Goal: Task Accomplishment & Management: Use online tool/utility

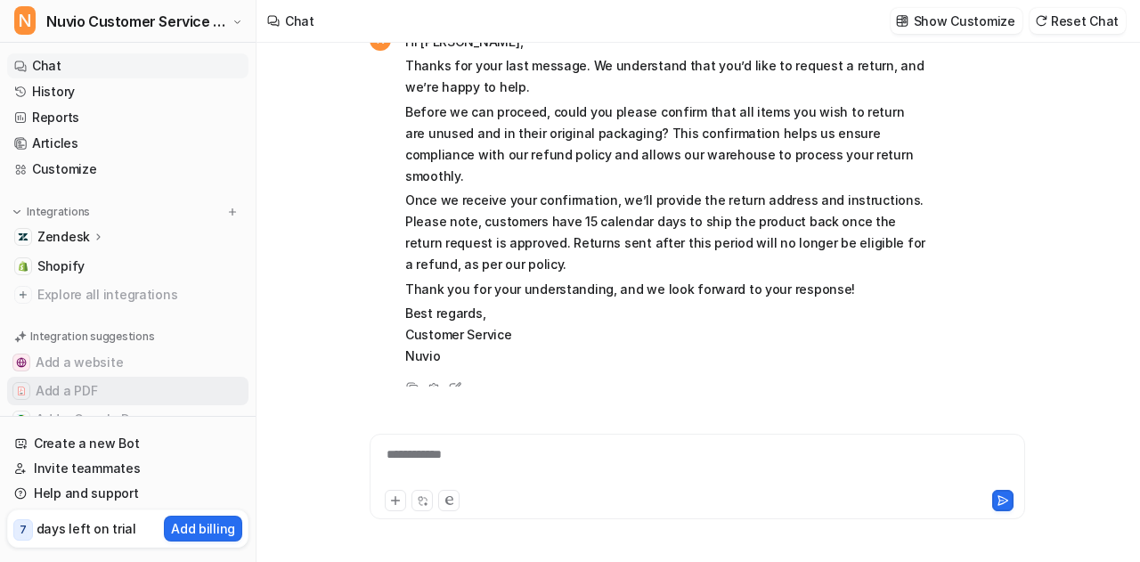
click at [81, 389] on button "Add a PDF" at bounding box center [127, 391] width 241 height 28
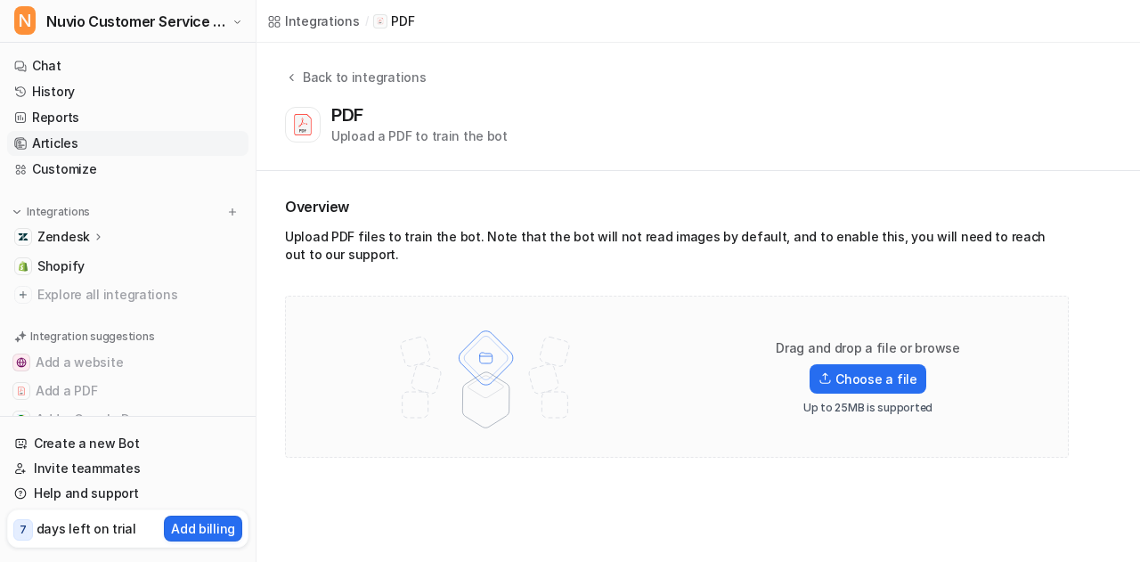
click at [57, 142] on link "Articles" at bounding box center [127, 143] width 241 height 25
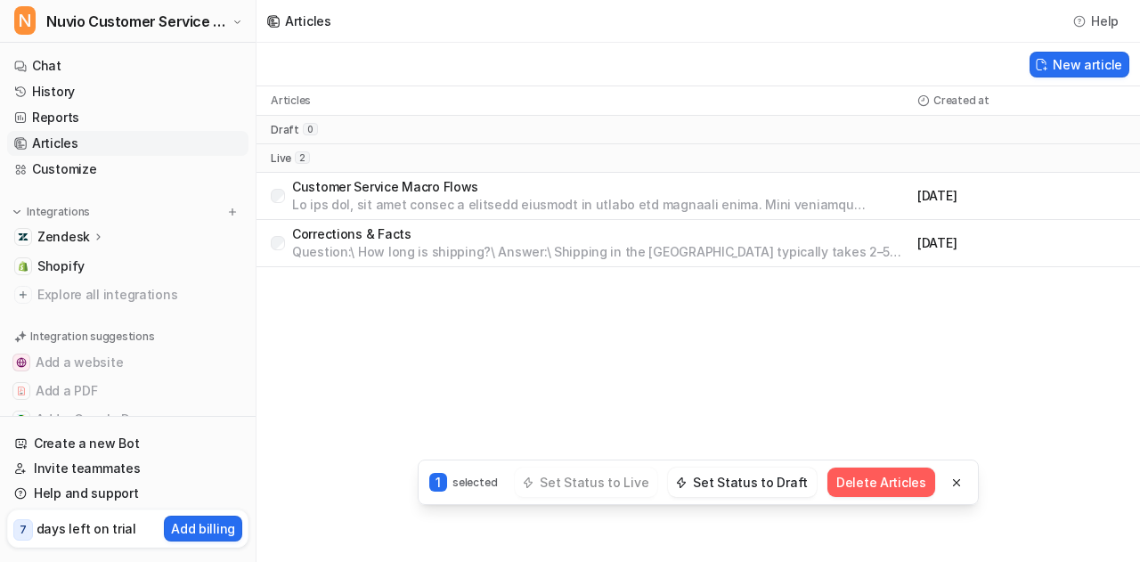
click at [867, 487] on button "Delete Articles" at bounding box center [881, 481] width 108 height 29
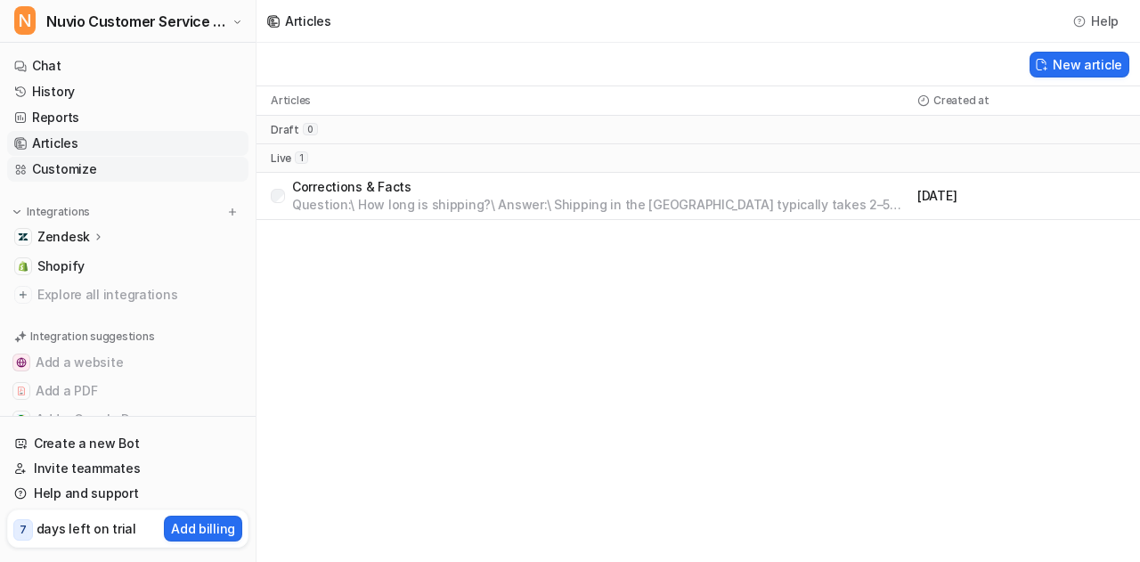
click at [62, 172] on link "Customize" at bounding box center [127, 169] width 241 height 25
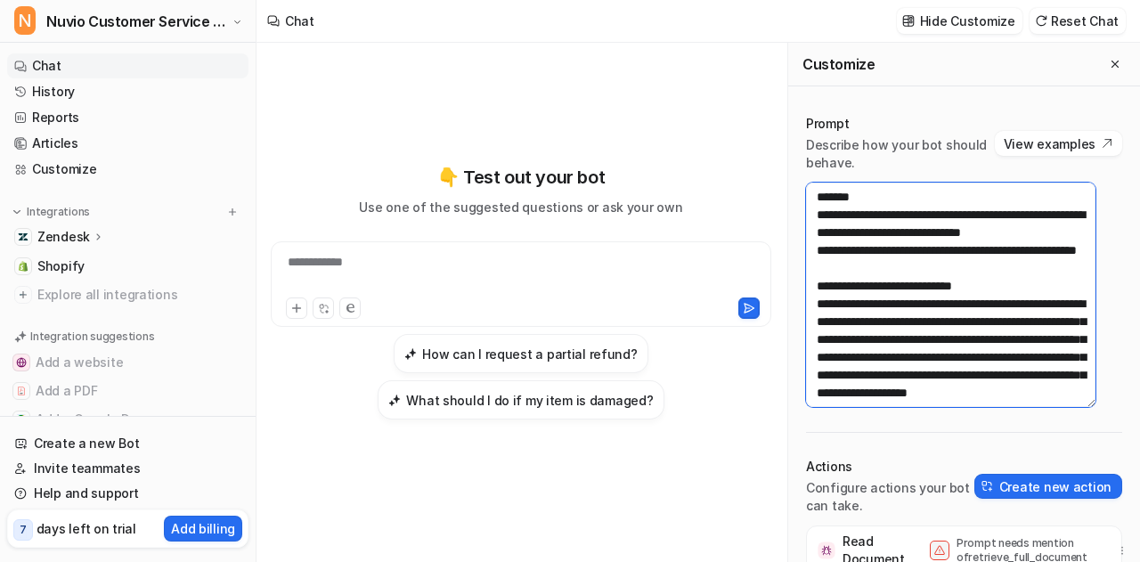
drag, startPoint x: 1008, startPoint y: 364, endPoint x: 806, endPoint y: 199, distance: 261.3
click at [806, 199] on textarea at bounding box center [950, 295] width 289 height 224
click at [949, 311] on textarea at bounding box center [950, 295] width 289 height 224
paste textarea "**********"
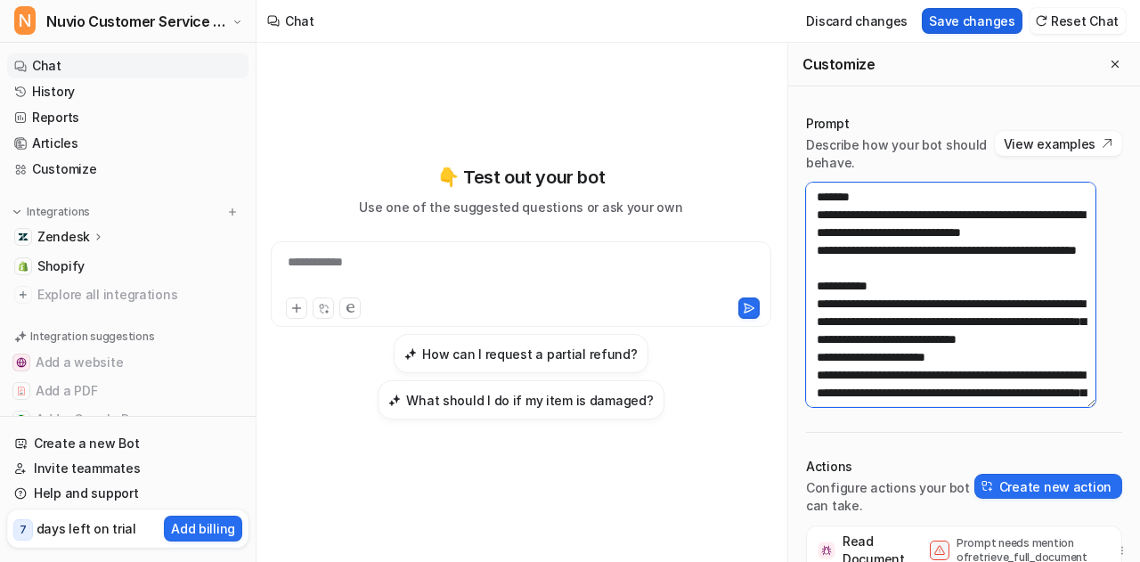
type textarea "**********"
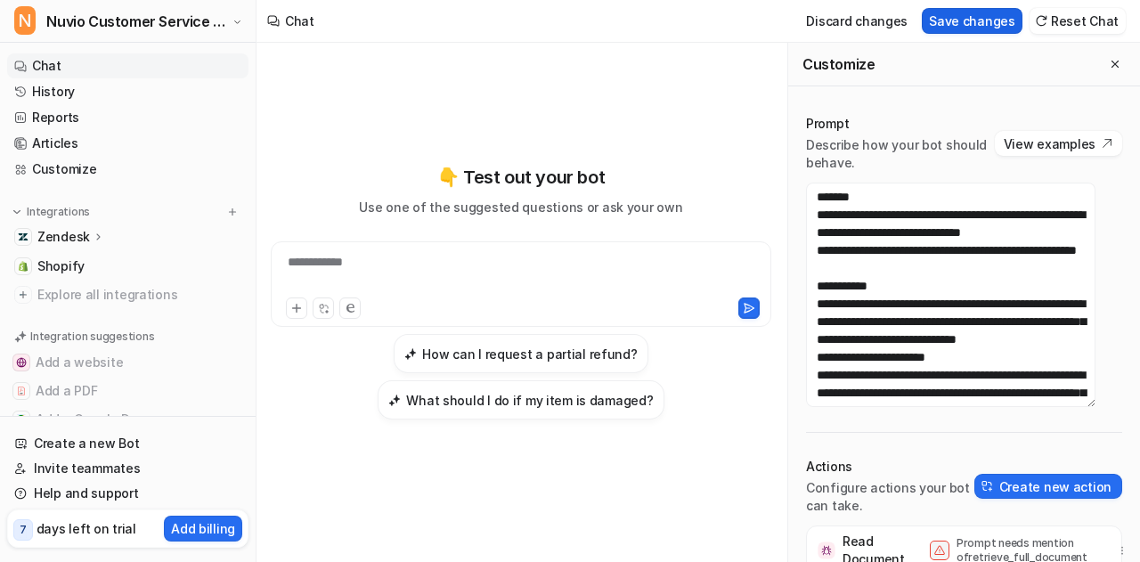
click at [972, 13] on button "Save changes" at bounding box center [972, 21] width 101 height 26
click at [1109, 60] on icon "Close flyout" at bounding box center [1115, 64] width 12 height 12
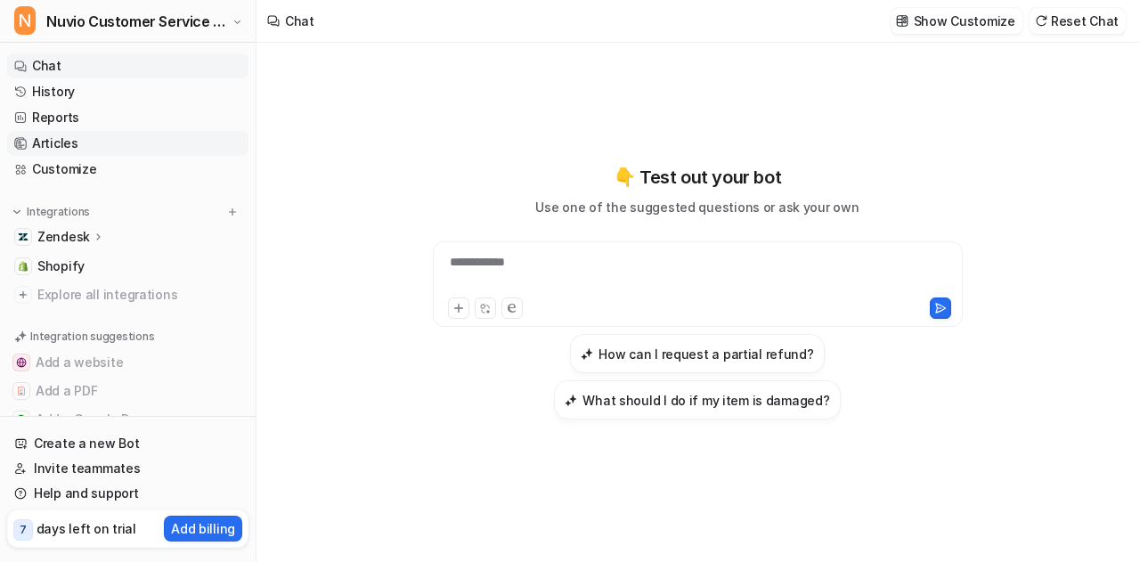
click at [56, 150] on link "Articles" at bounding box center [127, 143] width 241 height 25
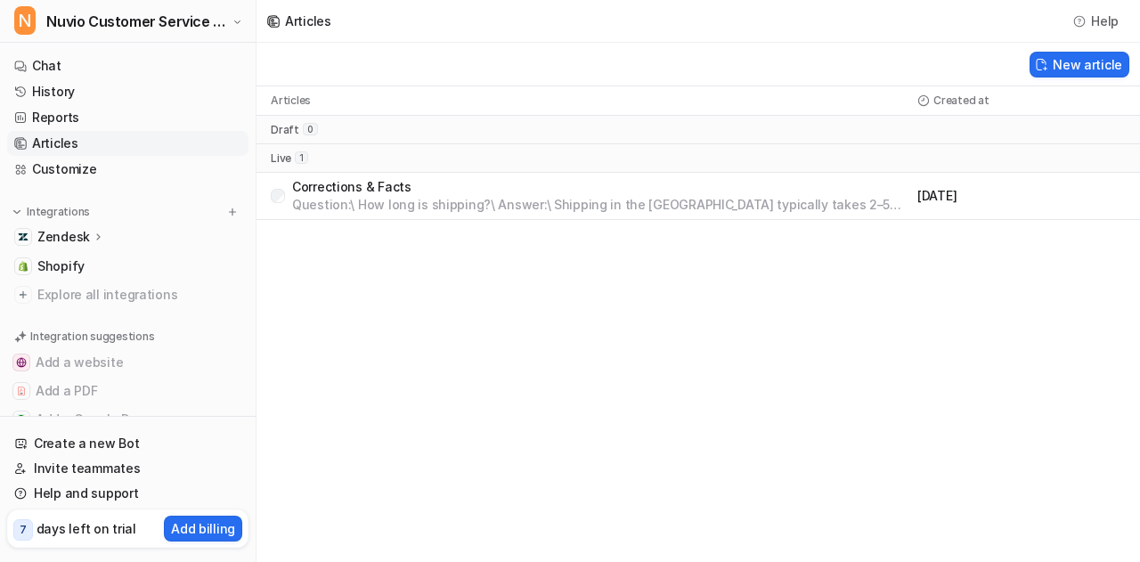
click at [391, 186] on p "Corrections & Facts" at bounding box center [601, 187] width 618 height 18
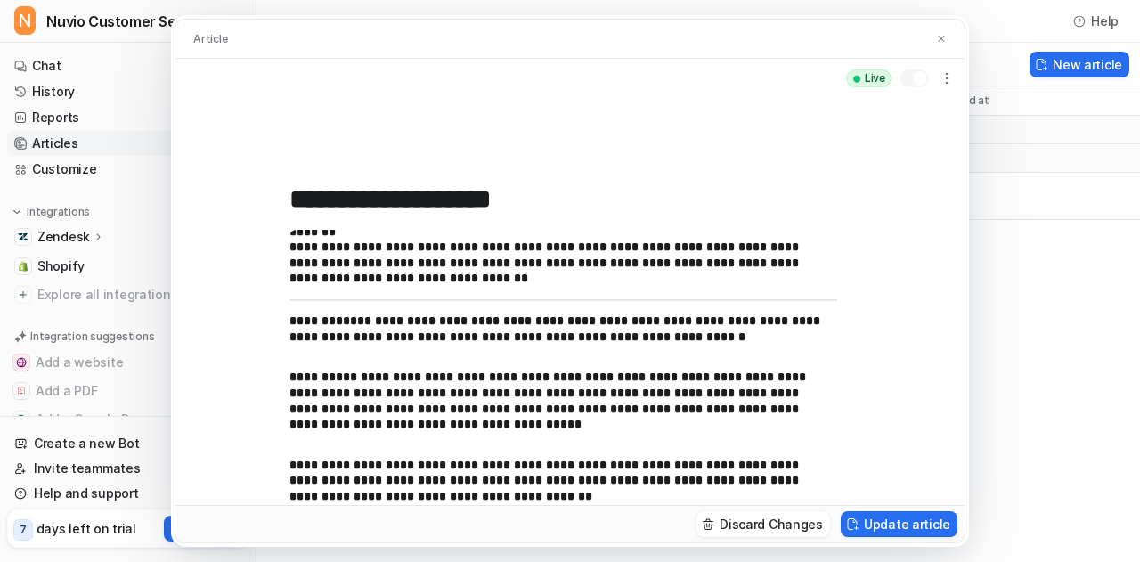
scroll to position [87, 0]
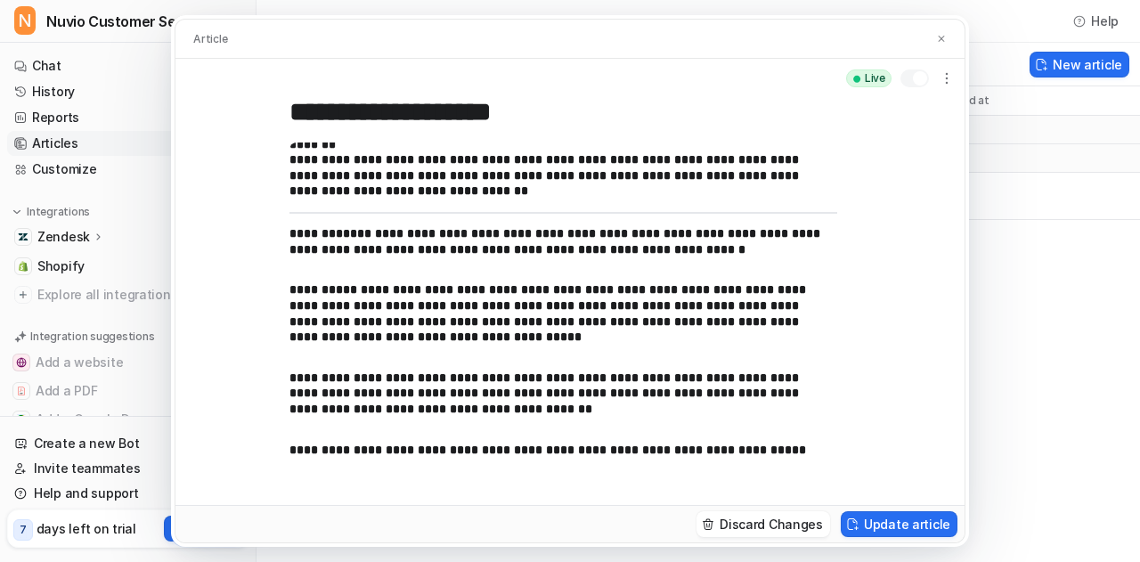
click at [925, 72] on div at bounding box center [914, 78] width 28 height 18
click at [882, 529] on button "Update article" at bounding box center [899, 524] width 117 height 26
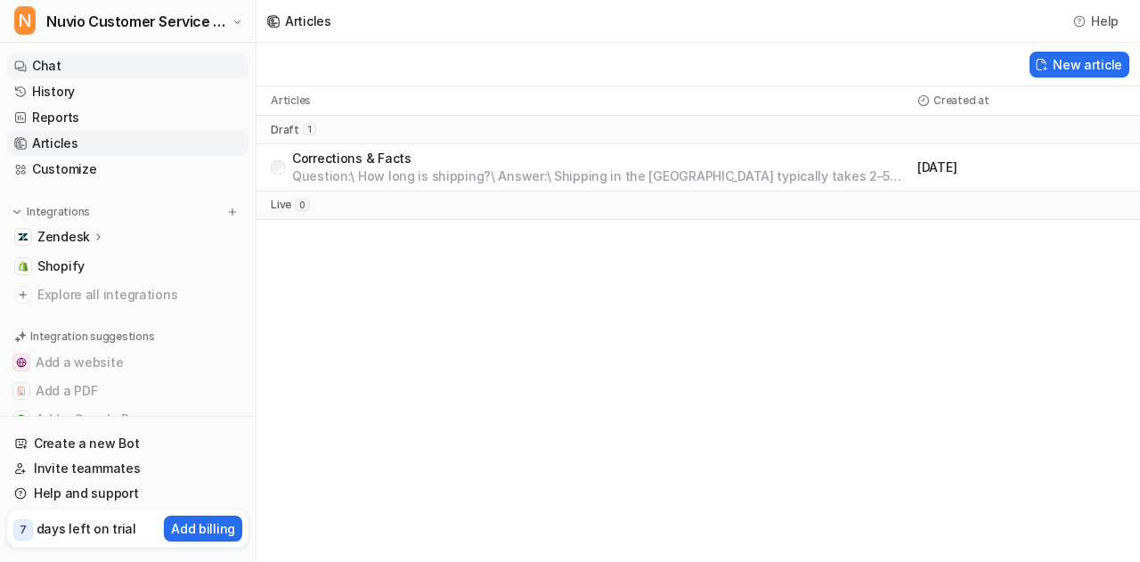
click at [90, 72] on link "Chat" at bounding box center [127, 65] width 241 height 25
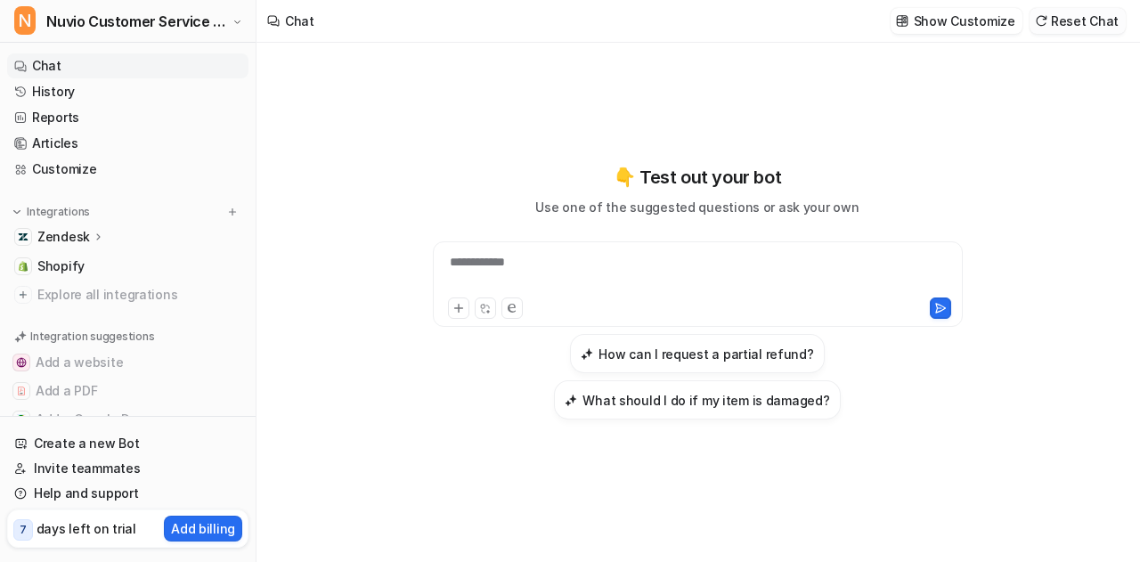
click at [1080, 28] on button "Reset Chat" at bounding box center [1077, 21] width 96 height 26
click at [579, 294] on div at bounding box center [698, 273] width 522 height 41
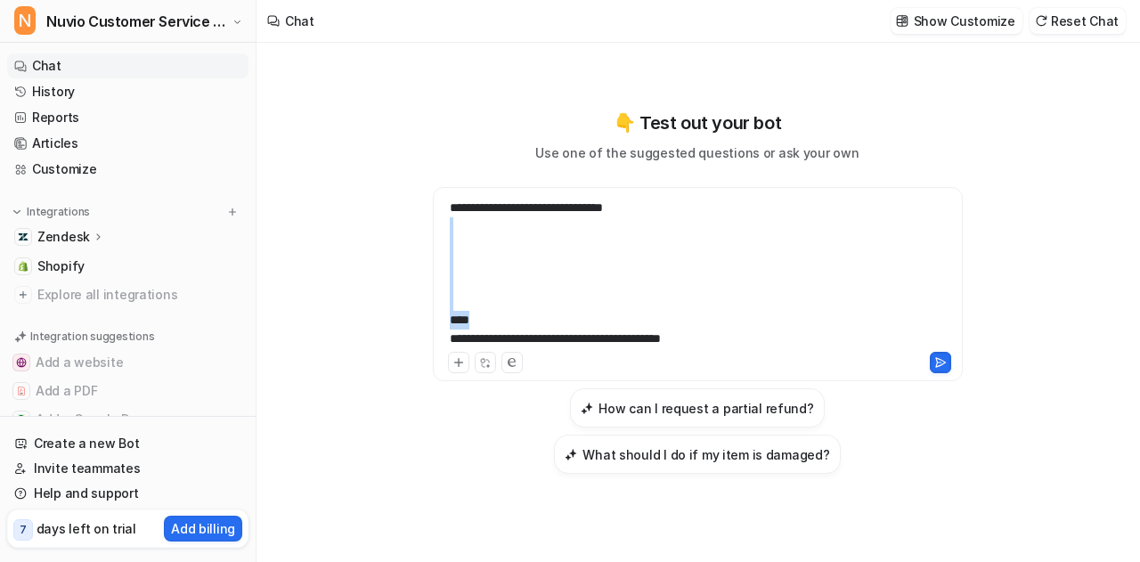
drag, startPoint x: 481, startPoint y: 346, endPoint x: 404, endPoint y: 256, distance: 118.8
click at [404, 256] on div "**********" at bounding box center [697, 292] width 655 height 364
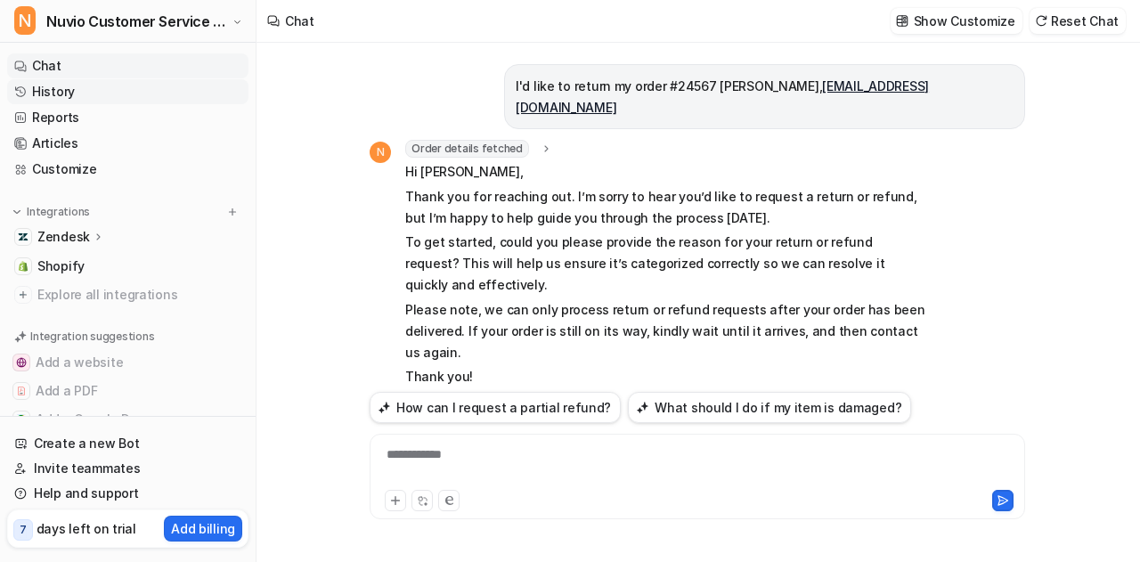
click at [146, 95] on link "History" at bounding box center [127, 91] width 241 height 25
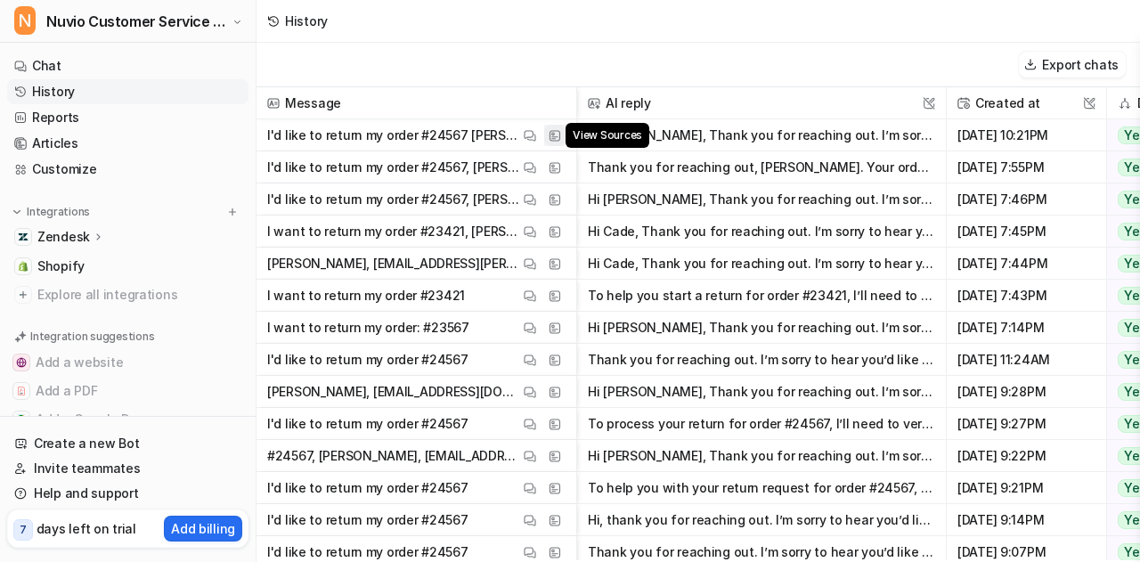
click at [549, 136] on img at bounding box center [554, 135] width 12 height 13
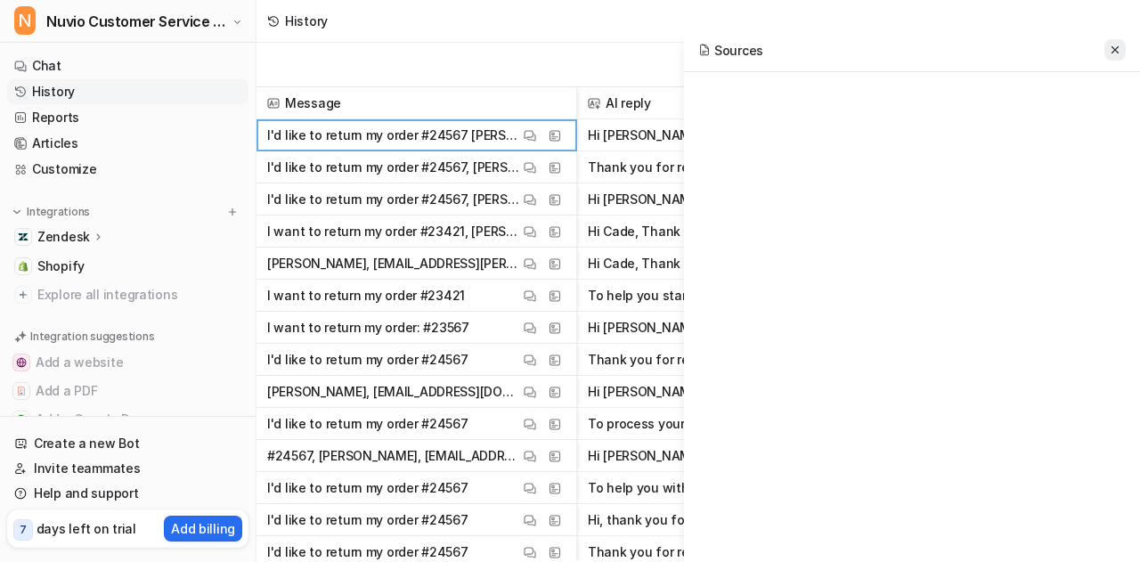
click at [1117, 39] on button at bounding box center [1114, 49] width 21 height 21
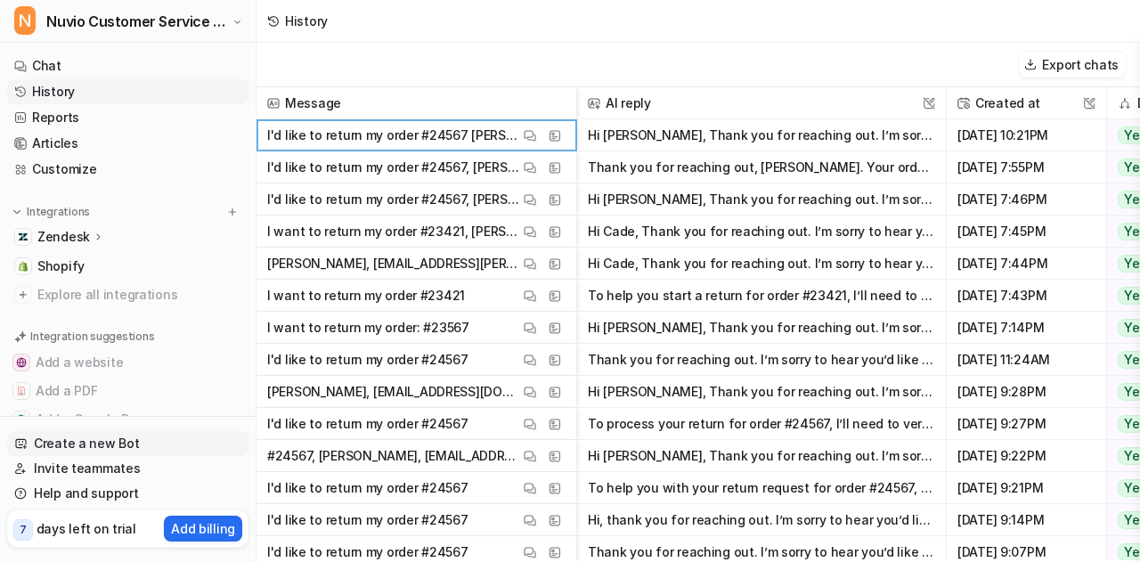
click at [142, 446] on link "Create a new Bot" at bounding box center [127, 443] width 241 height 25
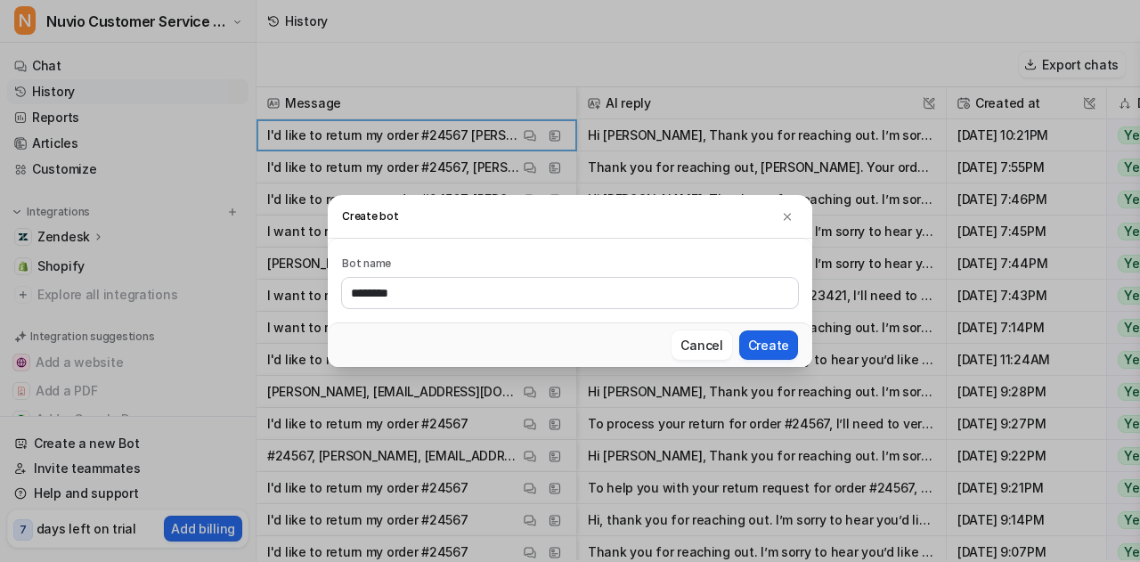
type input "********"
click at [784, 347] on button "Create" at bounding box center [768, 344] width 59 height 29
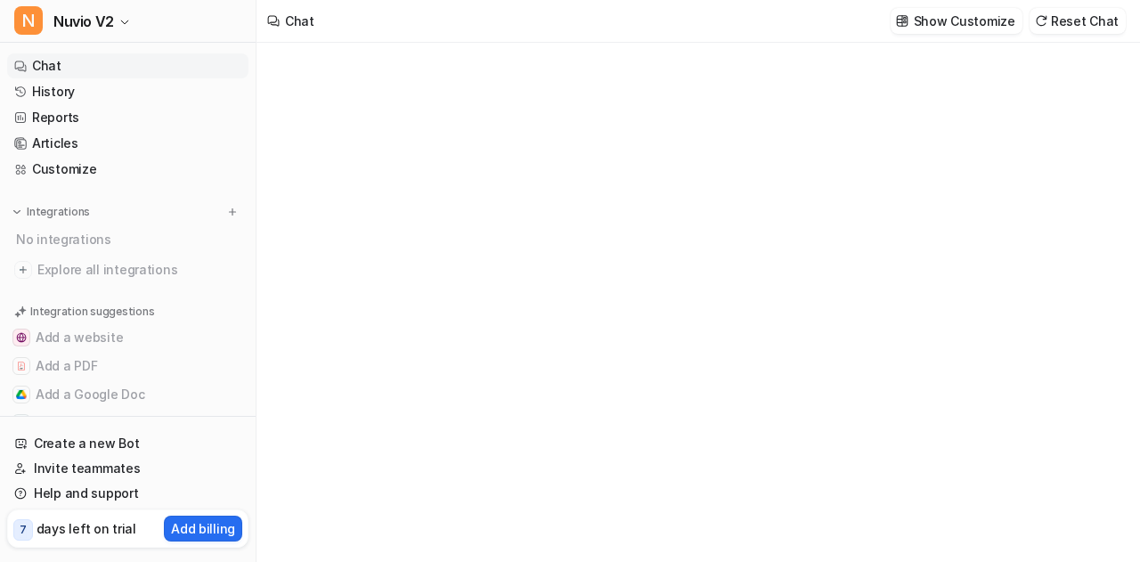
type textarea "**********"
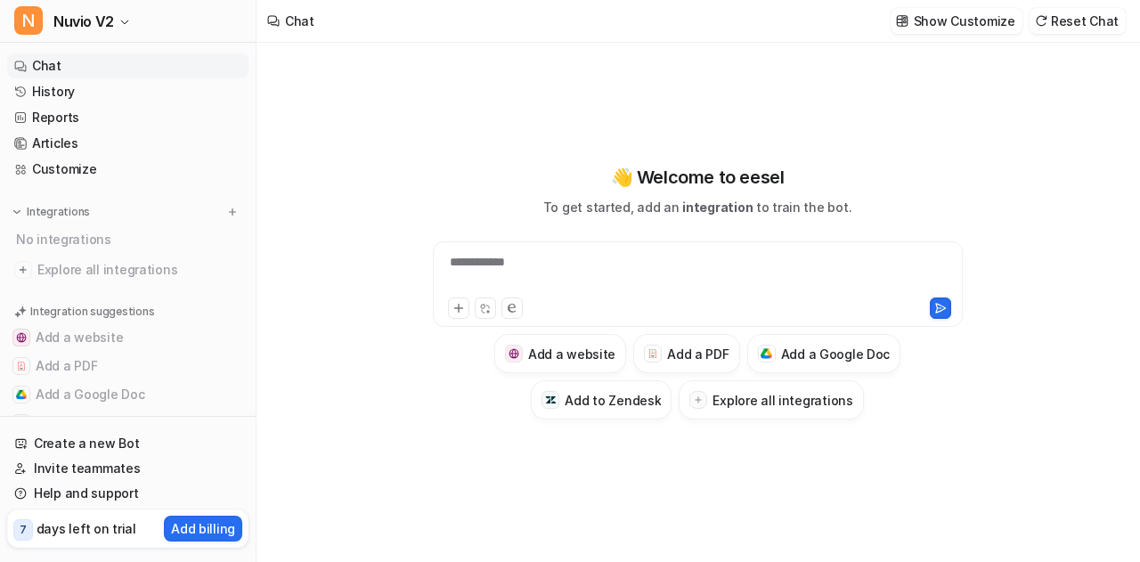
click at [504, 264] on div "**********" at bounding box center [698, 273] width 522 height 41
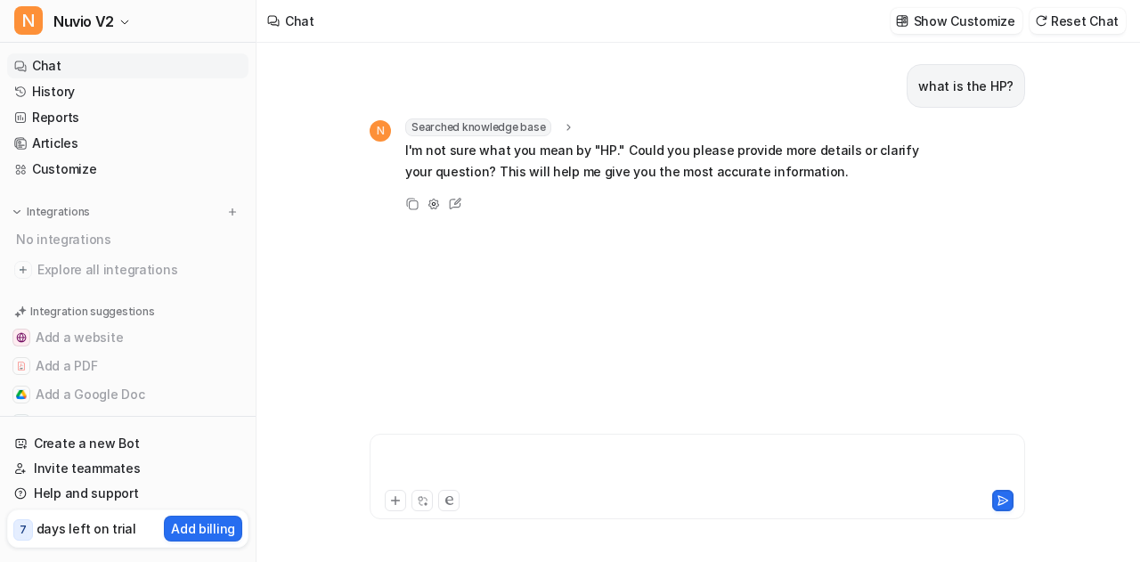
click at [439, 453] on div at bounding box center [697, 465] width 647 height 41
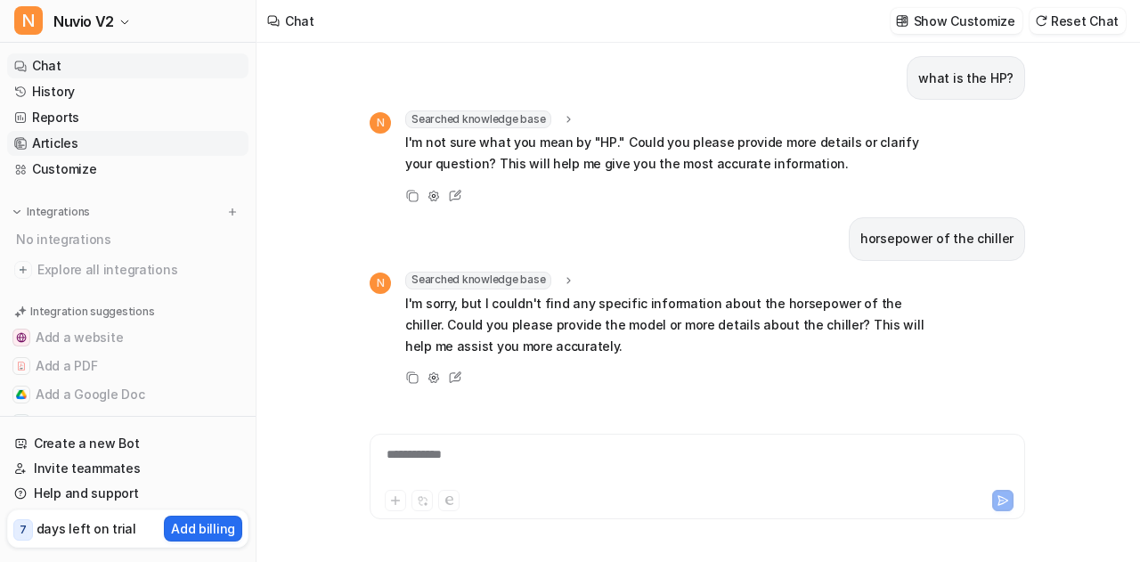
scroll to position [29, 0]
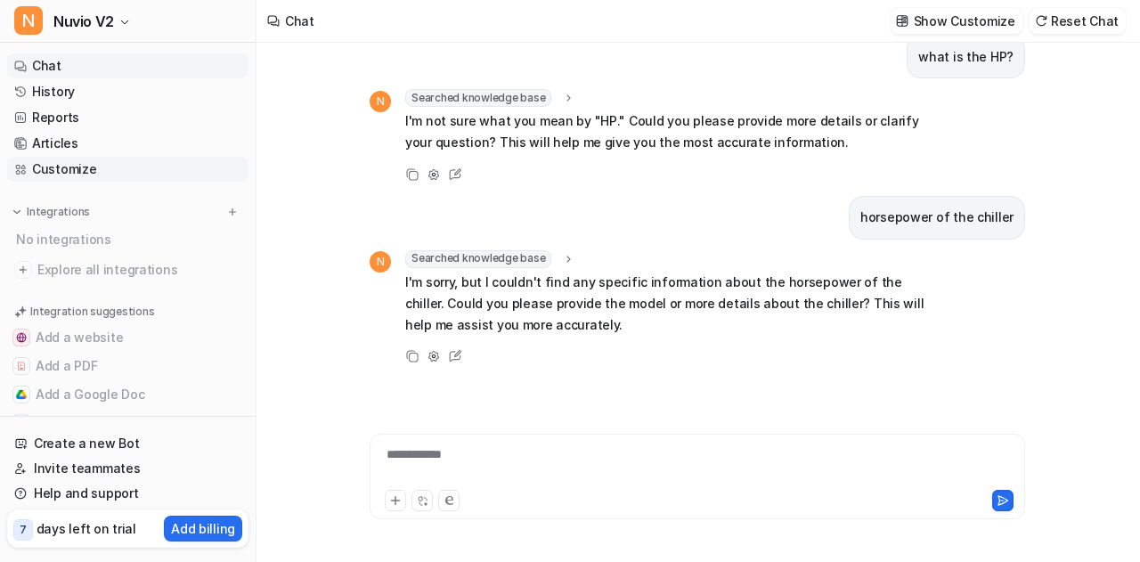
click at [158, 165] on link "Customize" at bounding box center [127, 169] width 241 height 25
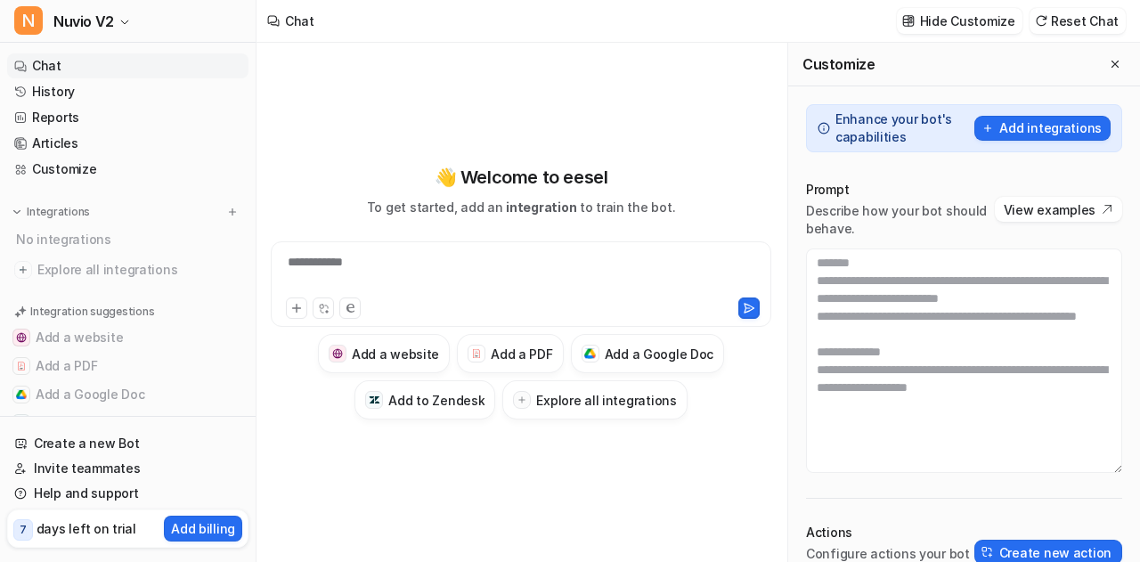
scroll to position [53, 0]
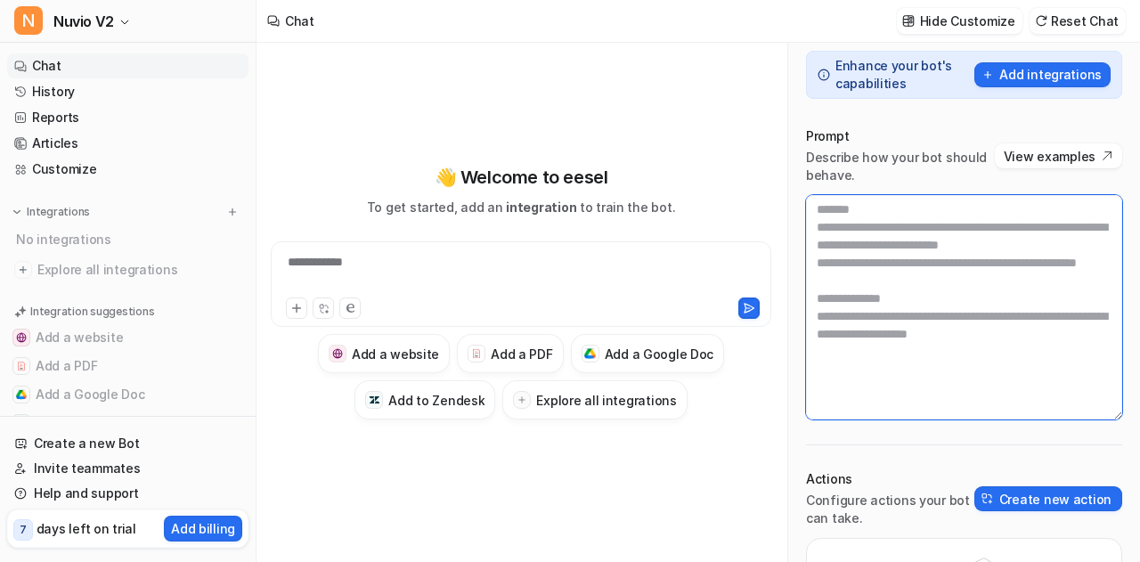
click at [848, 295] on textarea at bounding box center [964, 307] width 316 height 224
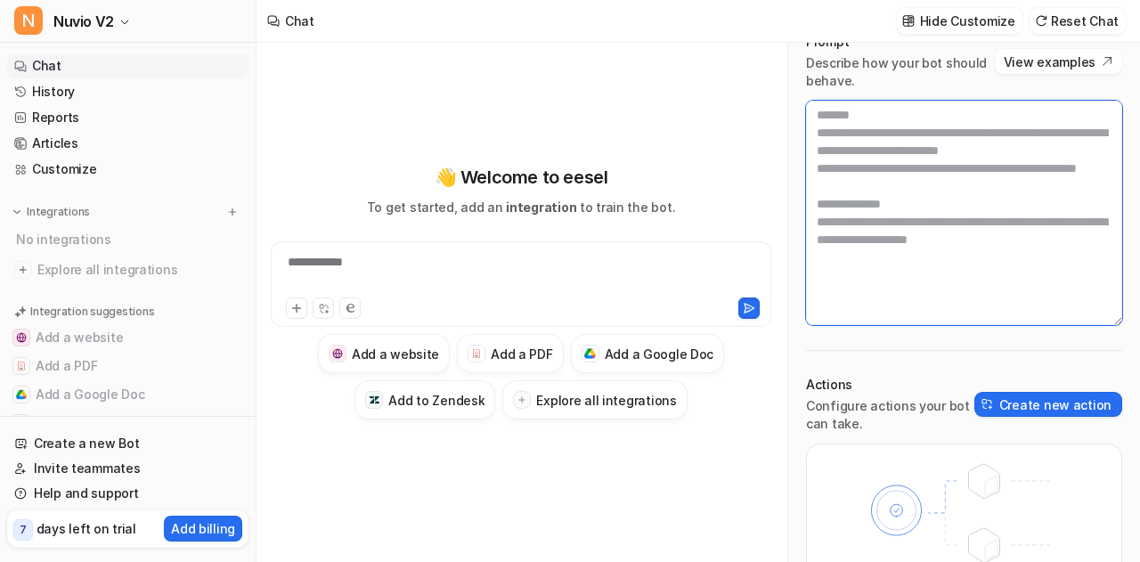
scroll to position [235, 0]
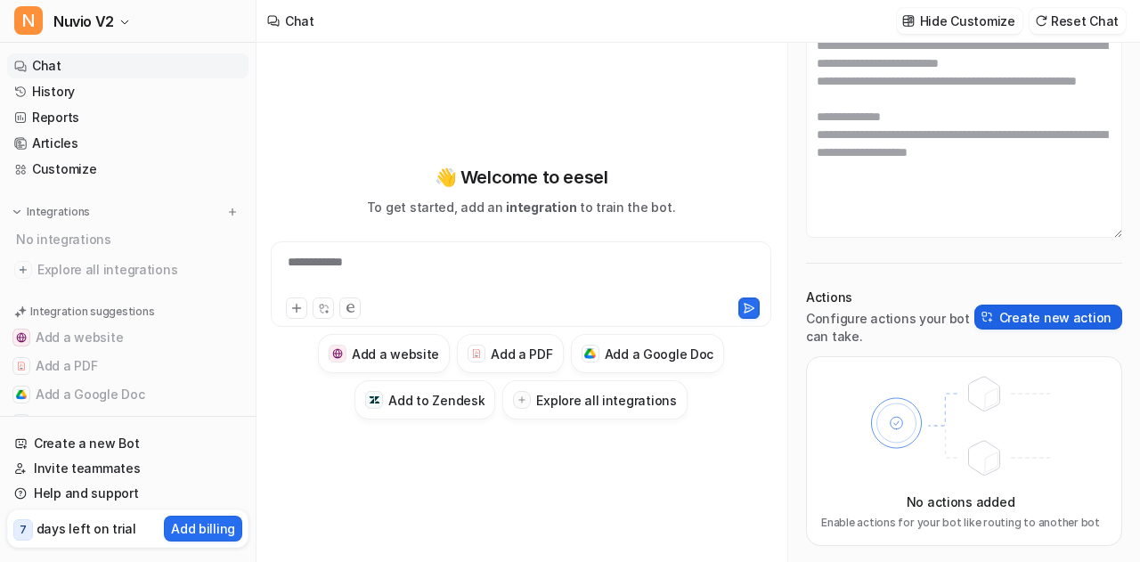
click at [1004, 305] on button "Create new action" at bounding box center [1048, 317] width 148 height 25
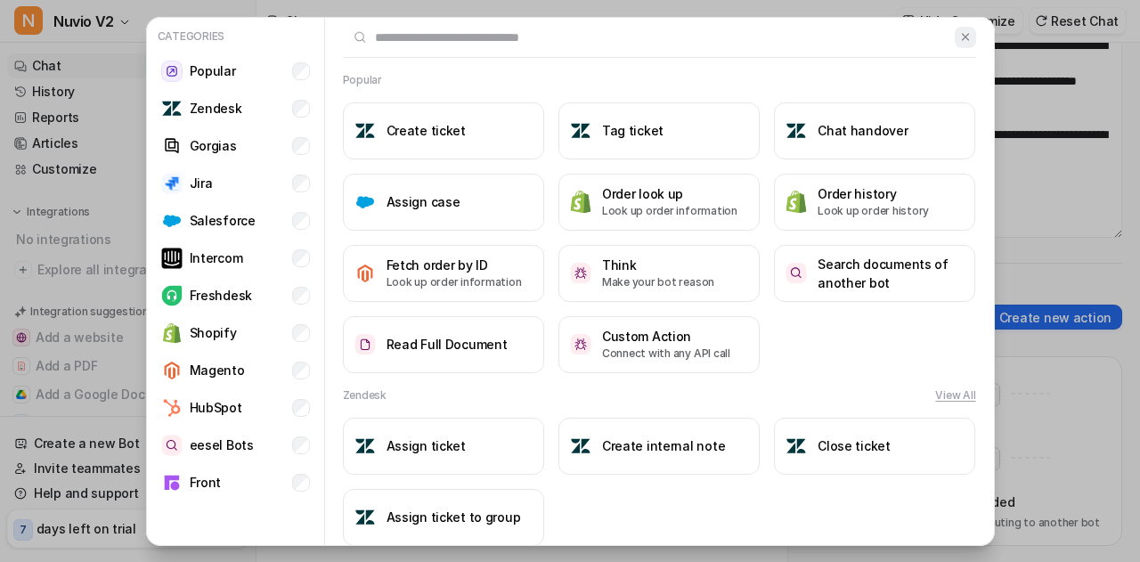
click at [959, 37] on img at bounding box center [965, 36] width 12 height 13
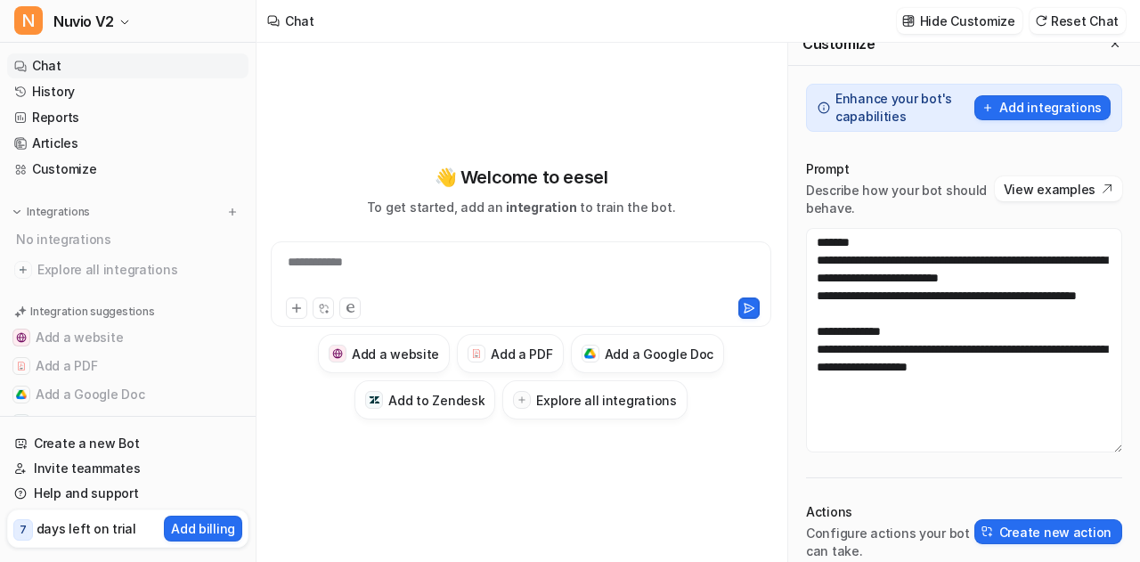
scroll to position [20, 0]
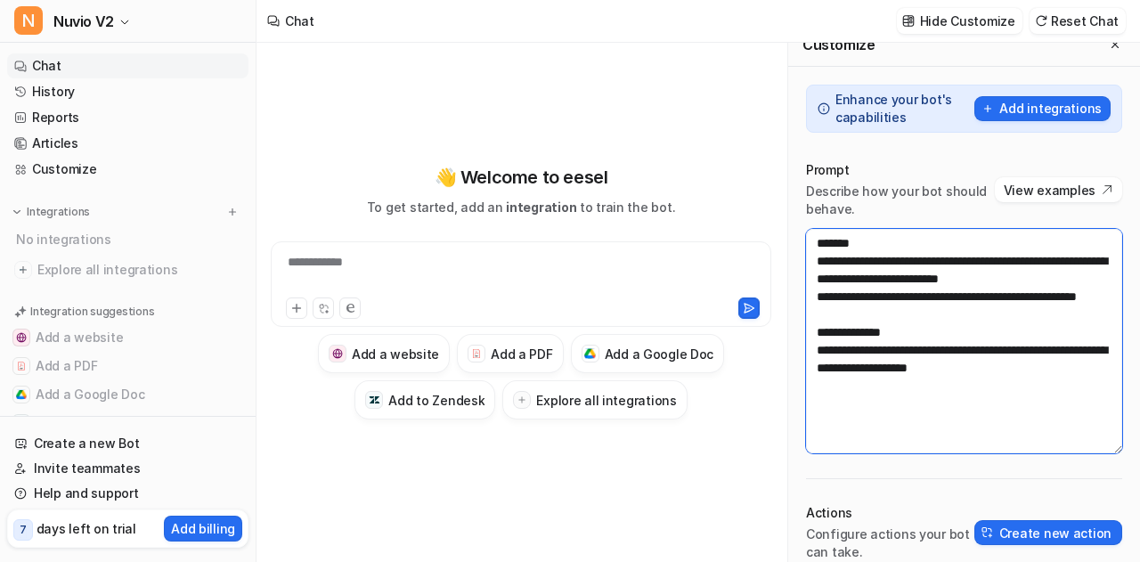
click at [970, 277] on textarea "**********" at bounding box center [964, 341] width 316 height 224
paste textarea "**********"
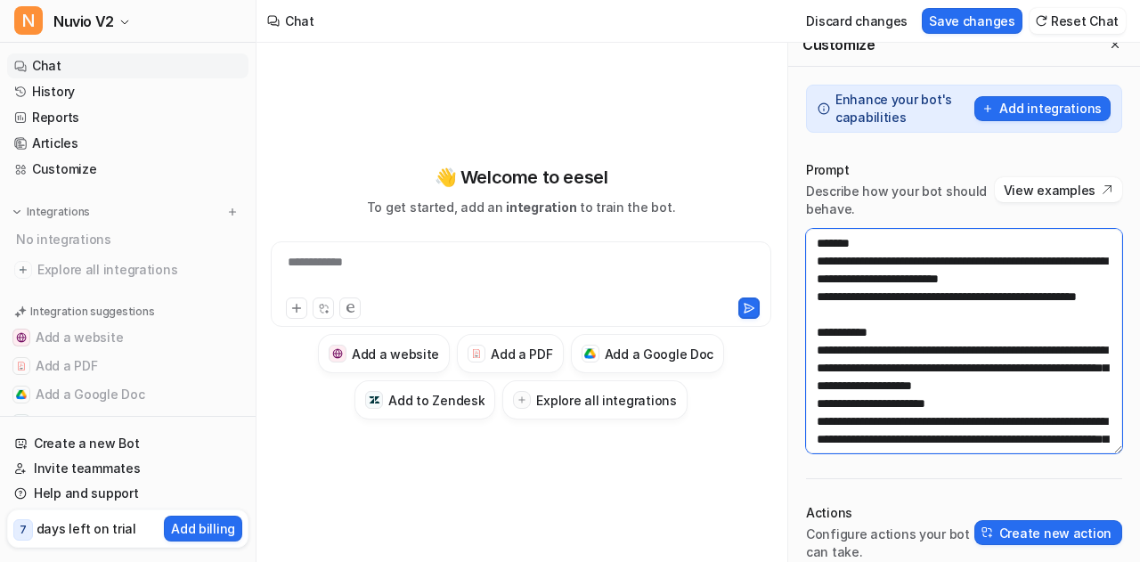
scroll to position [598, 0]
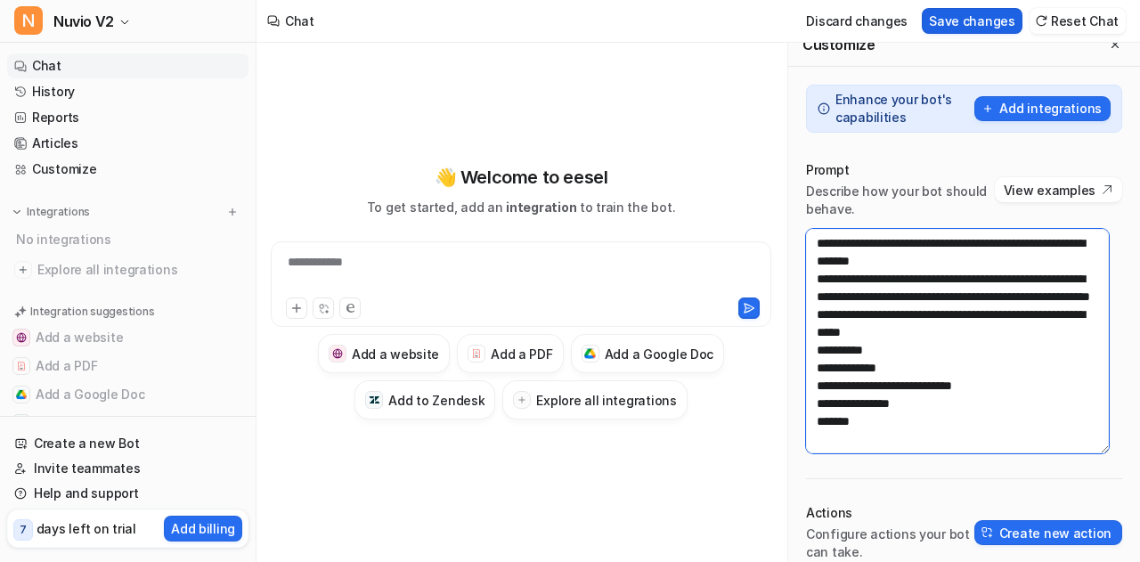
type textarea "**********"
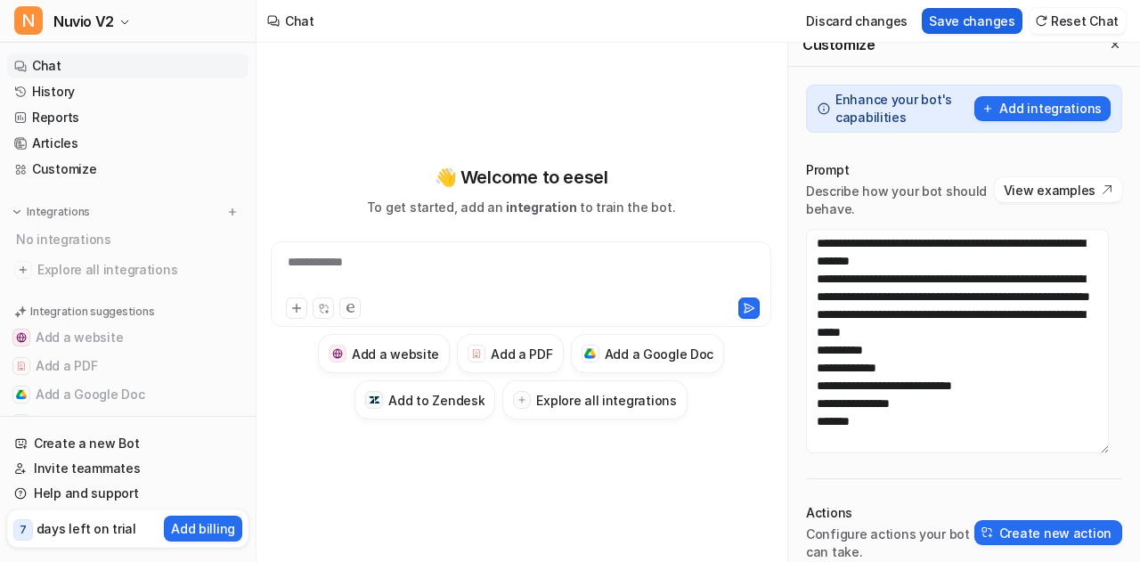
click at [987, 29] on button "Save changes" at bounding box center [972, 21] width 101 height 26
click at [1109, 44] on icon "Close flyout" at bounding box center [1115, 44] width 12 height 12
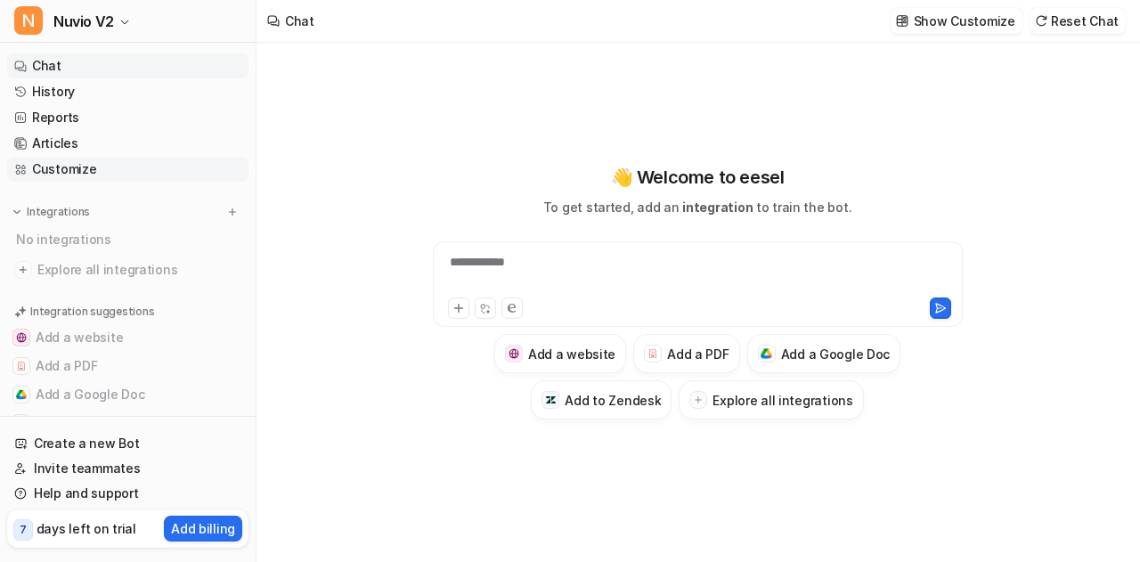
scroll to position [16233, 0]
click at [108, 163] on link "Customize" at bounding box center [127, 169] width 241 height 25
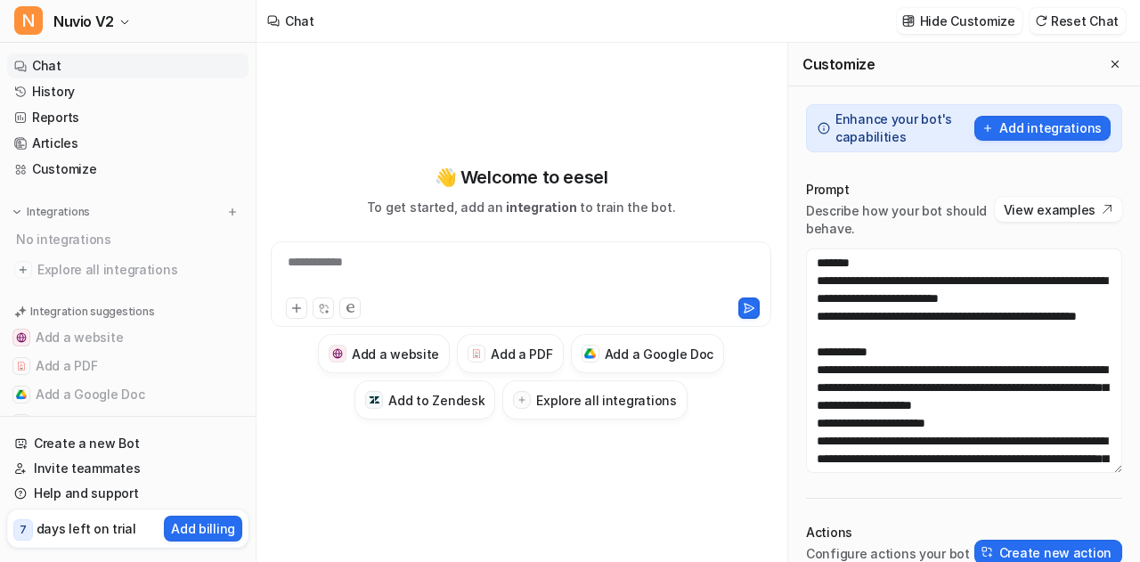
scroll to position [623, 0]
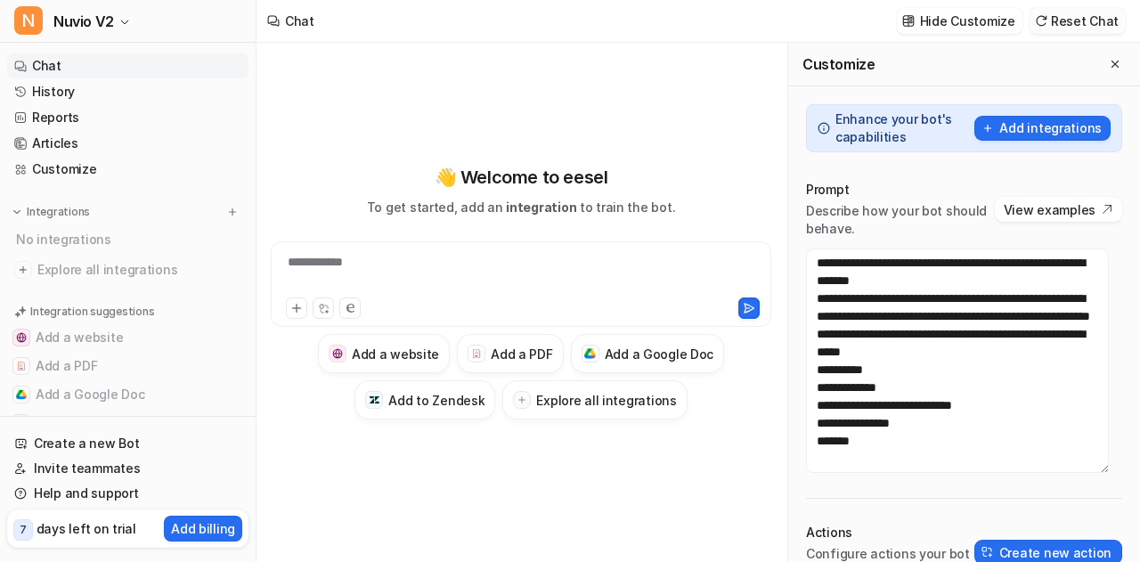
click at [1078, 24] on button "Reset Chat" at bounding box center [1077, 21] width 96 height 26
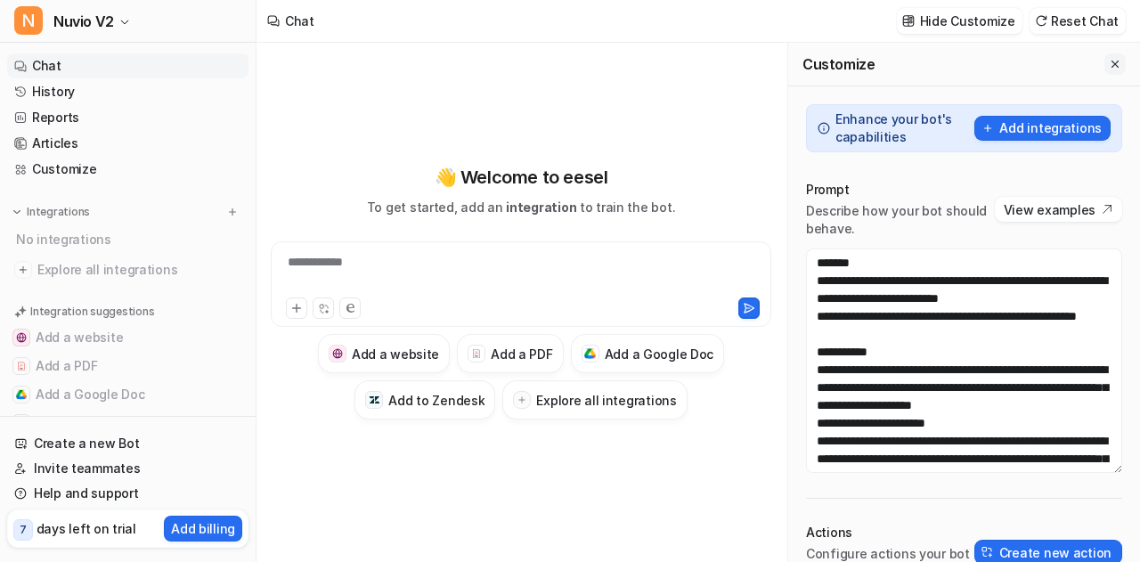
click at [1109, 66] on icon "Close flyout" at bounding box center [1115, 64] width 12 height 12
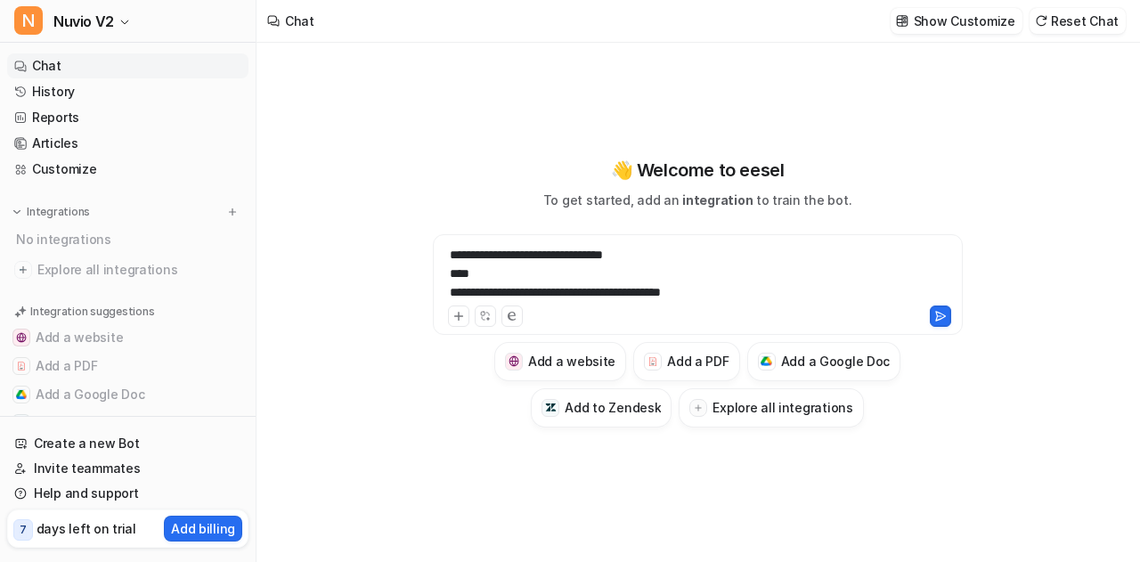
click at [483, 275] on div "**********" at bounding box center [698, 274] width 522 height 56
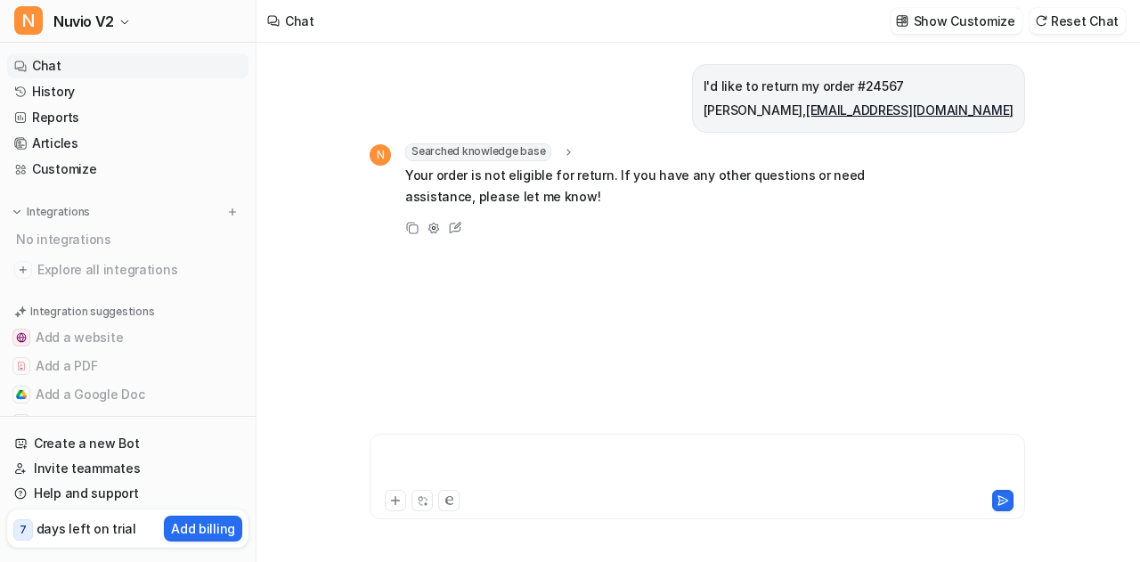
click at [445, 475] on div at bounding box center [697, 465] width 647 height 41
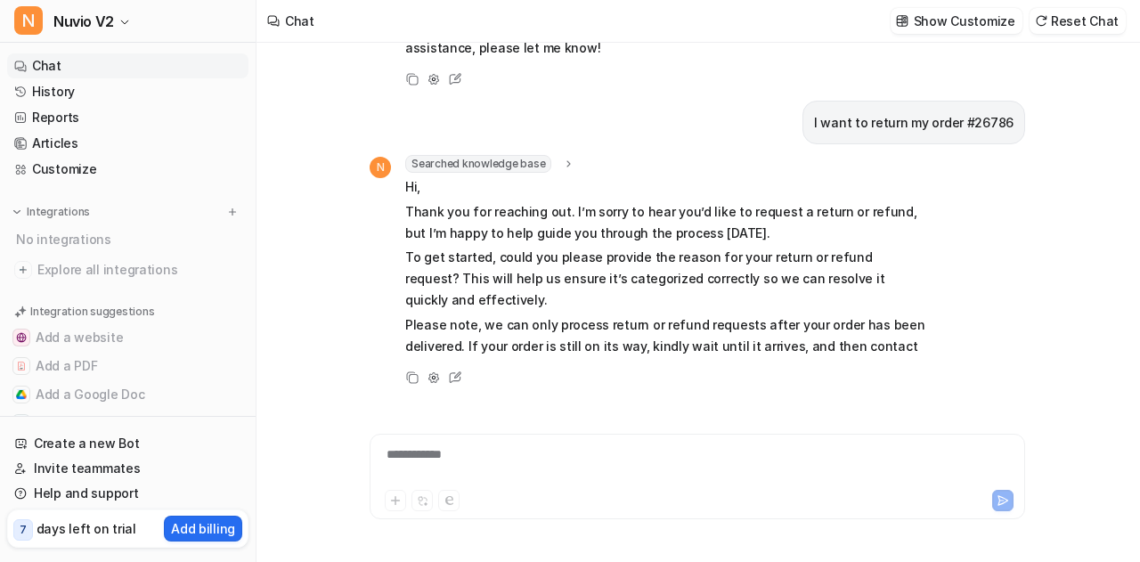
scroll to position [219, 0]
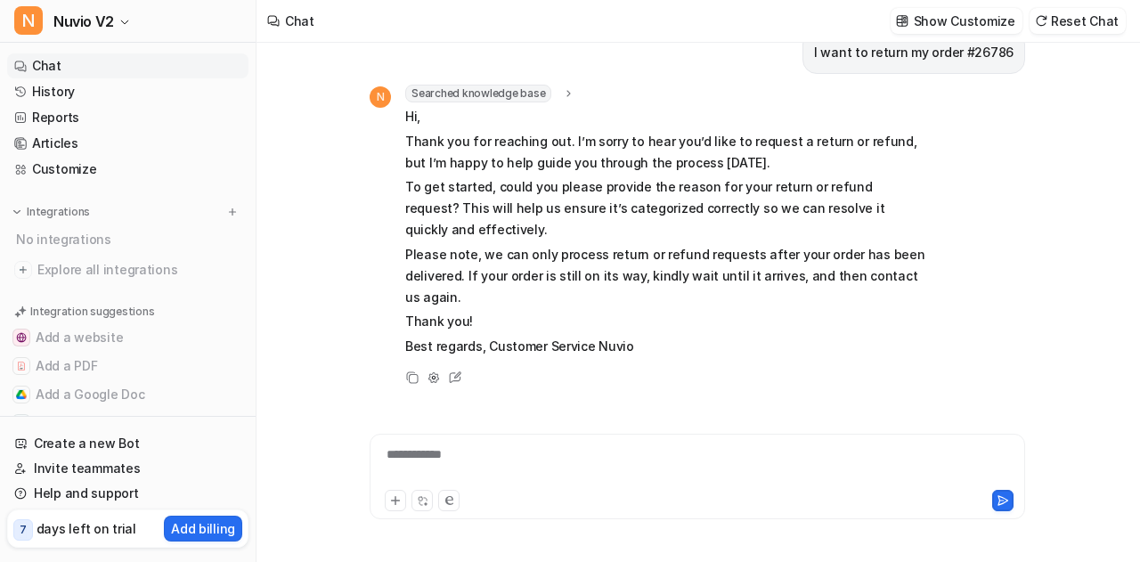
click at [468, 461] on div "**********" at bounding box center [697, 465] width 647 height 41
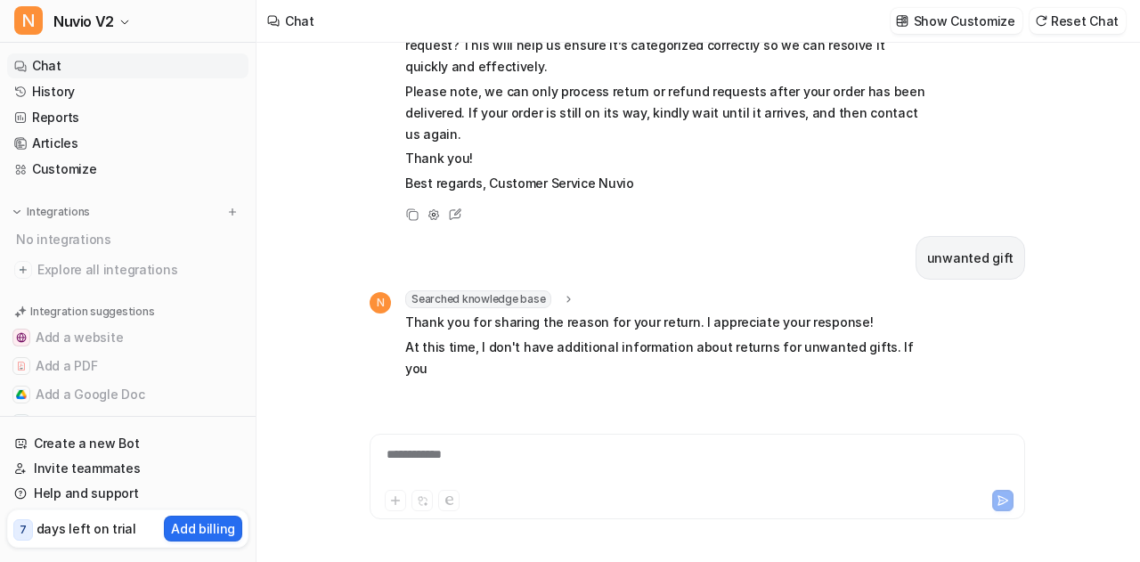
scroll to position [403, 0]
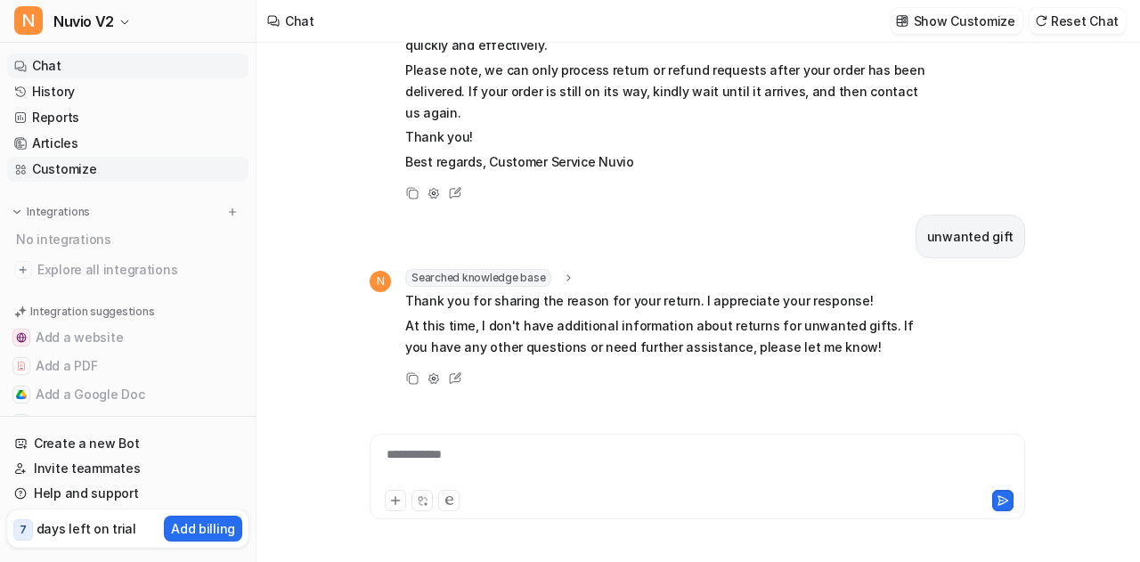
click at [90, 172] on link "Customize" at bounding box center [127, 169] width 241 height 25
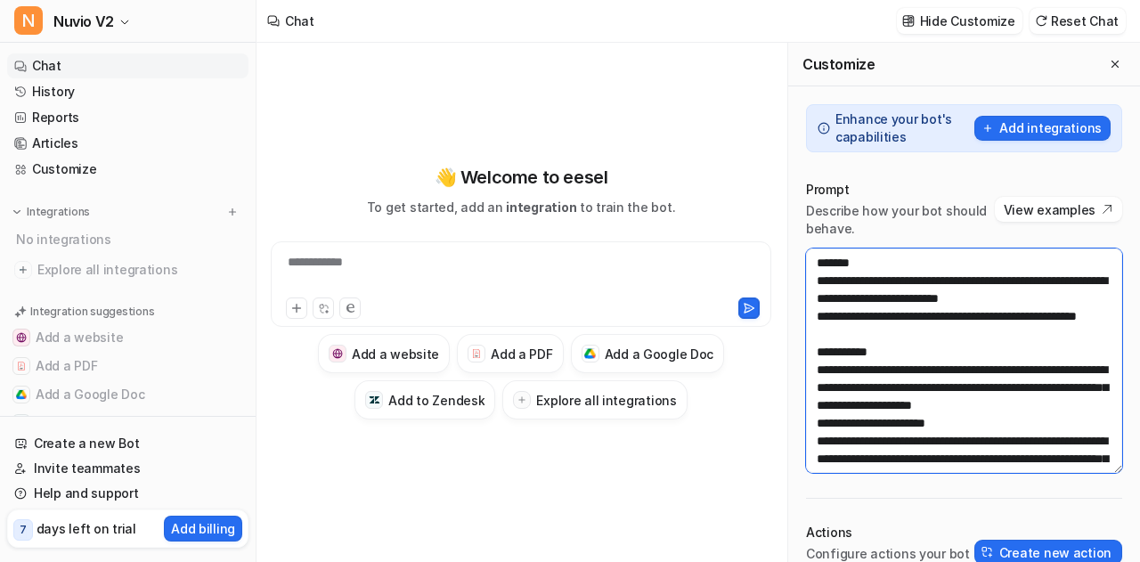
click at [887, 339] on textarea at bounding box center [964, 360] width 316 height 224
paste textarea "**********"
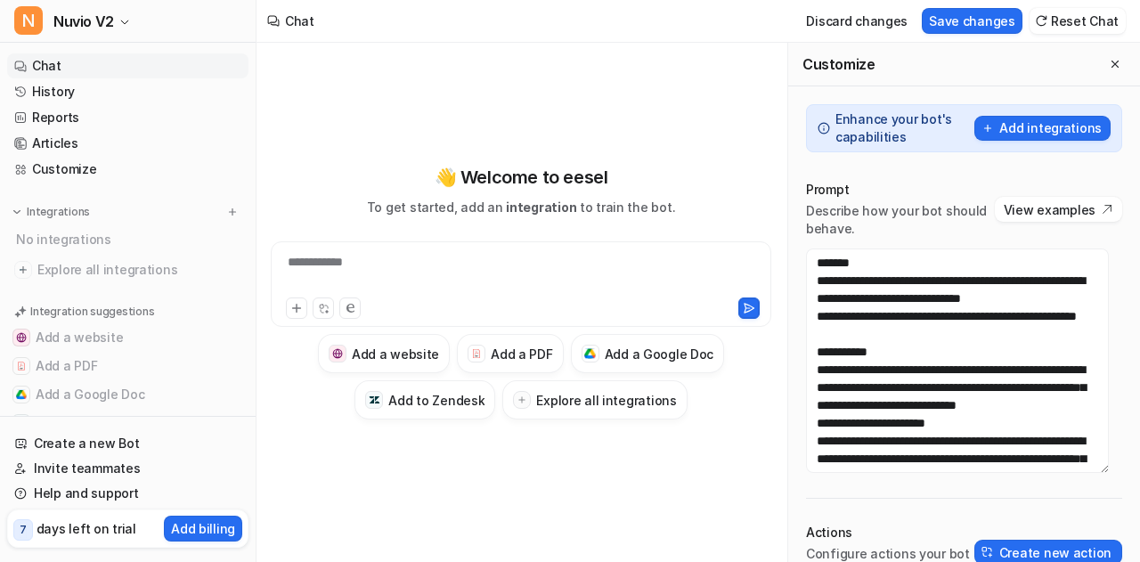
click at [987, 35] on div "Discard changes Save changes Reset Chat" at bounding box center [962, 21] width 341 height 40
click at [994, 27] on button "Save changes" at bounding box center [972, 21] width 101 height 26
type textarea "**********"
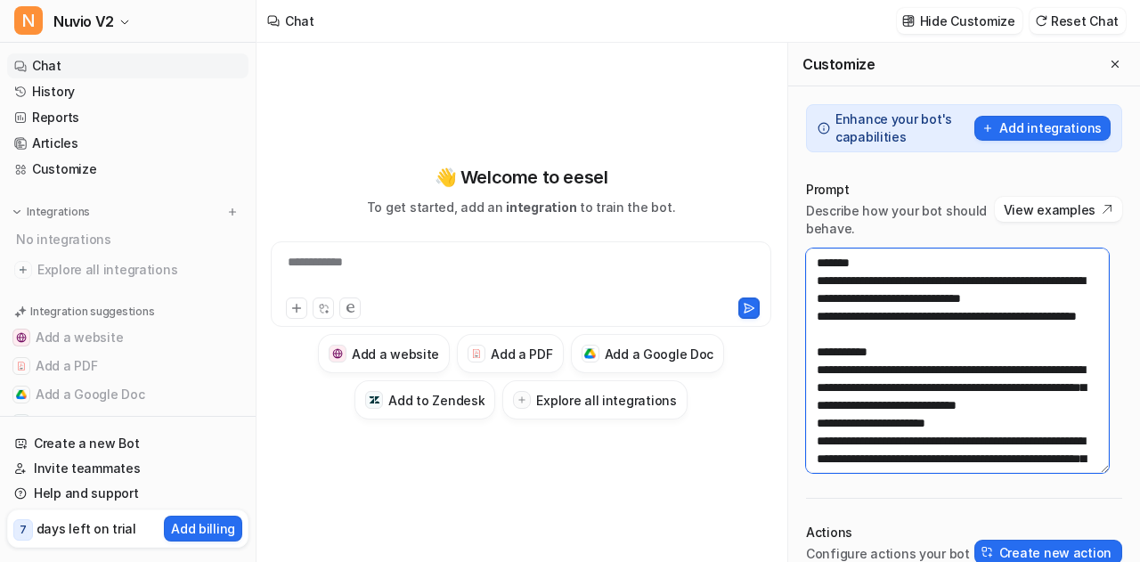
click at [952, 307] on textarea at bounding box center [957, 360] width 303 height 224
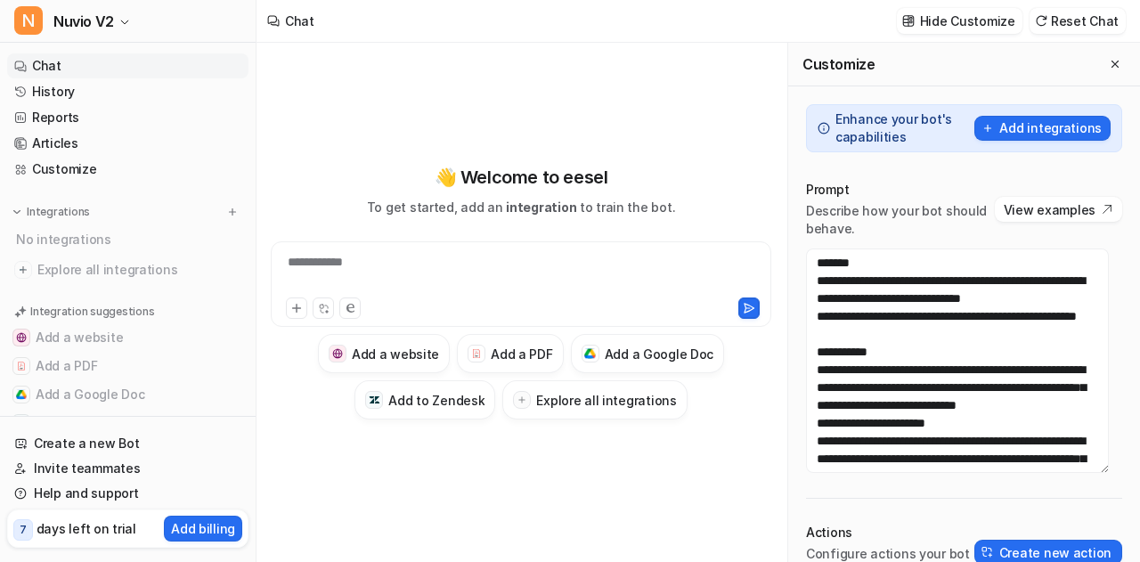
scroll to position [703, 0]
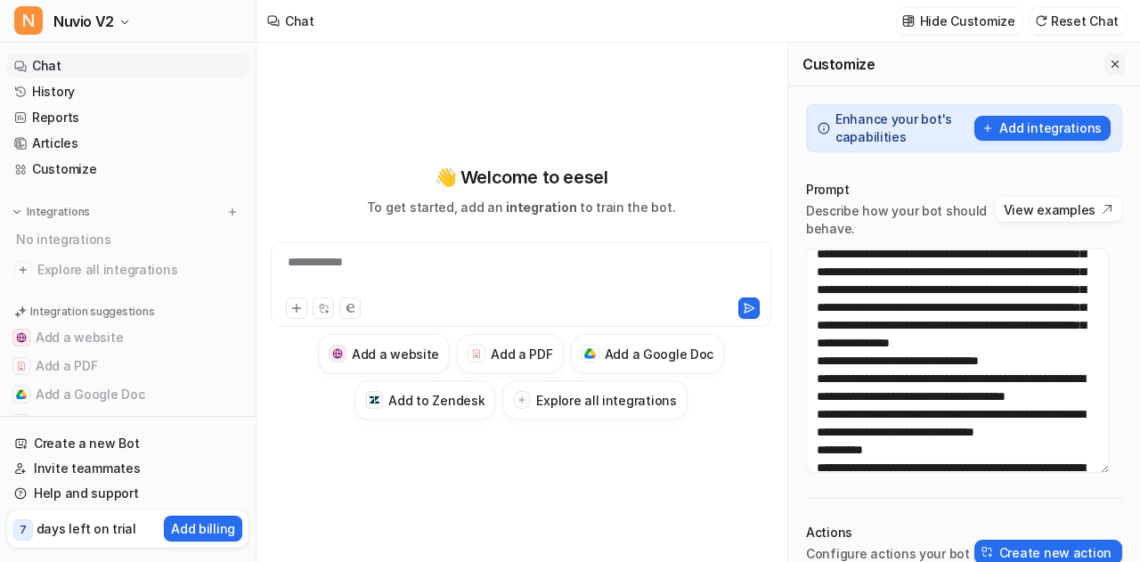
click at [1109, 61] on icon "Close flyout" at bounding box center [1115, 64] width 12 height 12
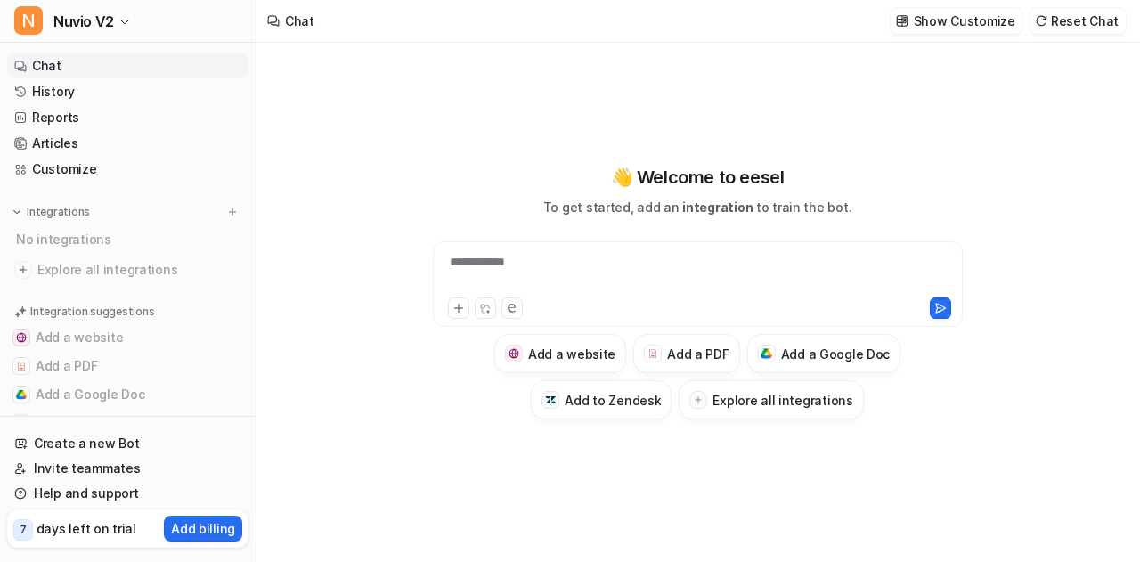
scroll to position [19063, 0]
click at [1104, 28] on button "Reset Chat" at bounding box center [1077, 21] width 96 height 26
click at [598, 264] on div at bounding box center [698, 273] width 522 height 41
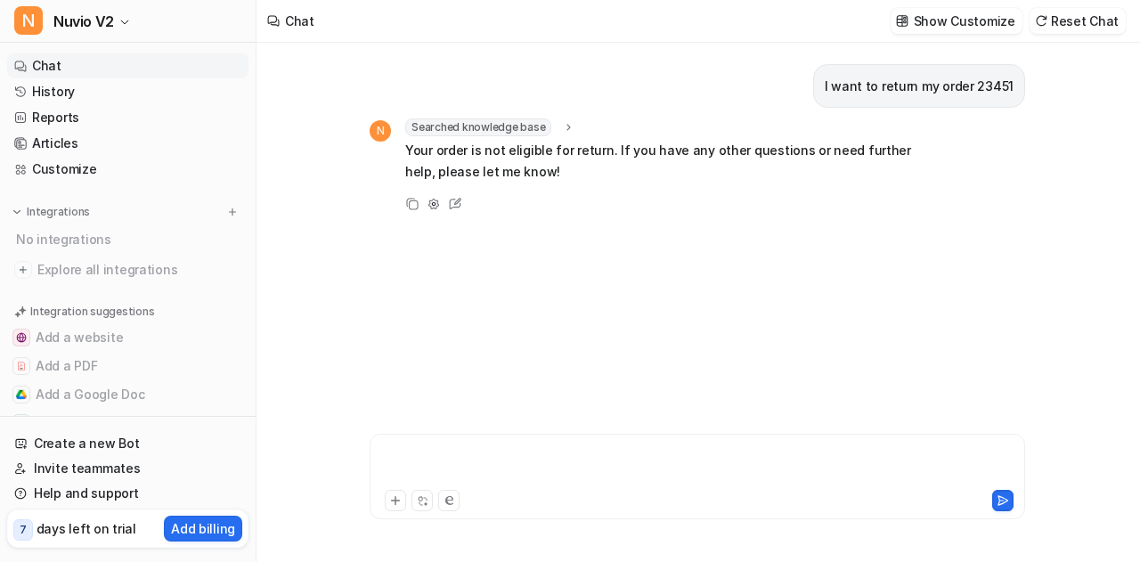
click at [464, 446] on div at bounding box center [697, 465] width 647 height 41
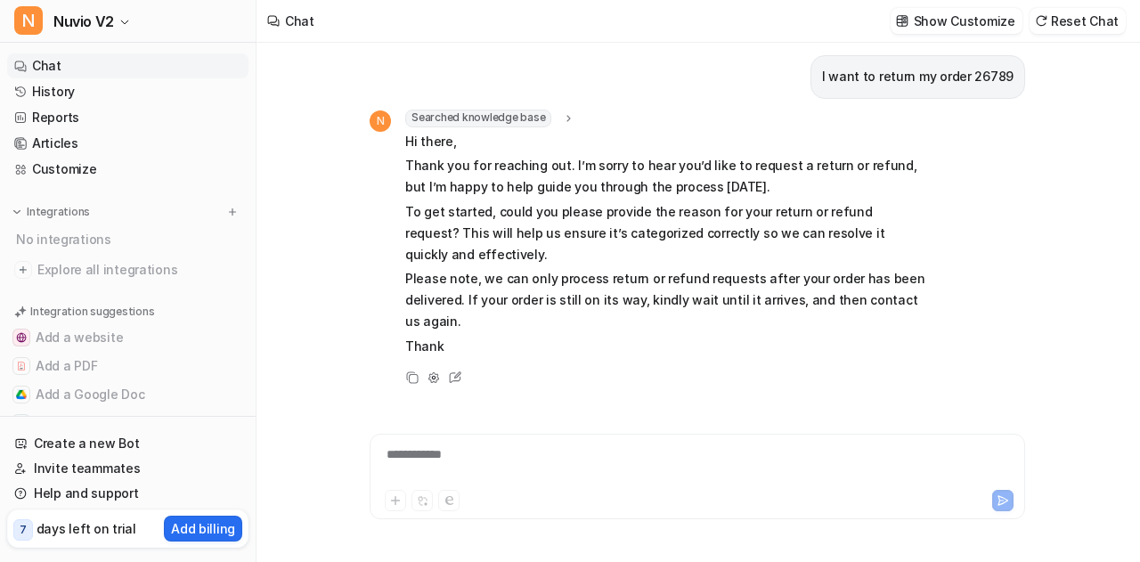
scroll to position [237, 0]
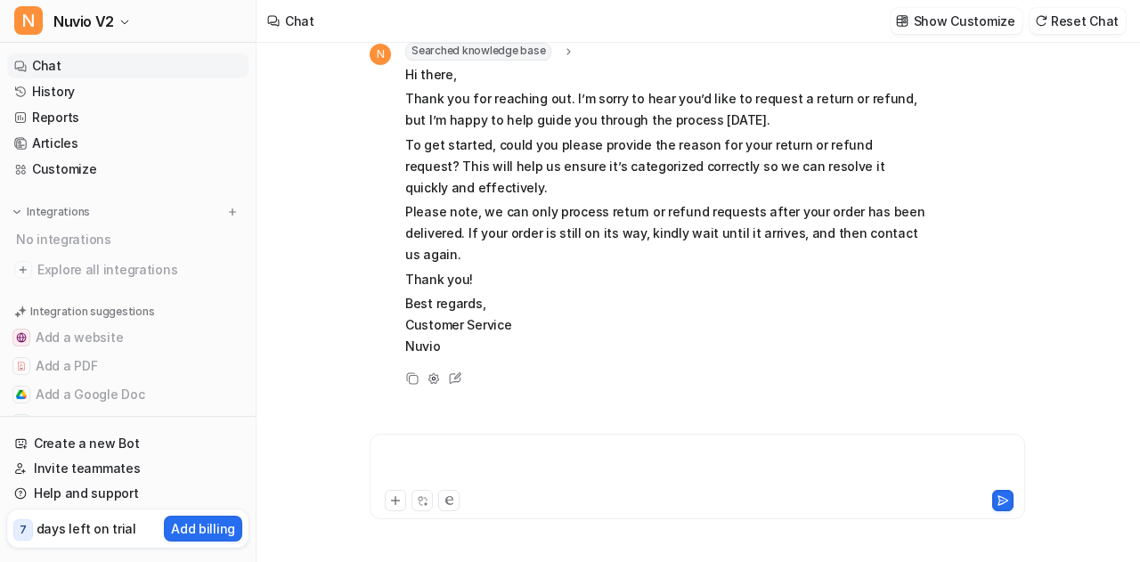
click at [464, 446] on div at bounding box center [697, 465] width 647 height 41
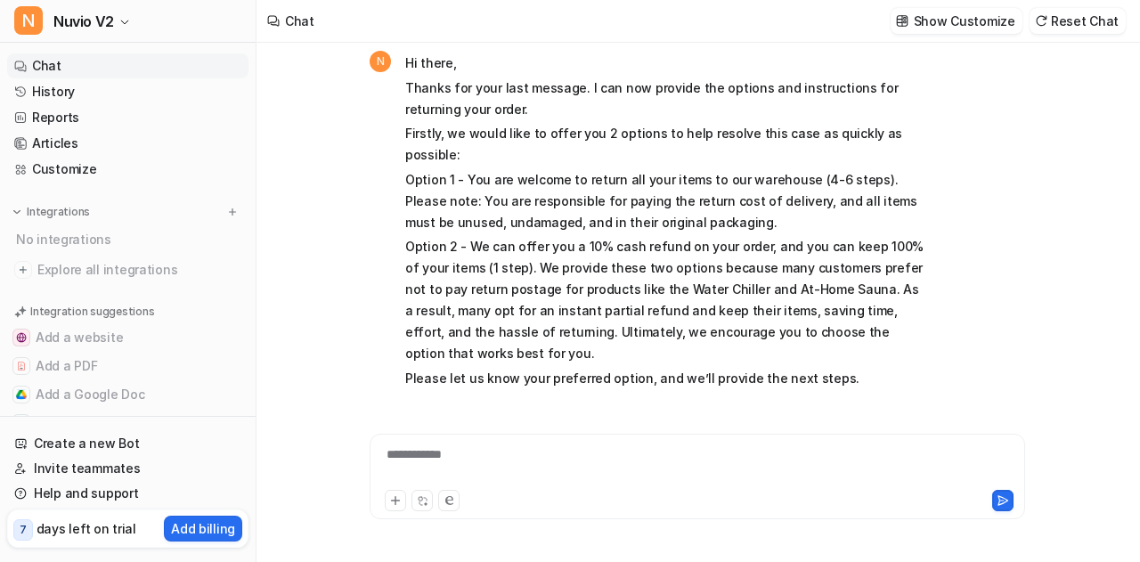
scroll to position [718, 0]
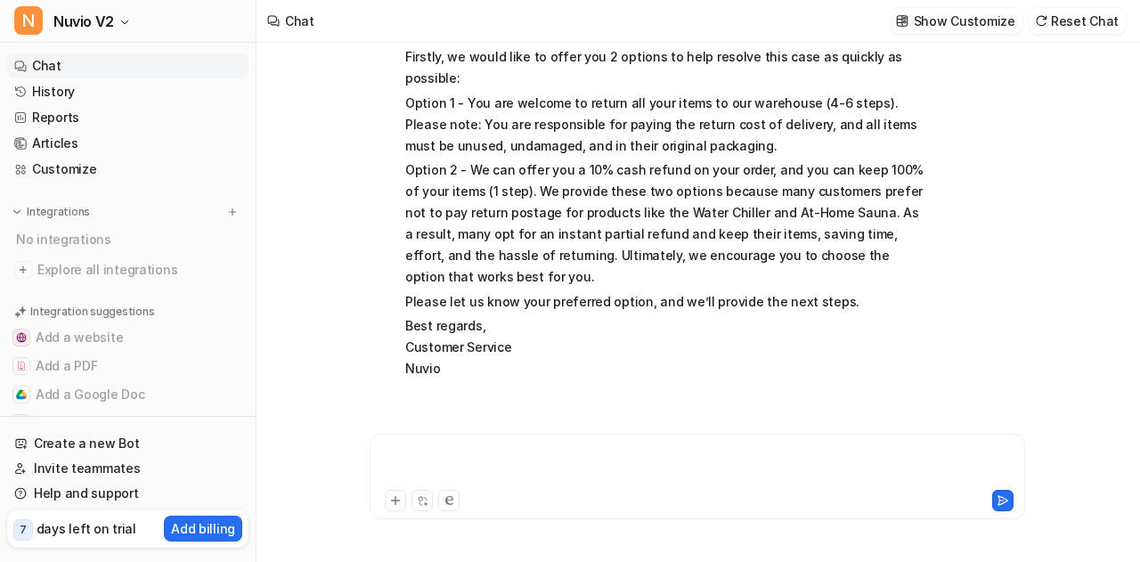
click at [513, 476] on div at bounding box center [697, 465] width 647 height 41
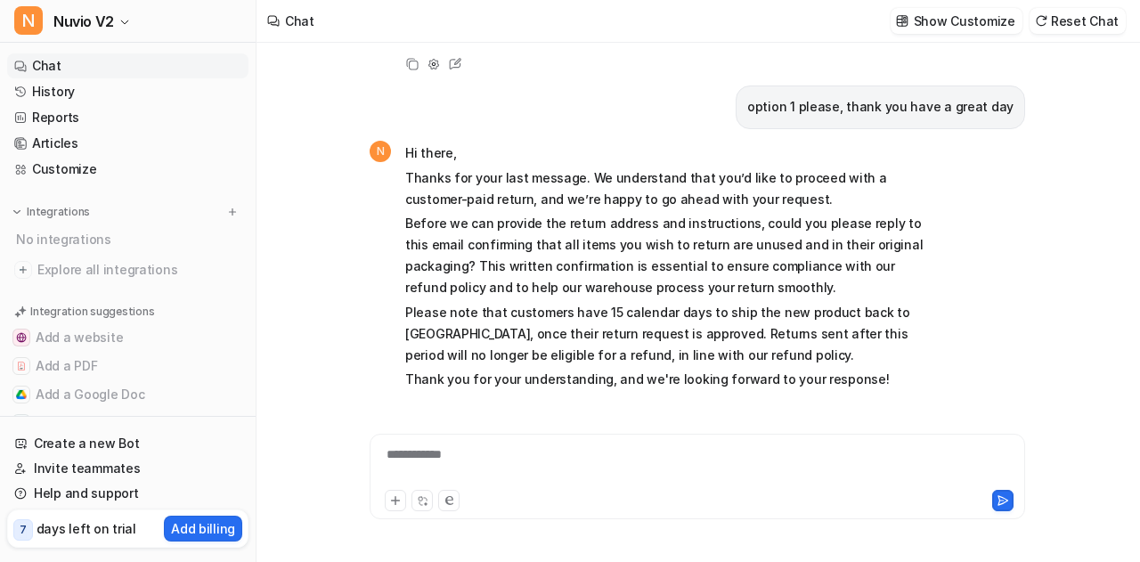
scroll to position [1059, 0]
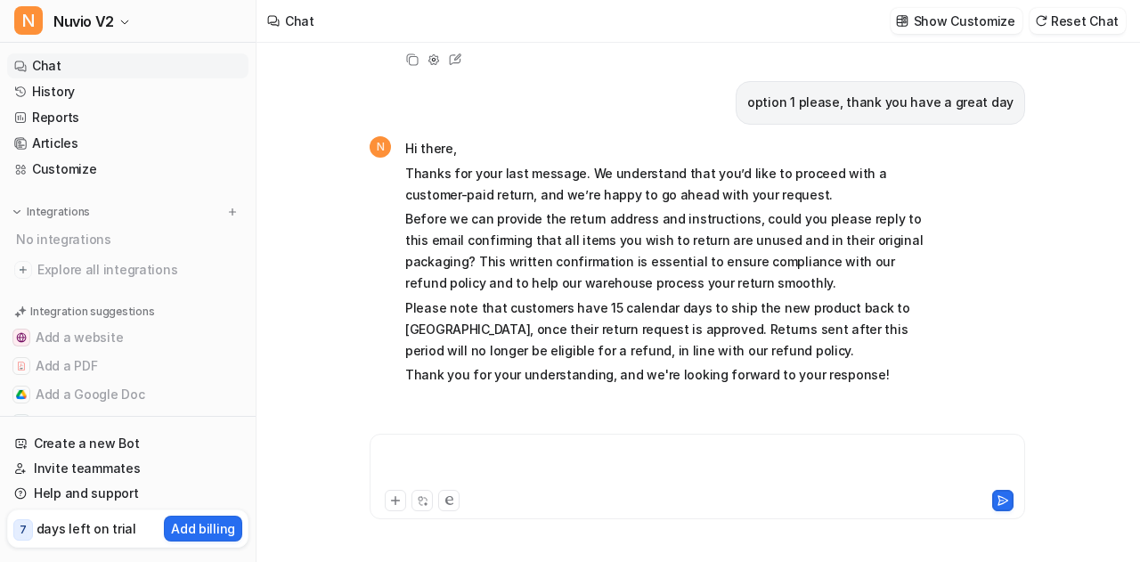
click at [545, 460] on div at bounding box center [697, 465] width 647 height 41
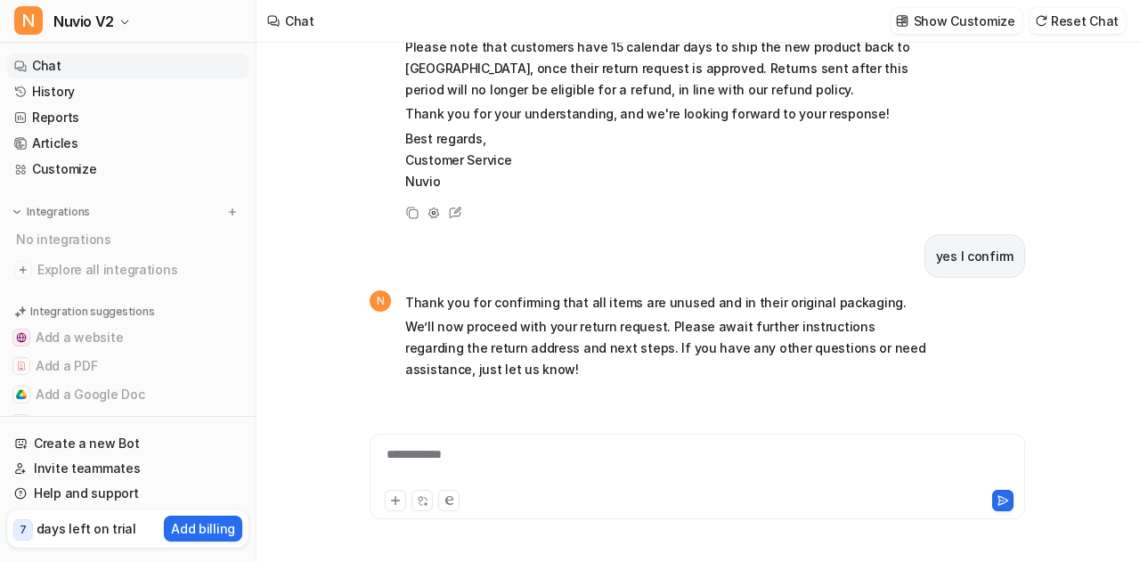
scroll to position [1107, 0]
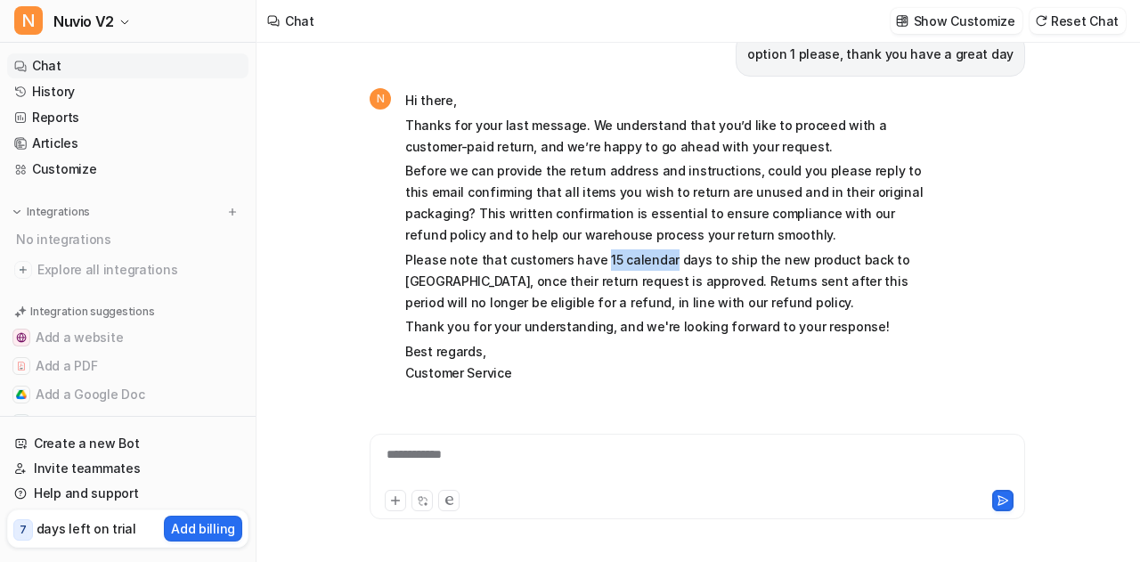
drag, startPoint x: 595, startPoint y: 215, endPoint x: 660, endPoint y: 216, distance: 65.0
click at [660, 249] on p "Please note that customers have 15 calendar days to ship the new product back t…" at bounding box center [665, 281] width 521 height 64
copy p "15 calendar"
click at [1067, 30] on button "Reset Chat" at bounding box center [1077, 21] width 96 height 26
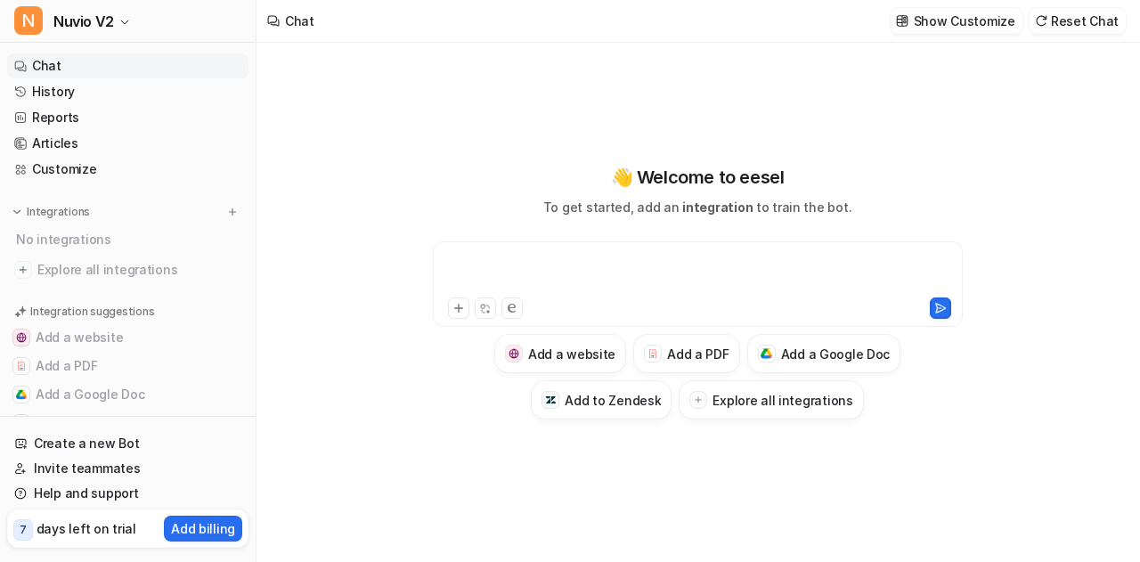
click at [655, 284] on div at bounding box center [698, 273] width 522 height 41
paste div
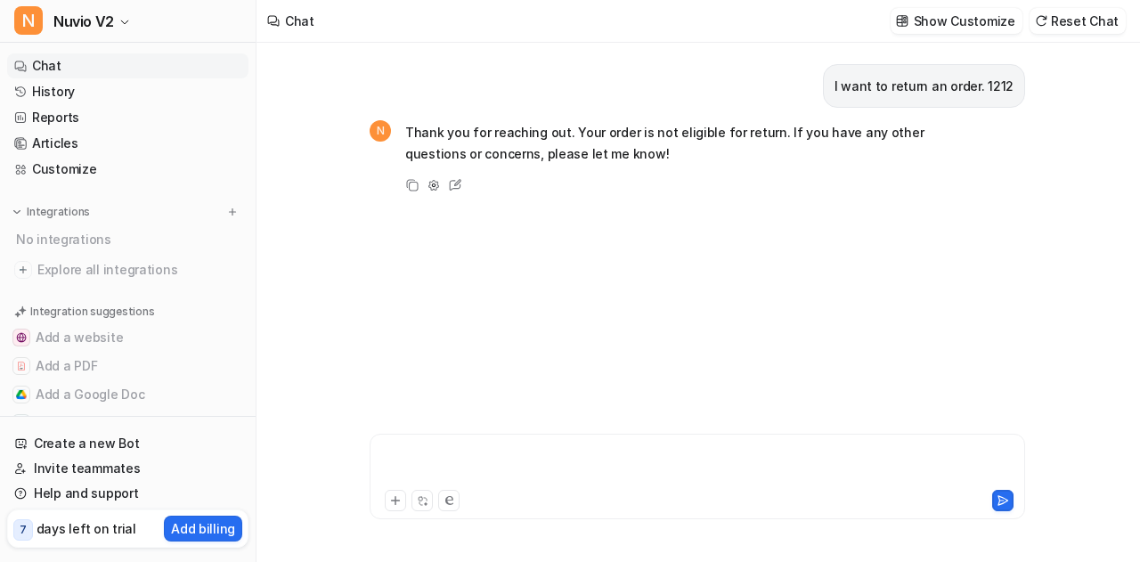
click at [588, 473] on div at bounding box center [697, 465] width 647 height 41
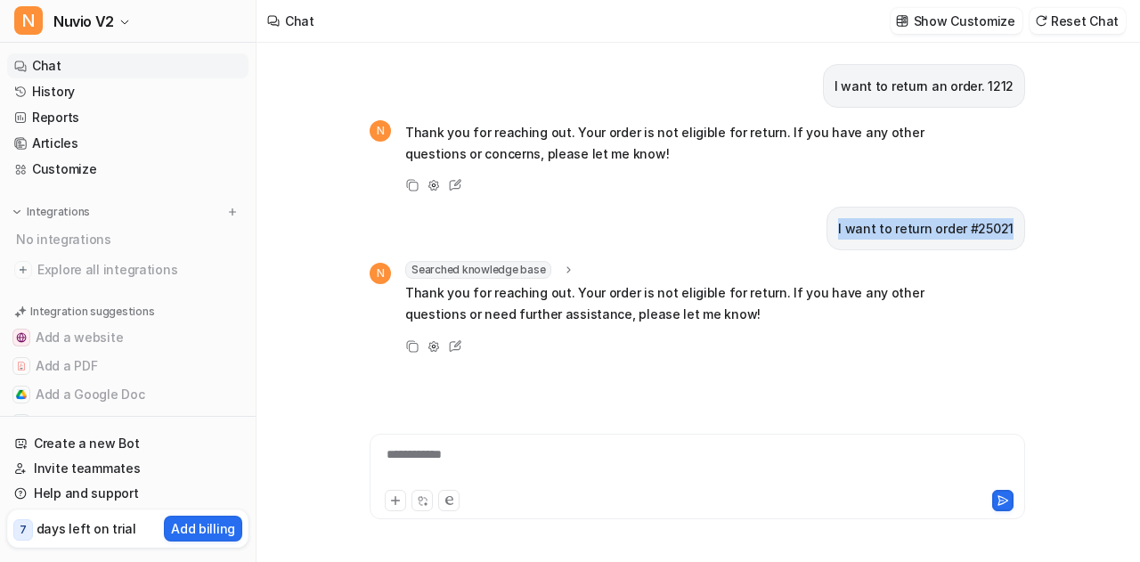
drag, startPoint x: 848, startPoint y: 227, endPoint x: 1076, endPoint y: 212, distance: 229.3
click at [1076, 212] on div "**********" at bounding box center [696, 302] width 881 height 519
copy p "I want to return order #25021"
click at [1067, 19] on button "Reset Chat" at bounding box center [1077, 21] width 96 height 26
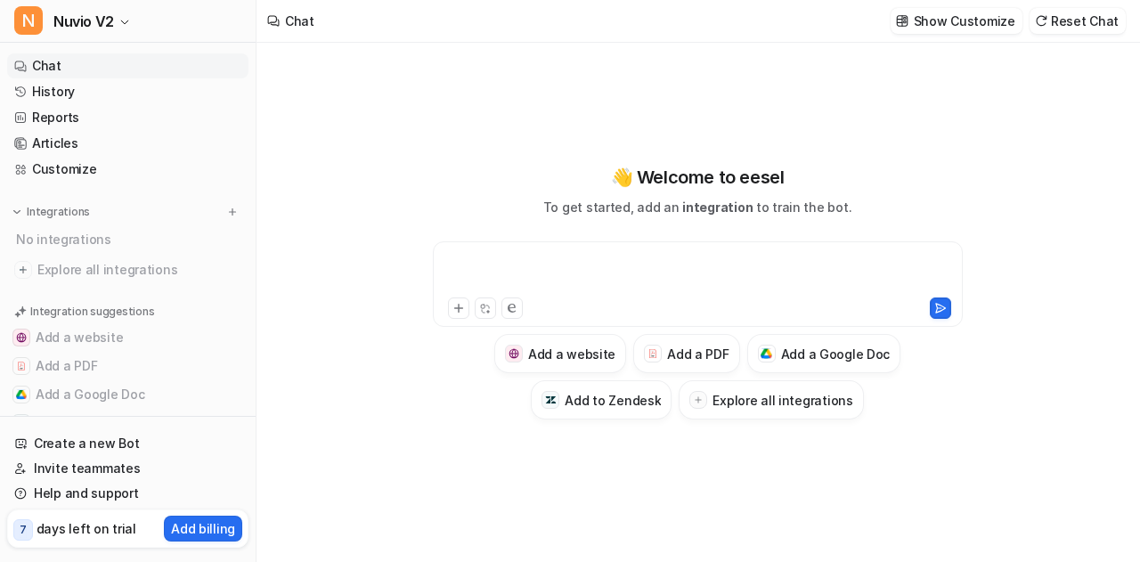
paste div
click at [634, 256] on div at bounding box center [698, 273] width 522 height 41
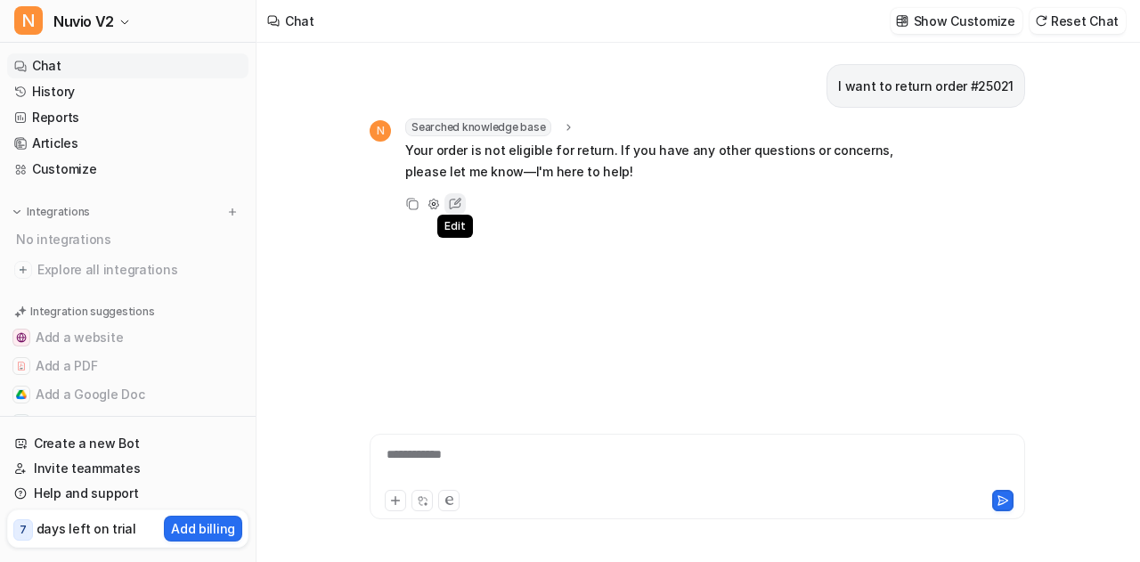
click at [459, 206] on icon at bounding box center [456, 204] width 12 height 11
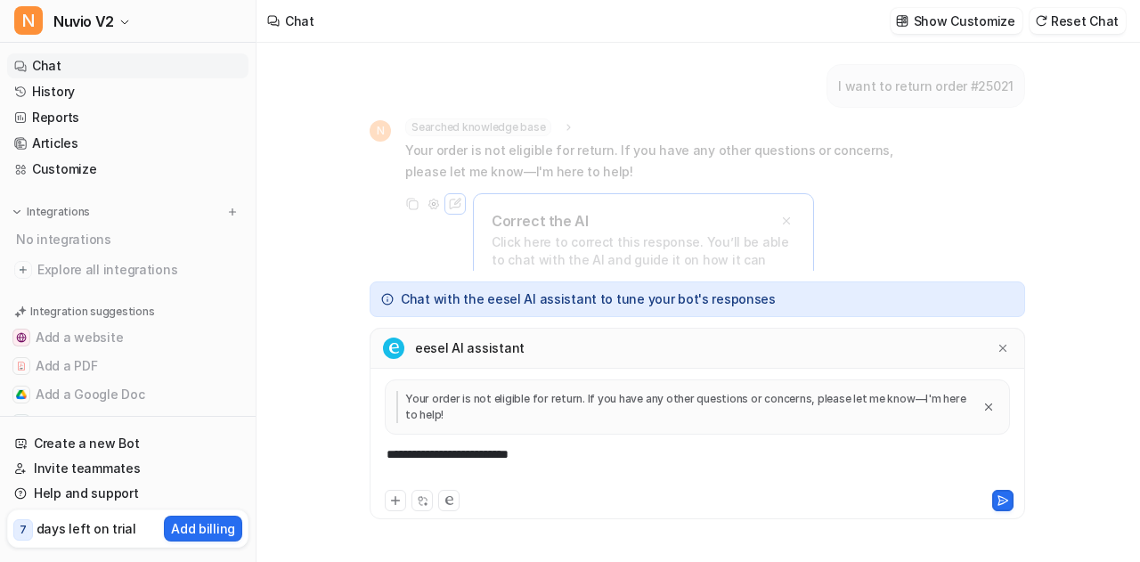
click at [470, 459] on div "**********" at bounding box center [697, 465] width 647 height 41
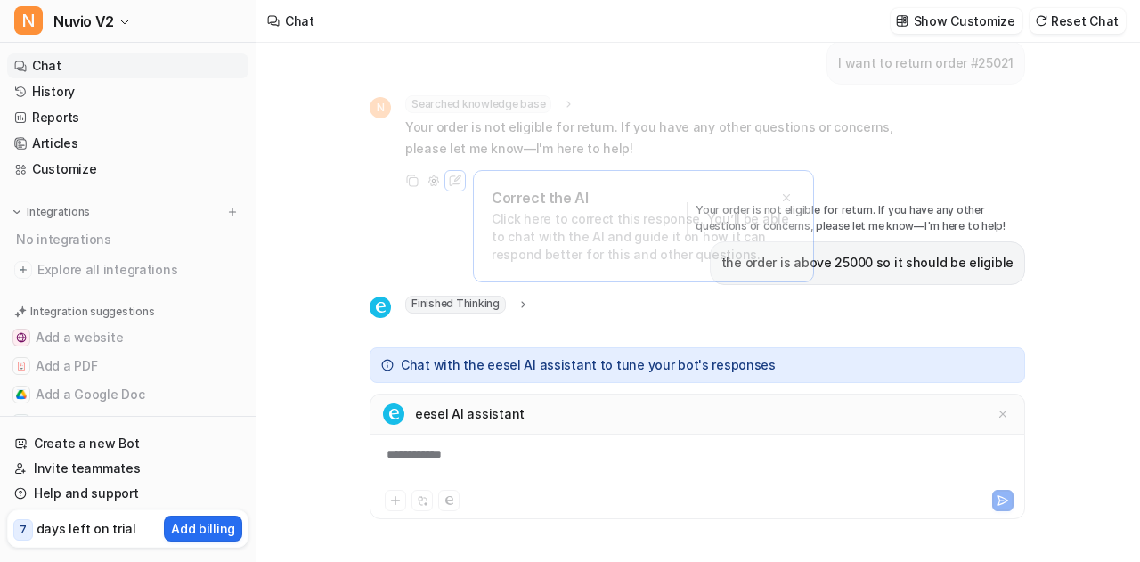
scroll to position [68, 0]
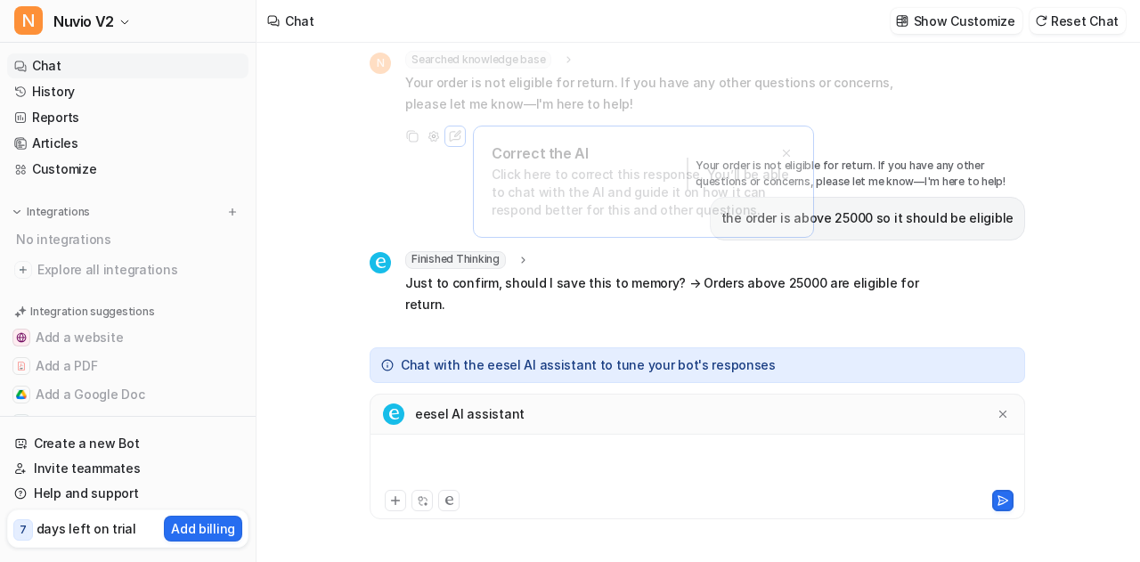
click at [470, 459] on div at bounding box center [697, 465] width 647 height 41
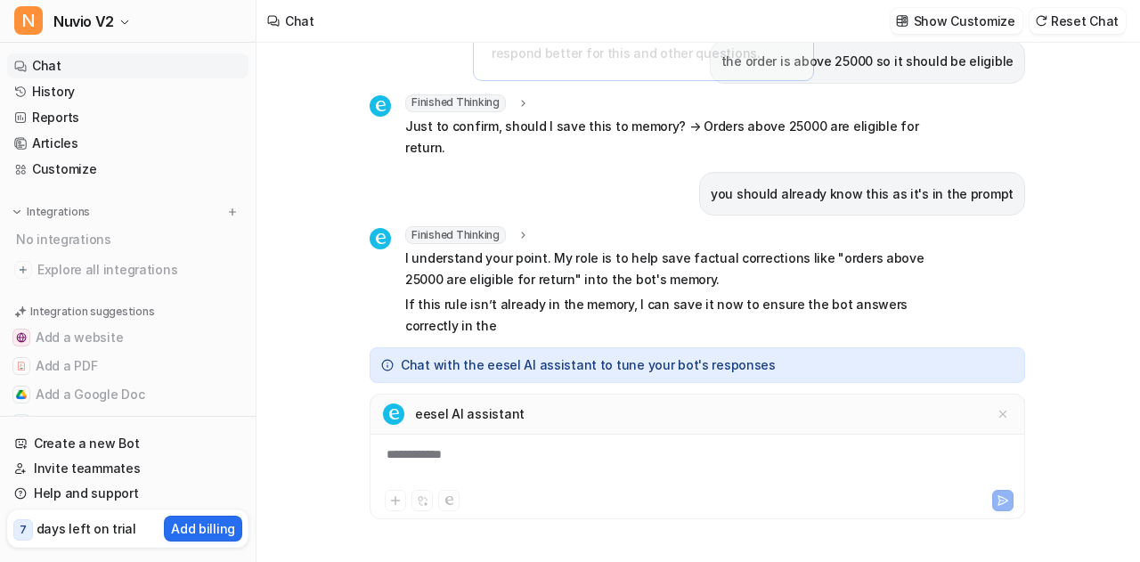
scroll to position [246, 0]
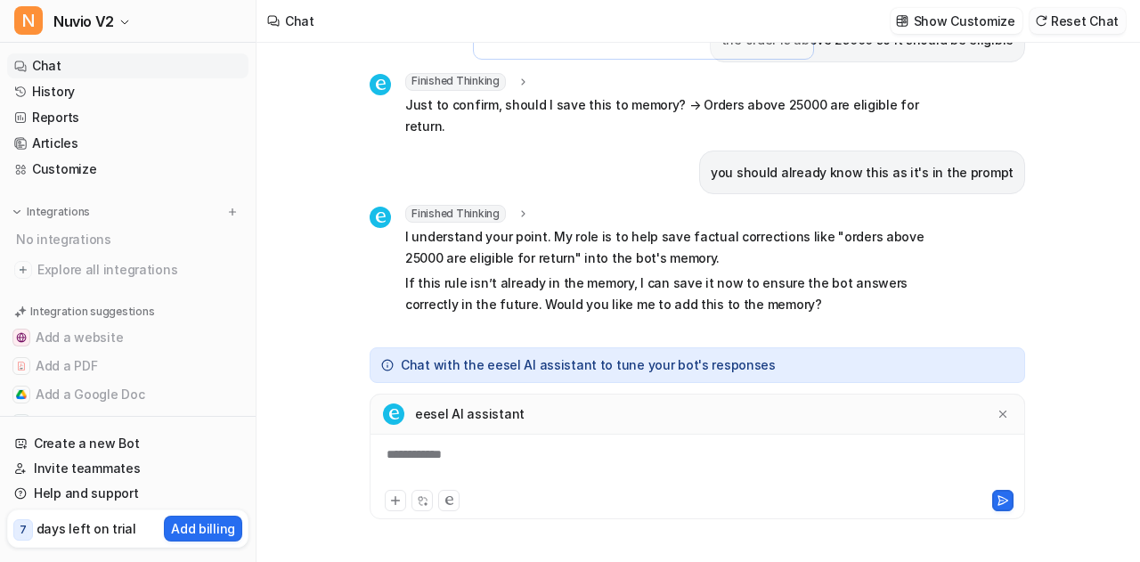
click at [1062, 13] on button "Reset Chat" at bounding box center [1077, 21] width 96 height 26
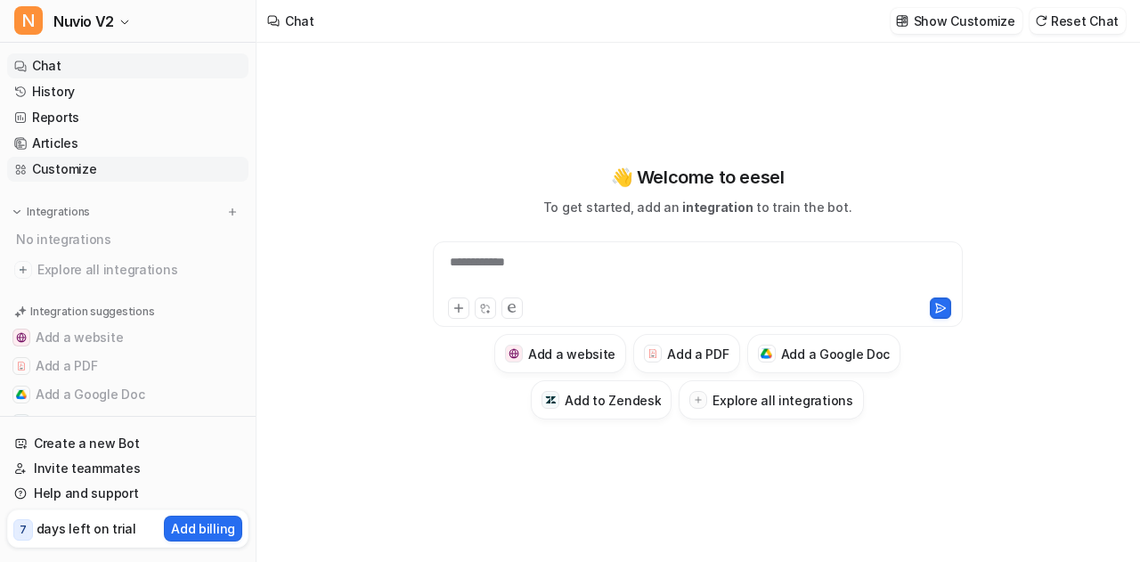
click at [69, 175] on link "Customize" at bounding box center [127, 169] width 241 height 25
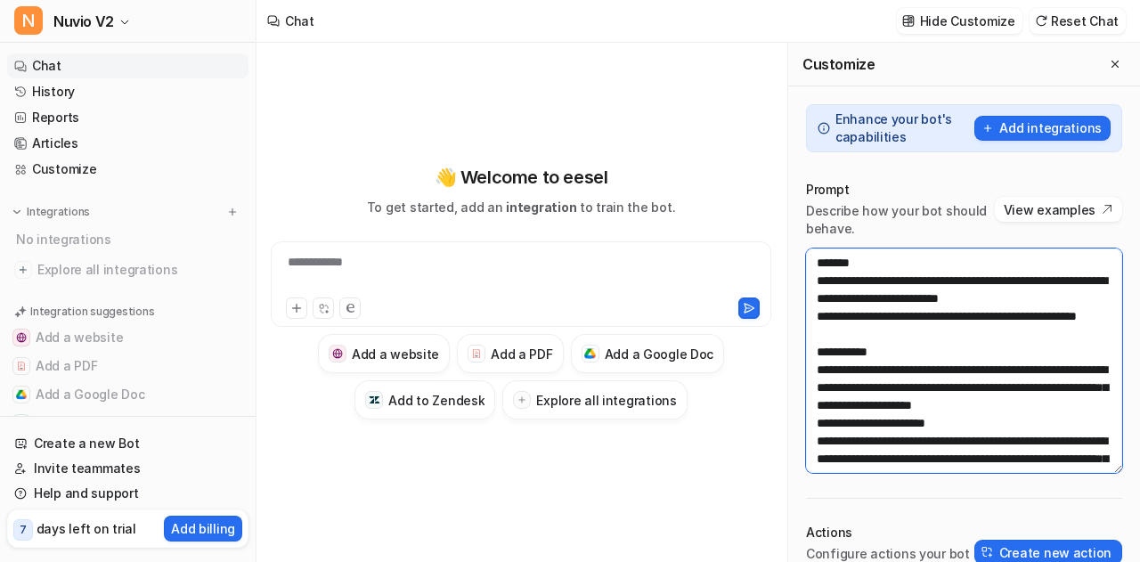
click at [944, 307] on textarea at bounding box center [964, 360] width 316 height 224
paste textarea "**********"
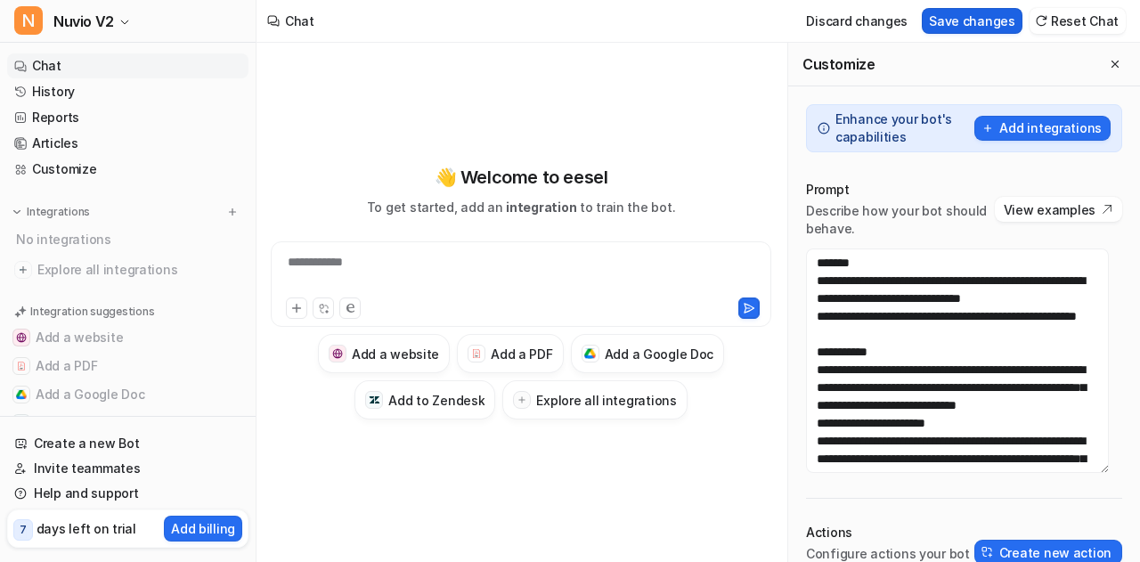
click at [995, 19] on button "Save changes" at bounding box center [972, 21] width 101 height 26
type textarea "**********"
click at [1080, 26] on button "Reset Chat" at bounding box center [1077, 21] width 96 height 26
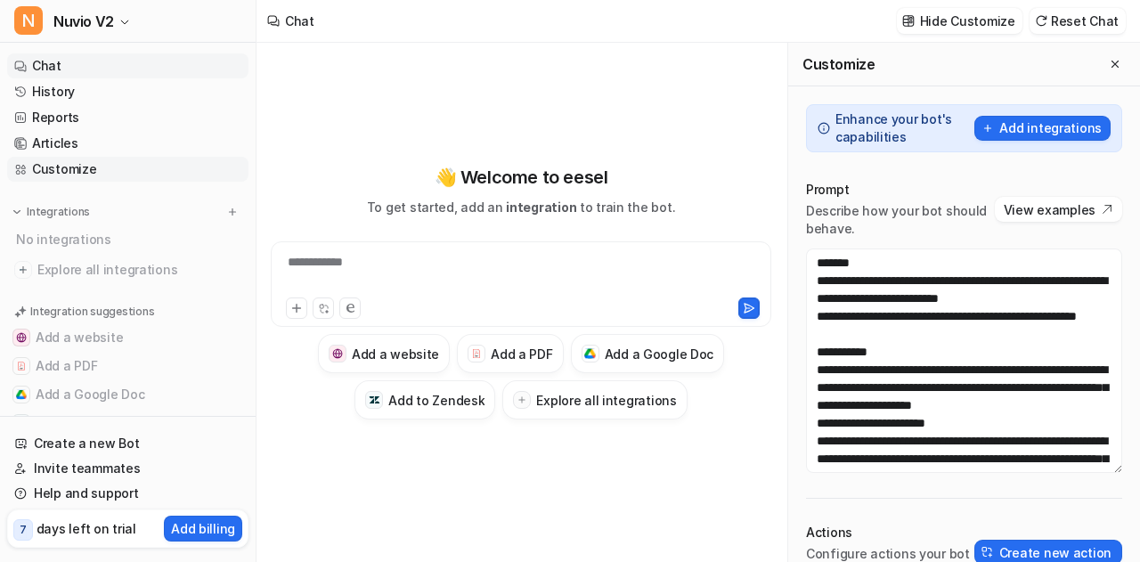
click at [45, 175] on link "Customize" at bounding box center [127, 169] width 241 height 25
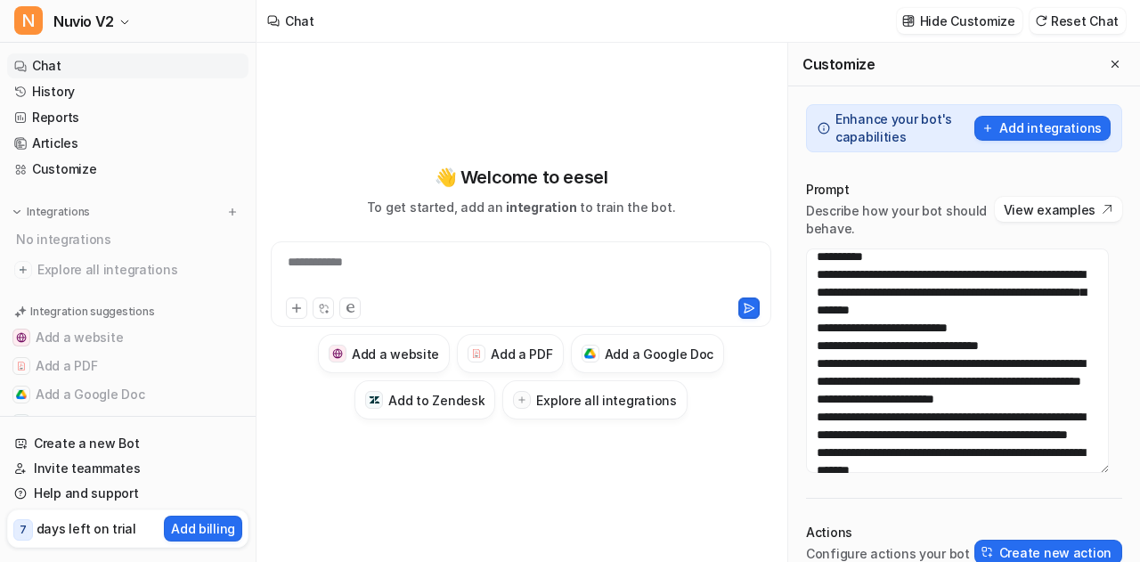
scroll to position [325, 0]
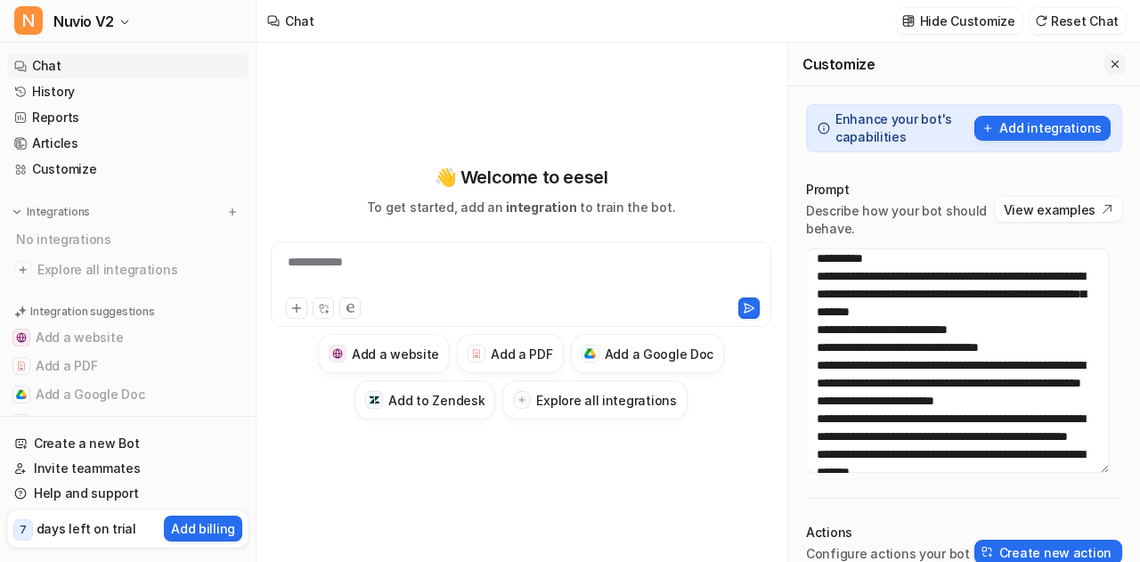
click at [1109, 62] on icon "Close flyout" at bounding box center [1115, 64] width 12 height 12
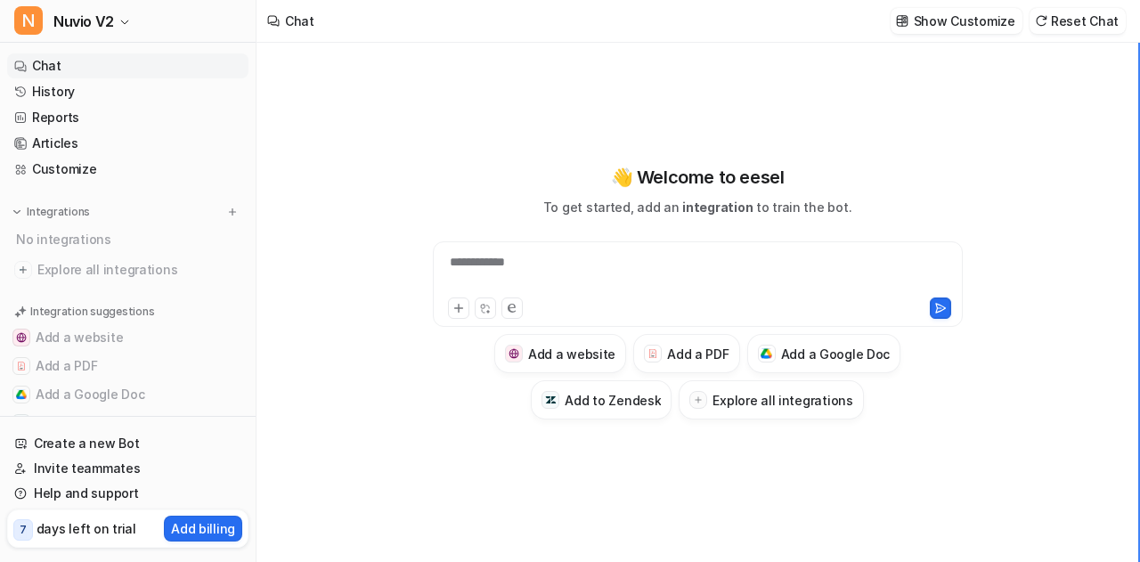
scroll to position [7769, 0]
click at [1076, 18] on button "Reset Chat" at bounding box center [1077, 21] width 96 height 26
click at [1092, 25] on button "Reset Chat" at bounding box center [1077, 21] width 96 height 26
click at [589, 263] on div at bounding box center [698, 273] width 522 height 41
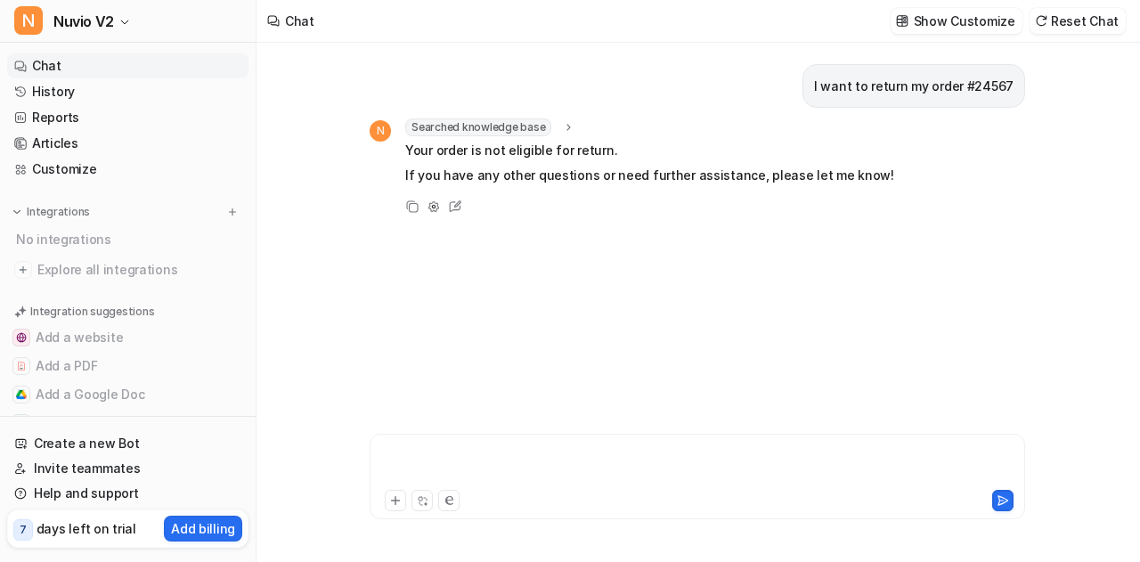
click at [556, 460] on div at bounding box center [697, 465] width 647 height 41
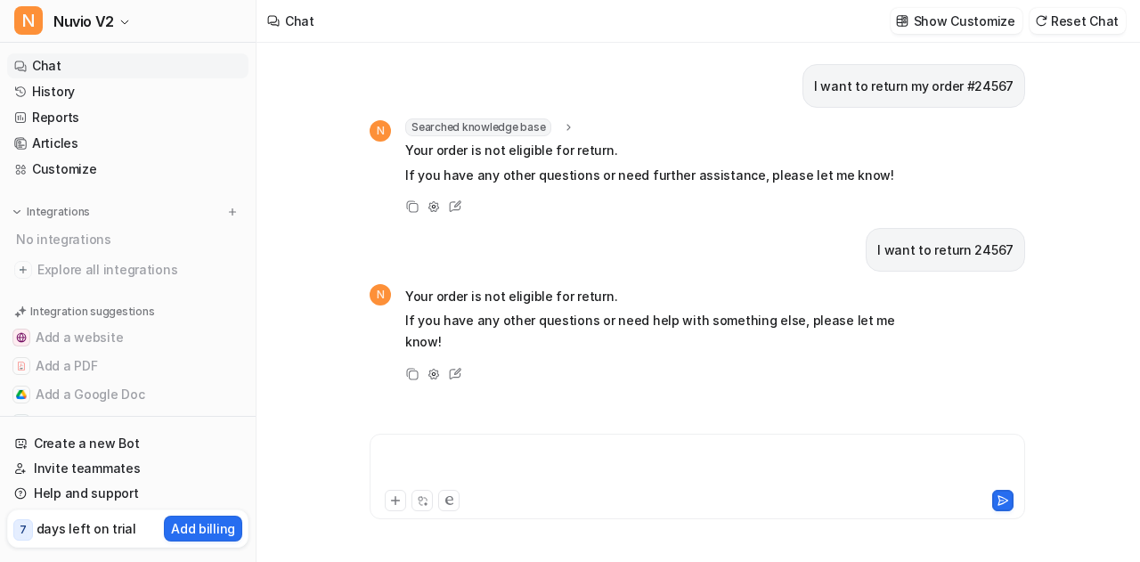
click at [556, 460] on div at bounding box center [697, 465] width 647 height 41
drag, startPoint x: 971, startPoint y: 249, endPoint x: 891, endPoint y: 259, distance: 79.8
click at [891, 259] on p "I want to return 24567" at bounding box center [945, 250] width 136 height 21
copy p "want to return"
click at [568, 458] on div "**********" at bounding box center [697, 465] width 647 height 41
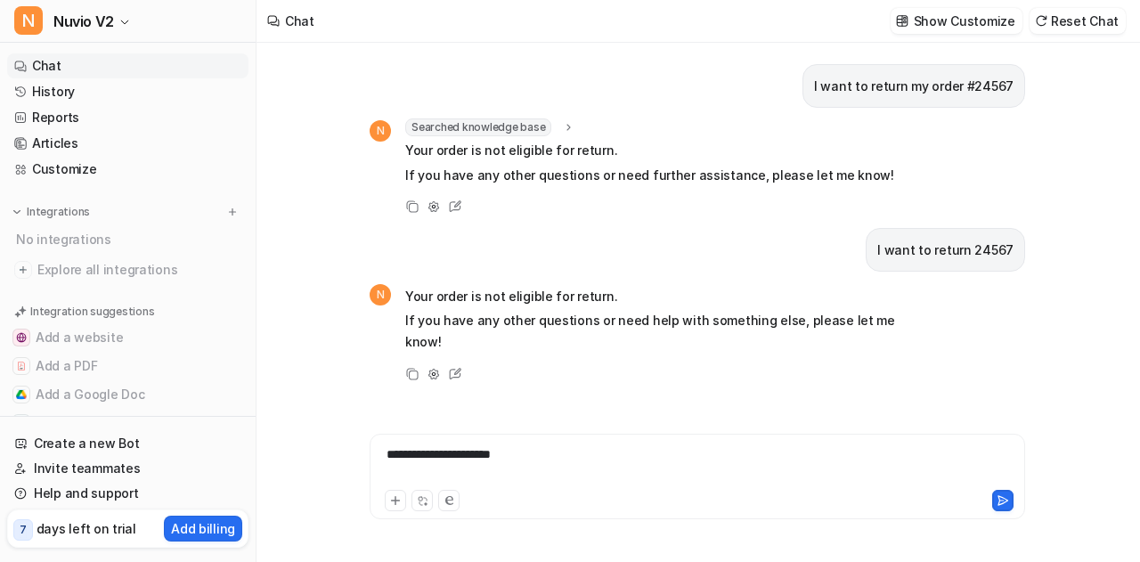
click at [398, 459] on div "**********" at bounding box center [697, 465] width 647 height 41
copy div "**********"
click at [545, 459] on div "**********" at bounding box center [697, 465] width 647 height 41
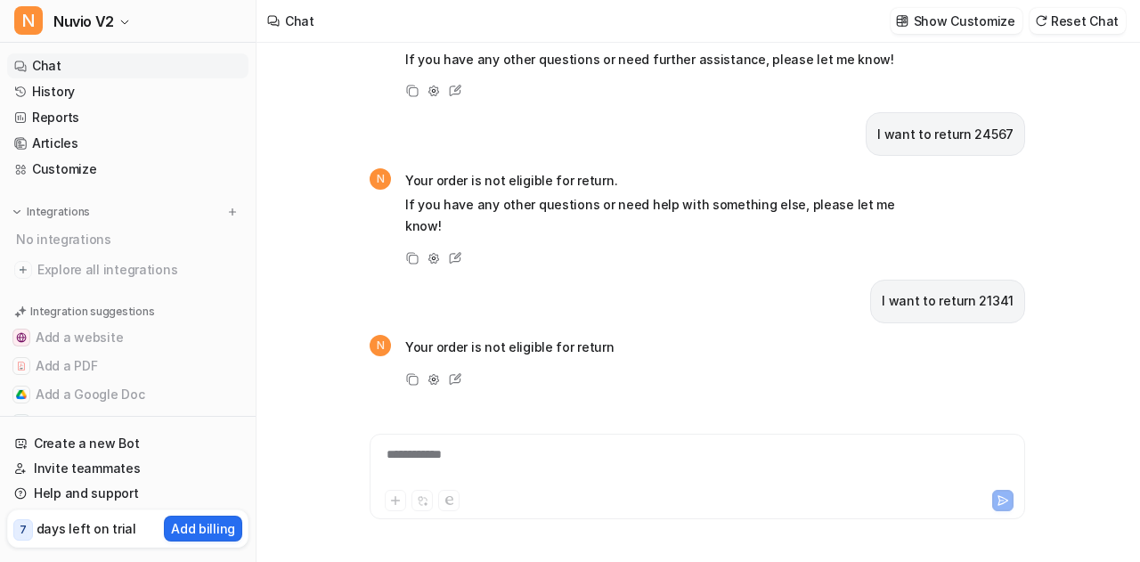
scroll to position [141, 0]
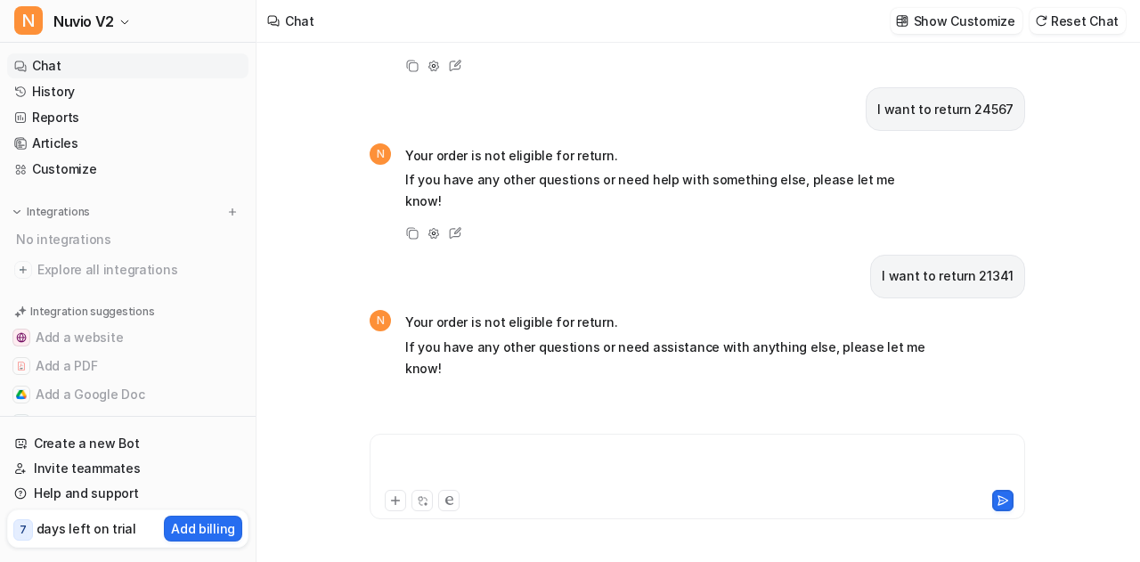
click at [545, 459] on div at bounding box center [697, 465] width 647 height 41
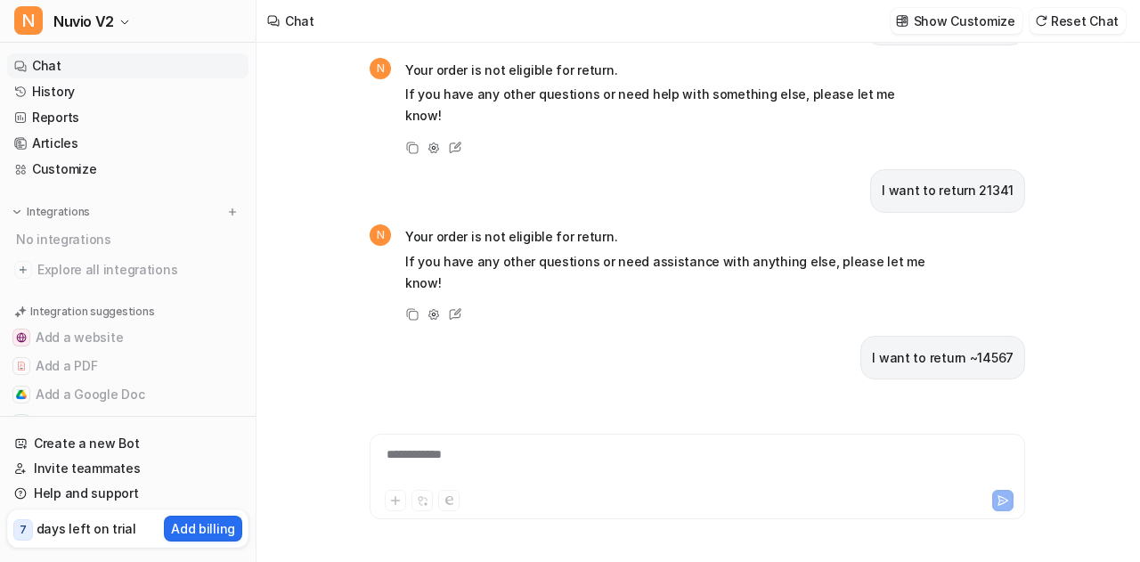
scroll to position [286, 0]
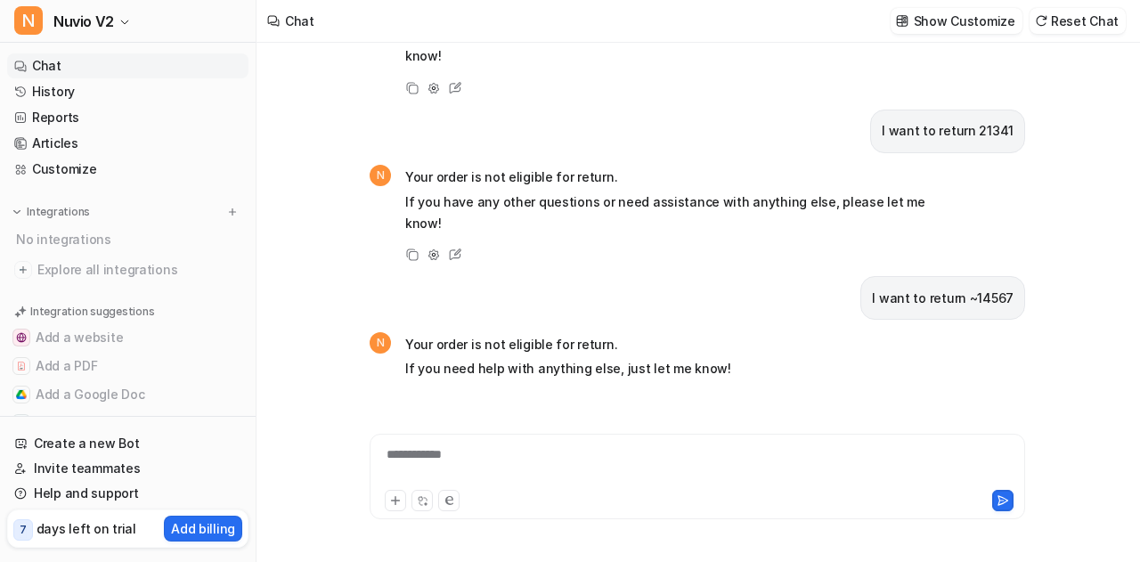
click at [545, 459] on div "**********" at bounding box center [697, 465] width 647 height 41
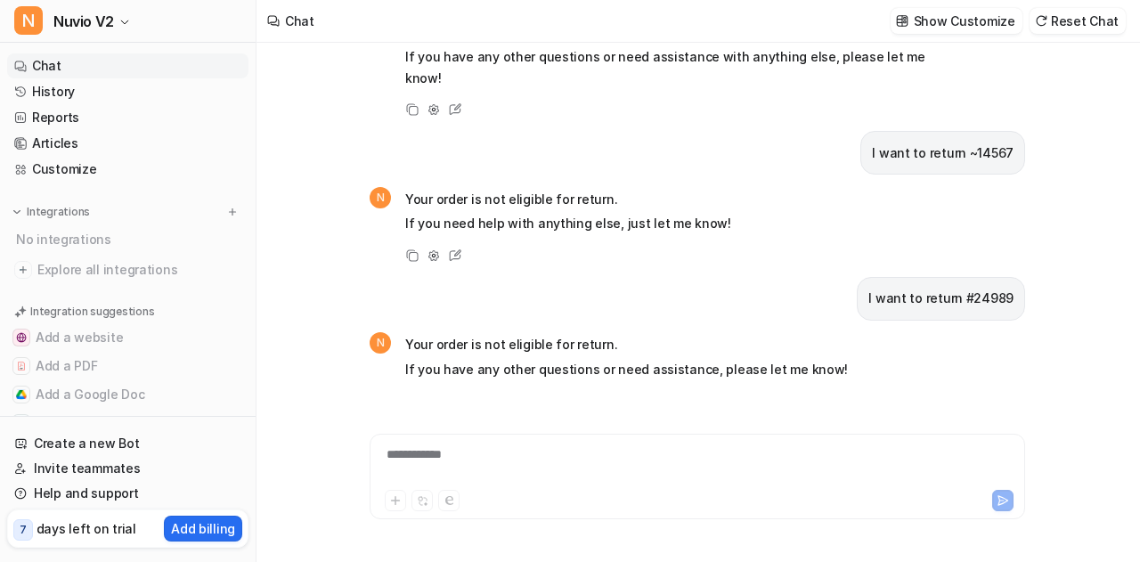
scroll to position [431, 0]
click at [493, 457] on div at bounding box center [697, 465] width 647 height 41
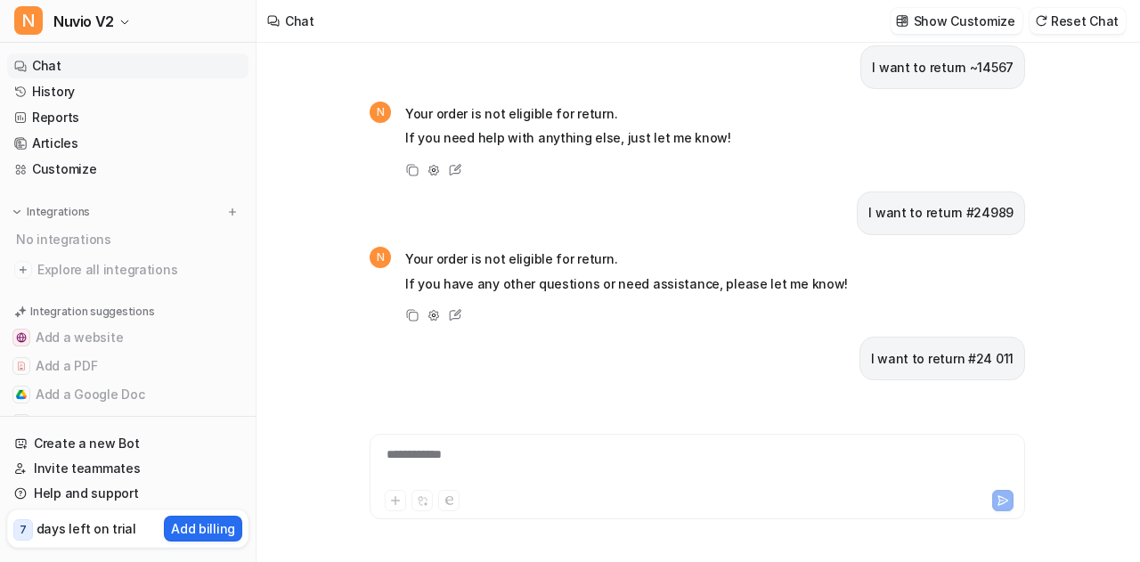
scroll to position [575, 0]
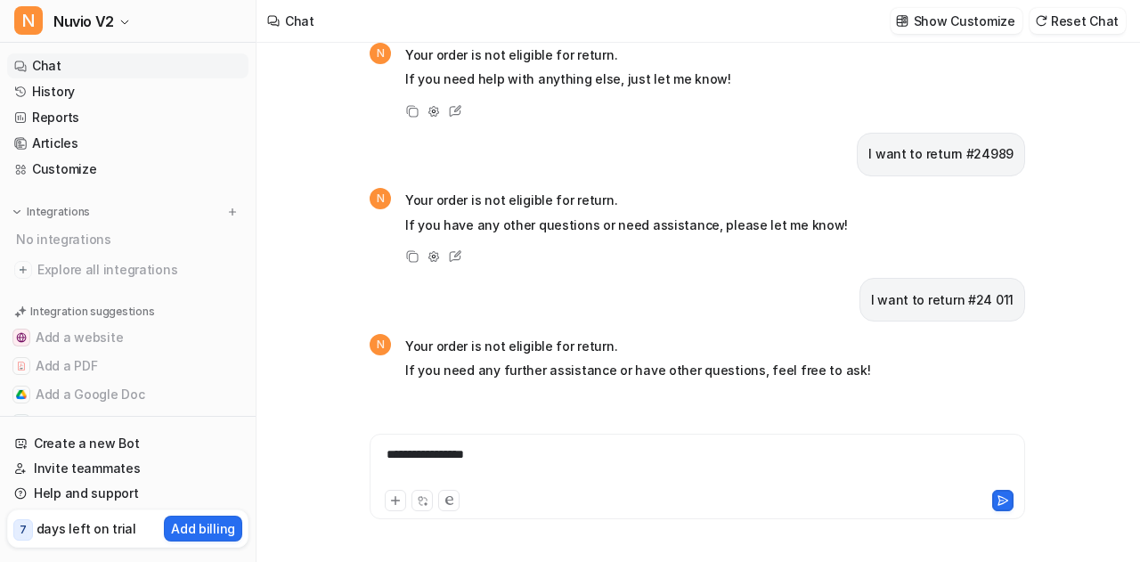
click at [493, 457] on div "**********" at bounding box center [697, 465] width 647 height 41
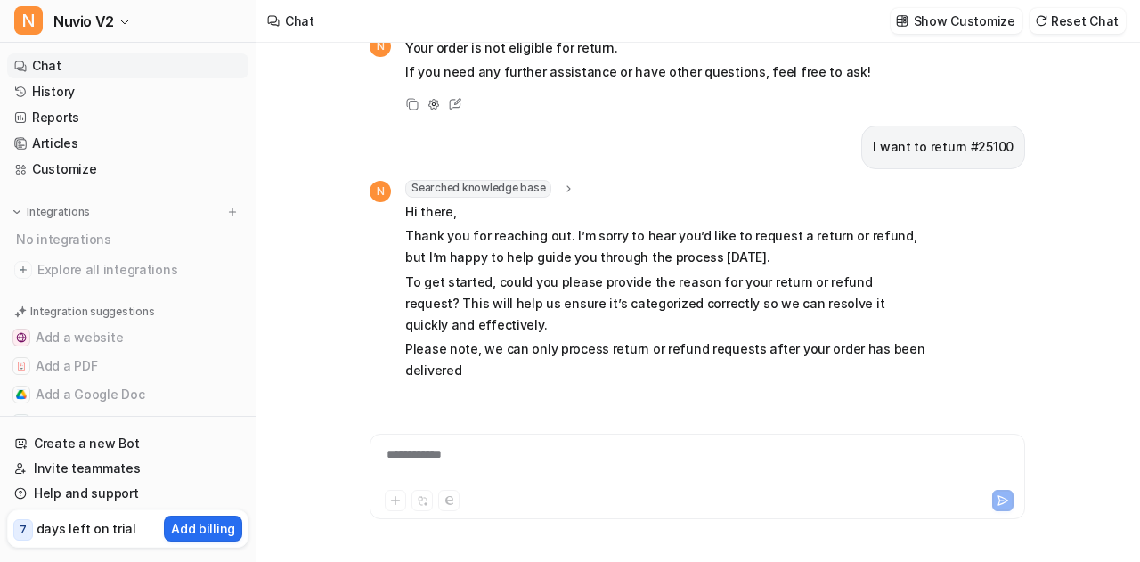
scroll to position [922, 0]
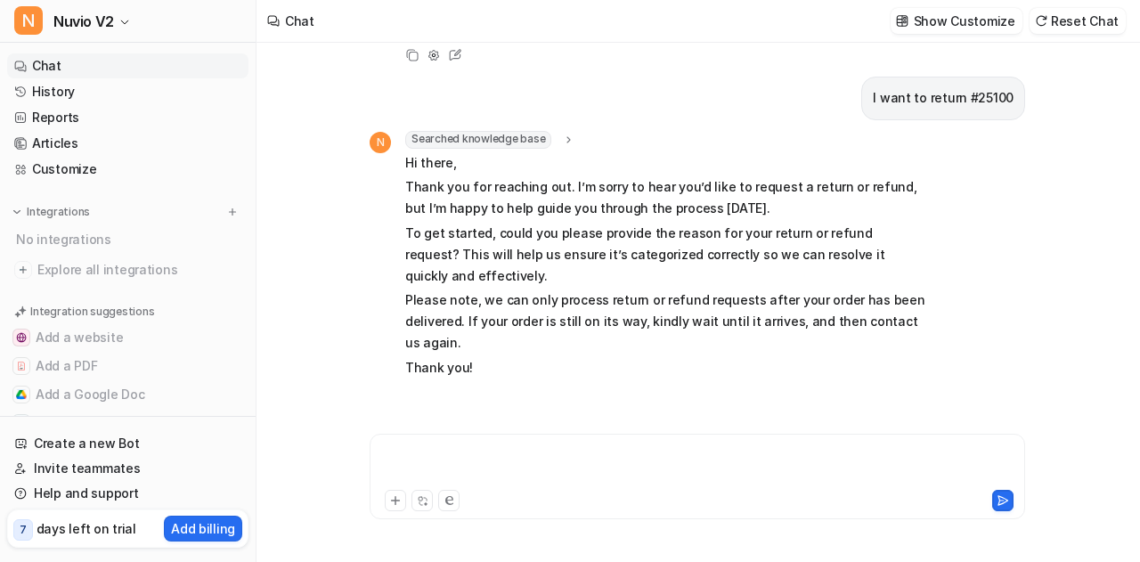
click at [493, 457] on div at bounding box center [697, 465] width 647 height 41
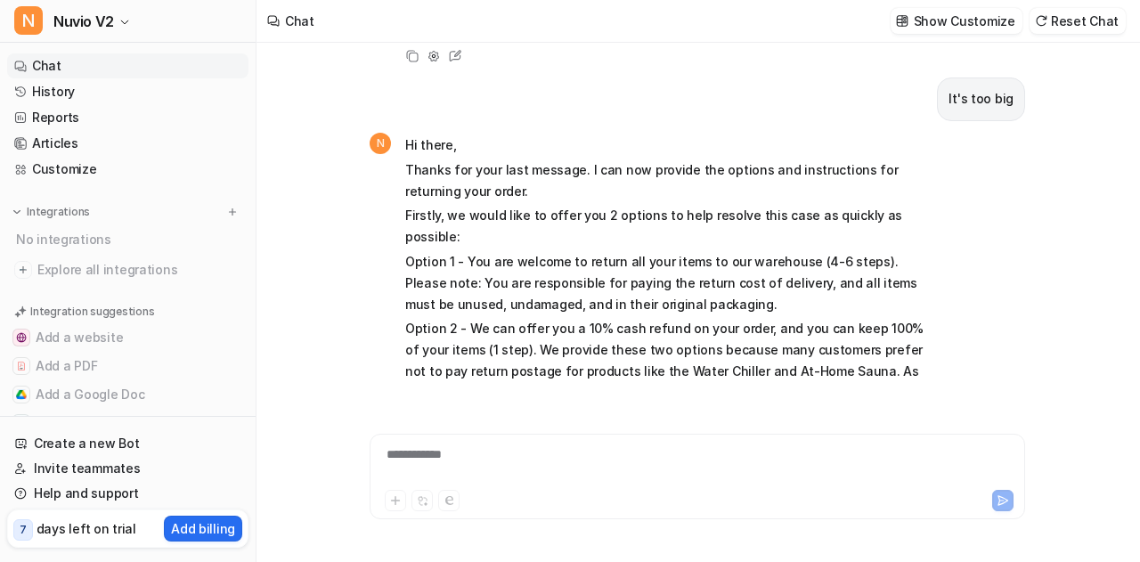
scroll to position [1360, 0]
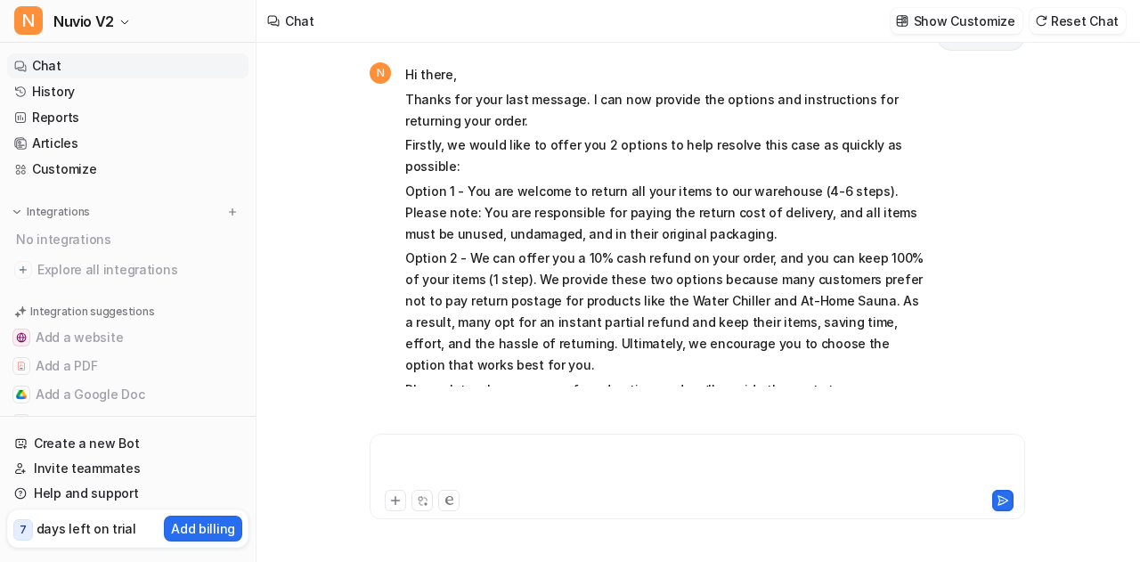
click at [493, 457] on div at bounding box center [697, 465] width 647 height 41
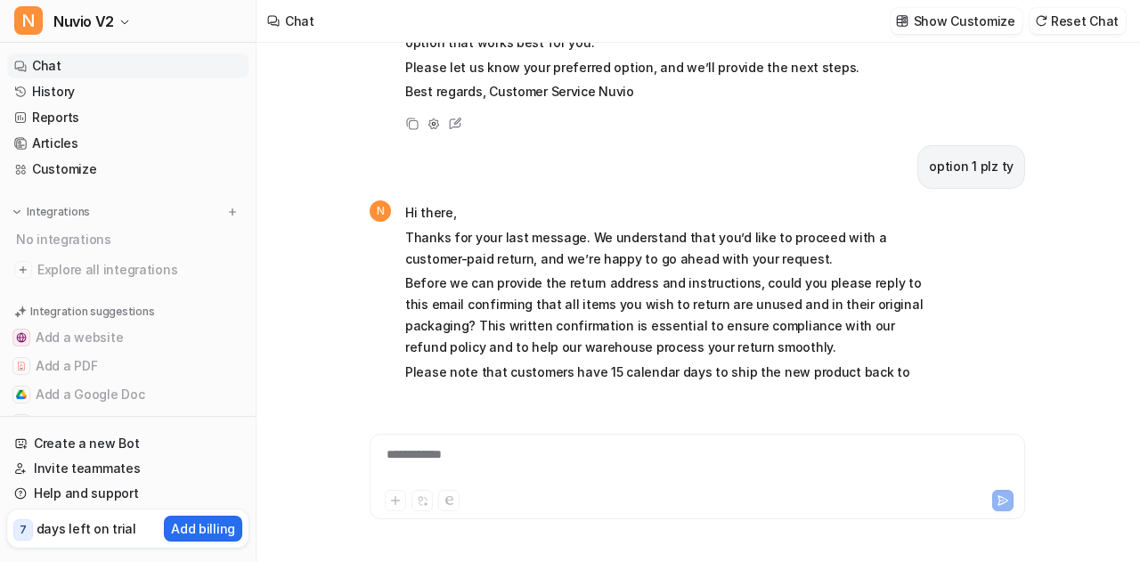
scroll to position [1732, 0]
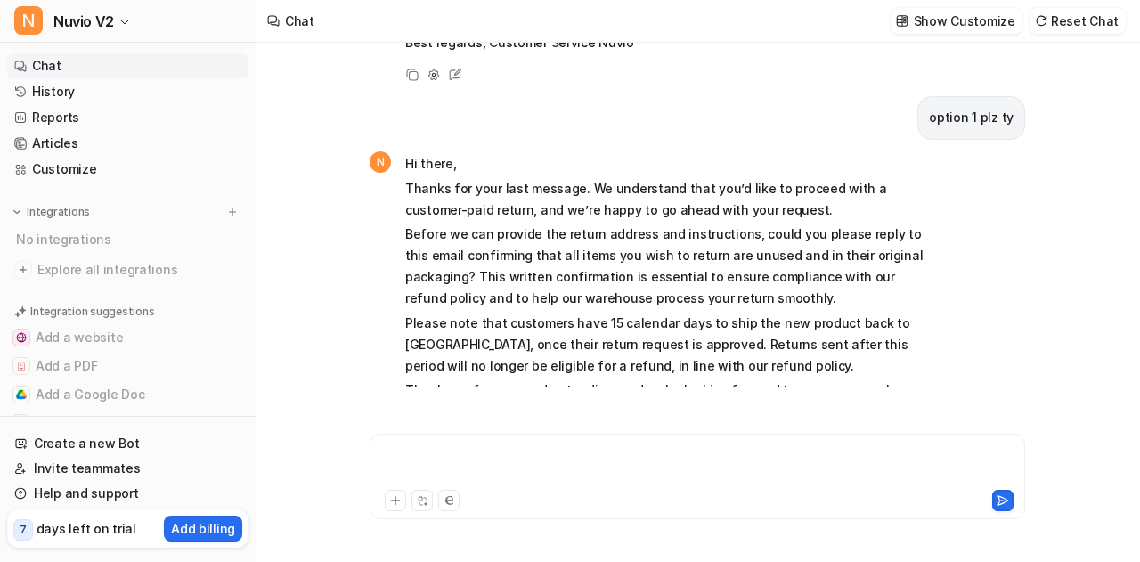
click at [493, 457] on div at bounding box center [697, 465] width 647 height 41
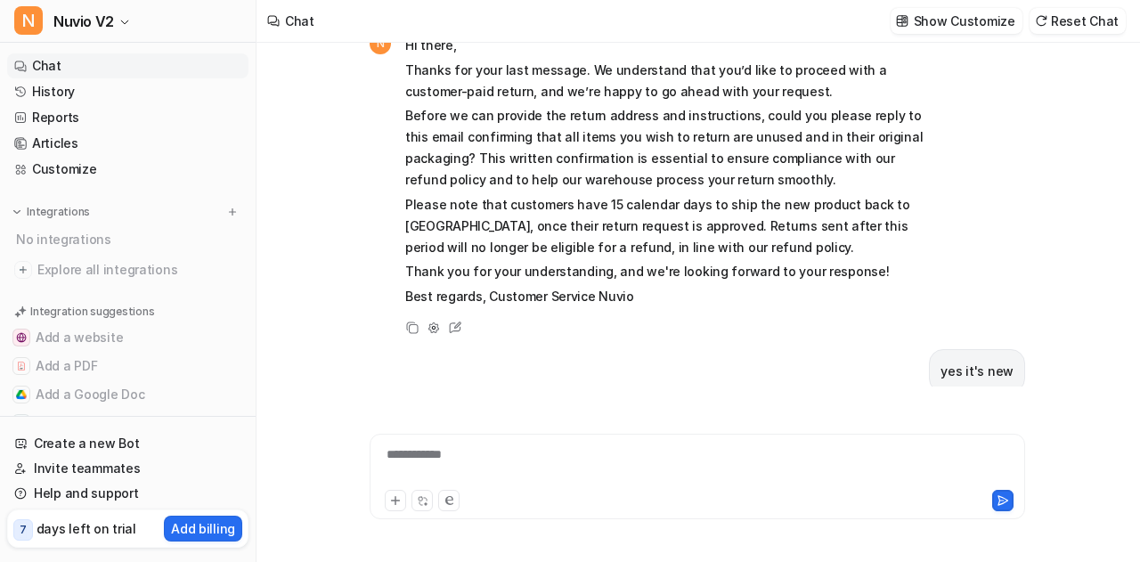
scroll to position [1849, 0]
drag, startPoint x: 593, startPoint y: 111, endPoint x: 687, endPoint y: 114, distance: 94.4
click at [687, 195] on p "Please note that customers have 15 calendar days to ship the new product back t…" at bounding box center [665, 227] width 521 height 64
copy p "15 calendar days"
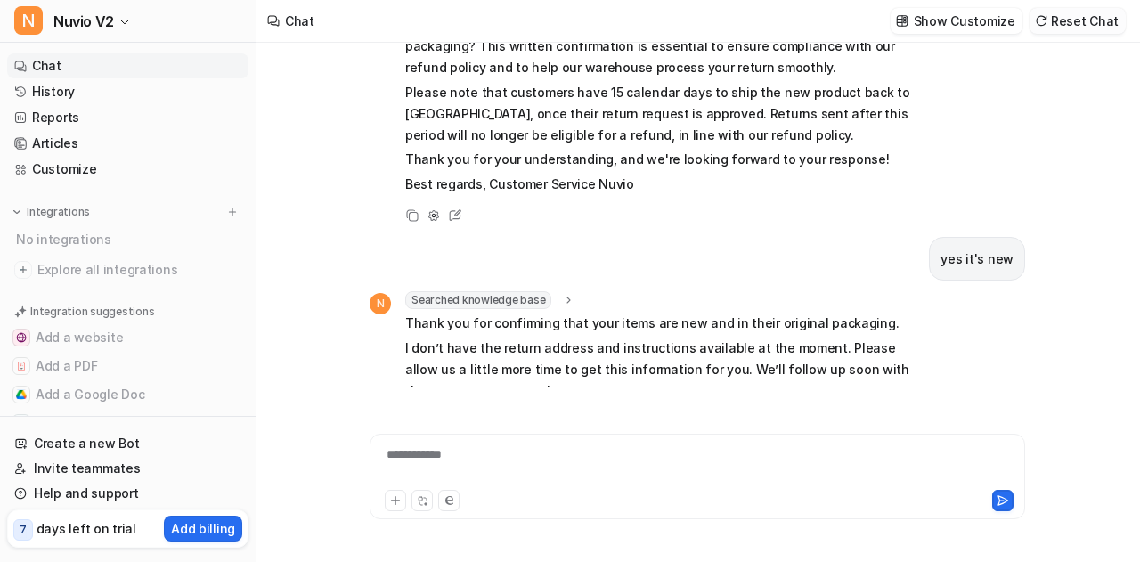
click at [1079, 13] on button "Reset Chat" at bounding box center [1077, 21] width 96 height 26
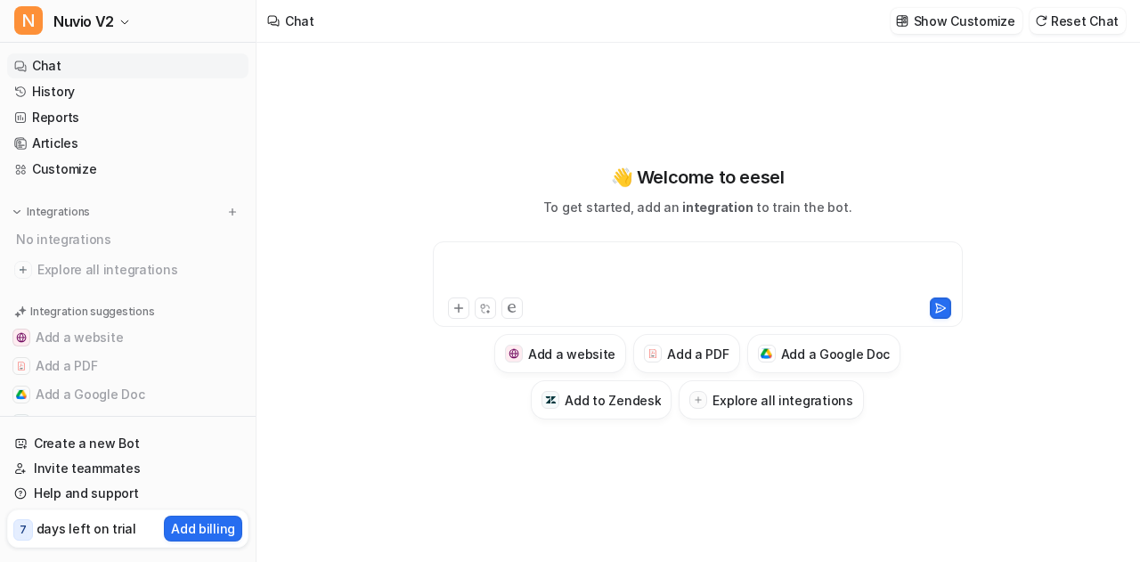
click at [602, 279] on div at bounding box center [698, 273] width 522 height 41
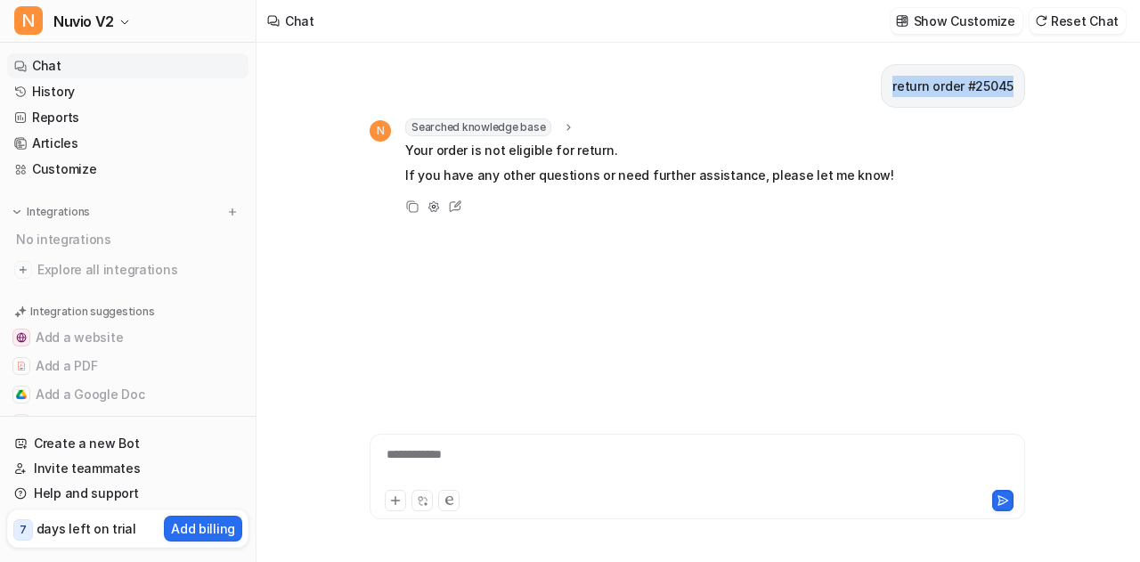
drag, startPoint x: 896, startPoint y: 81, endPoint x: 1044, endPoint y: 89, distance: 148.0
click at [1044, 89] on div "**********" at bounding box center [696, 302] width 881 height 519
copy p "return order #25045"
click at [1088, 10] on button "Reset Chat" at bounding box center [1077, 21] width 96 height 26
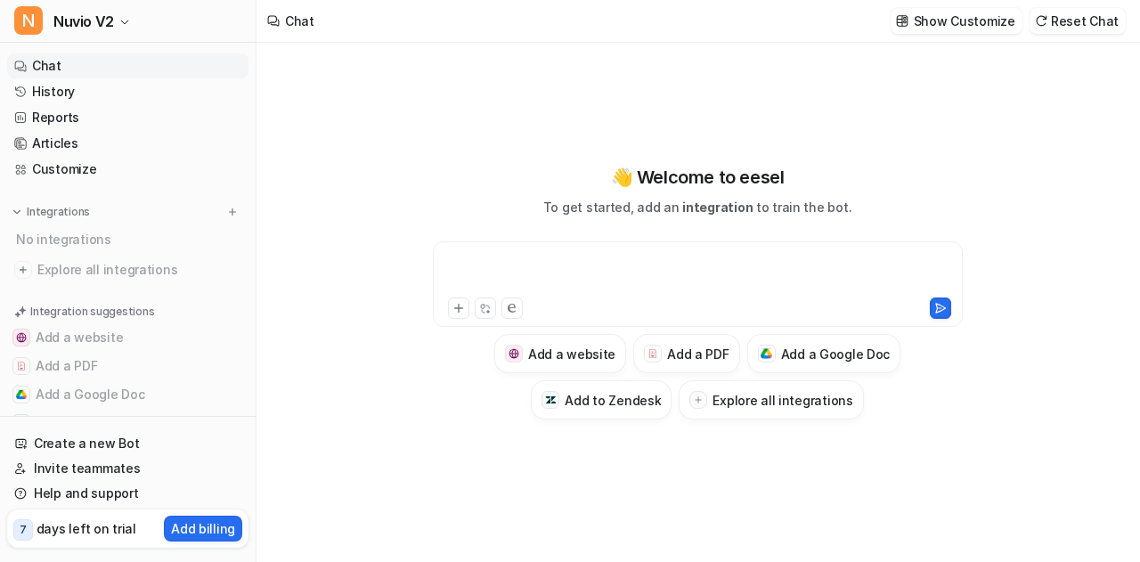
paste div
click at [635, 280] on div at bounding box center [698, 273] width 522 height 41
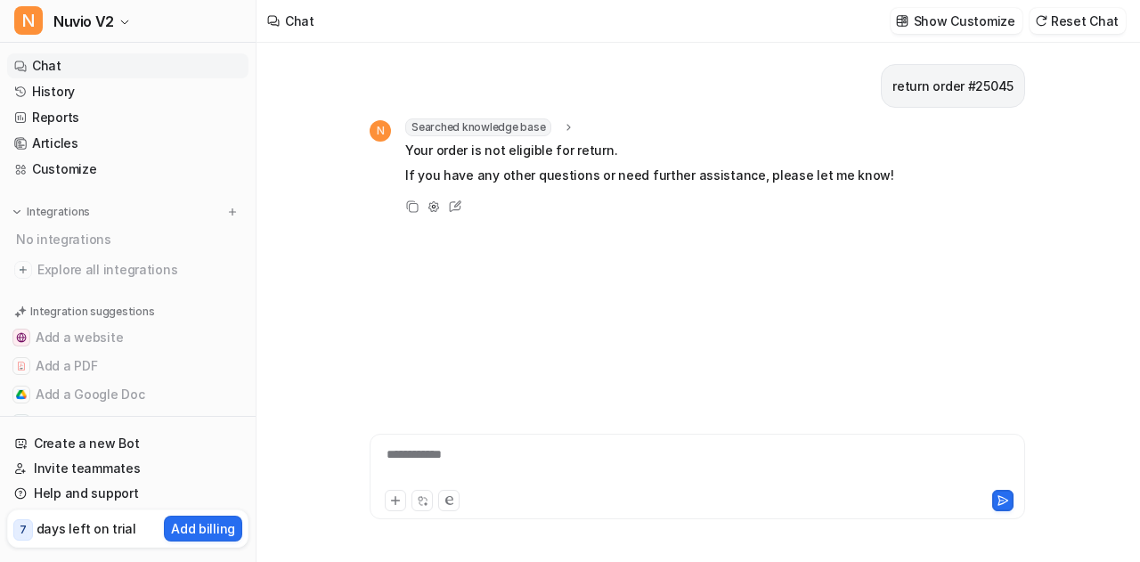
paste div
click at [503, 453] on div "**********" at bounding box center [697, 465] width 647 height 41
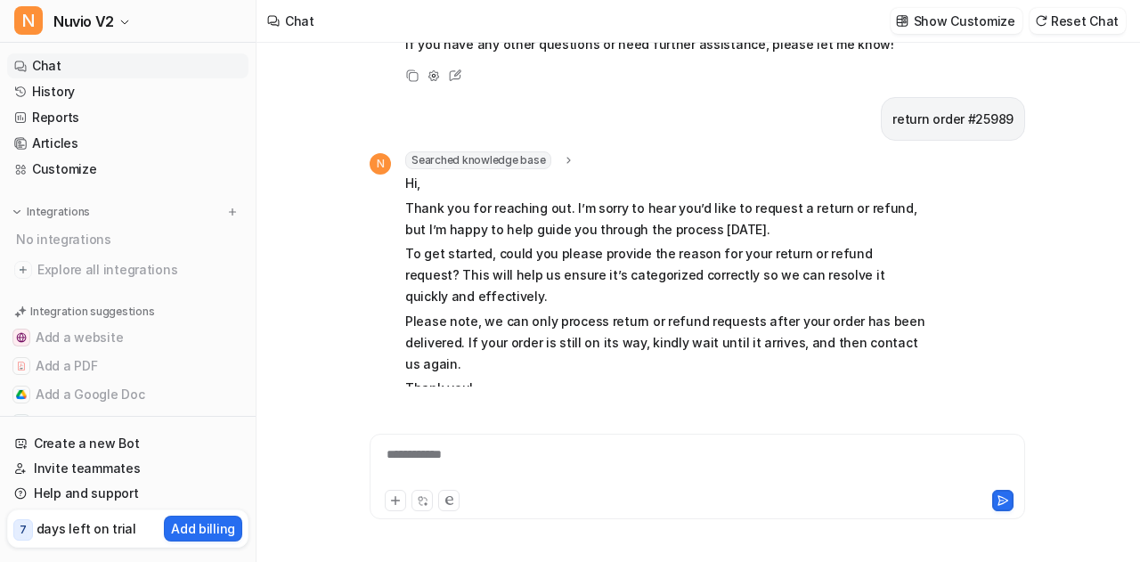
scroll to position [133, 0]
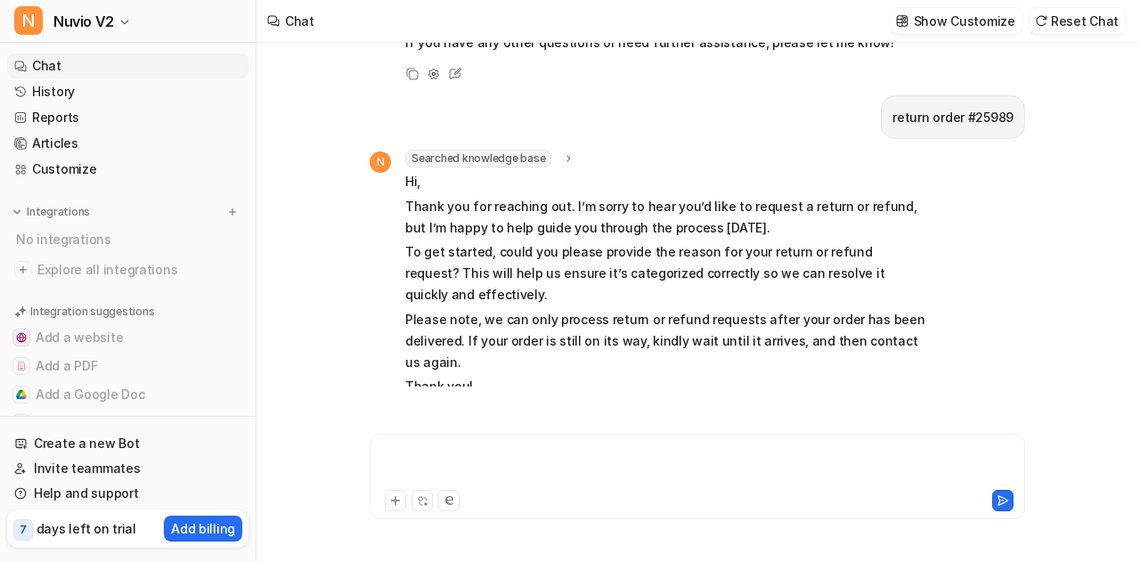
click at [690, 475] on div at bounding box center [697, 465] width 647 height 41
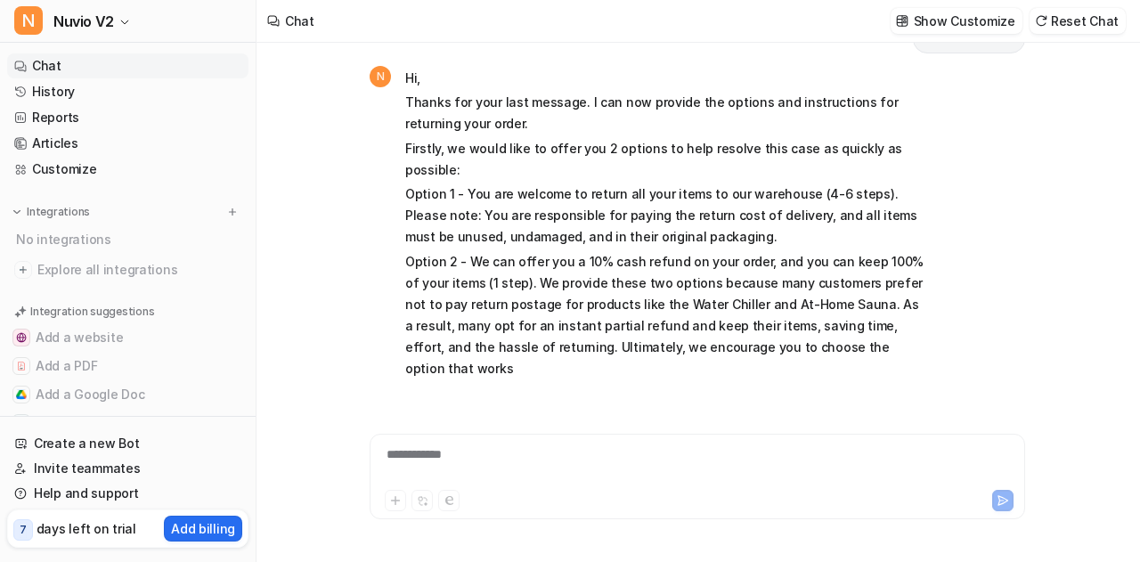
scroll to position [636, 0]
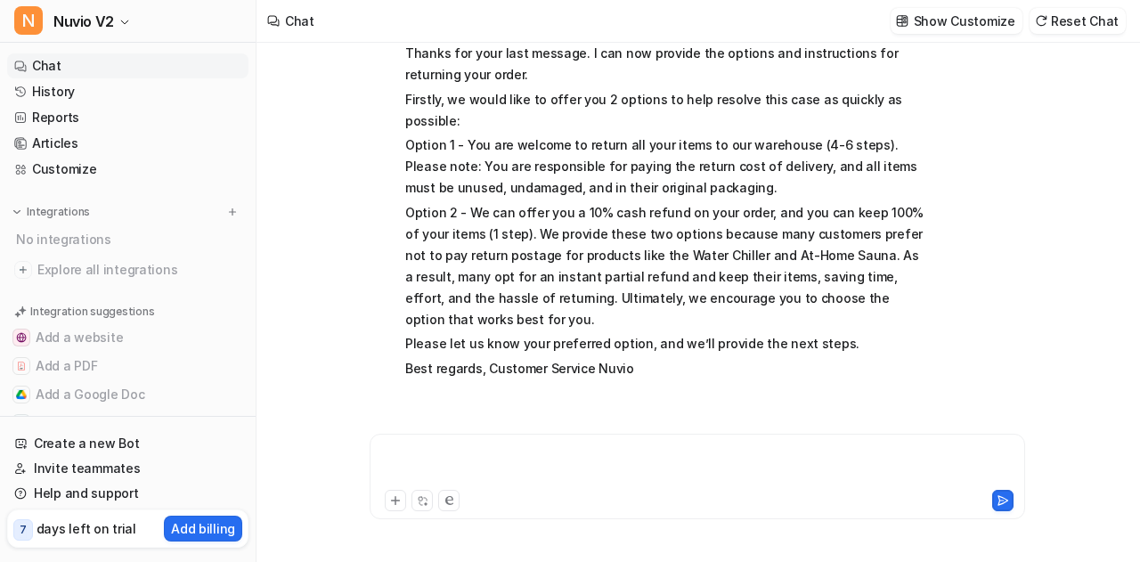
click at [690, 475] on div at bounding box center [697, 465] width 647 height 41
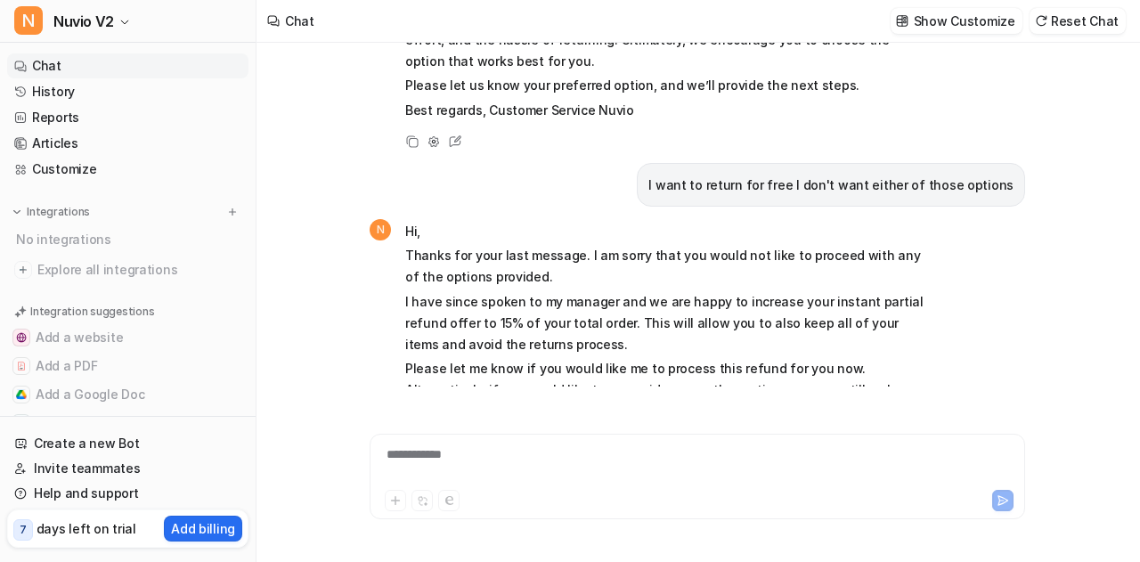
scroll to position [986, 0]
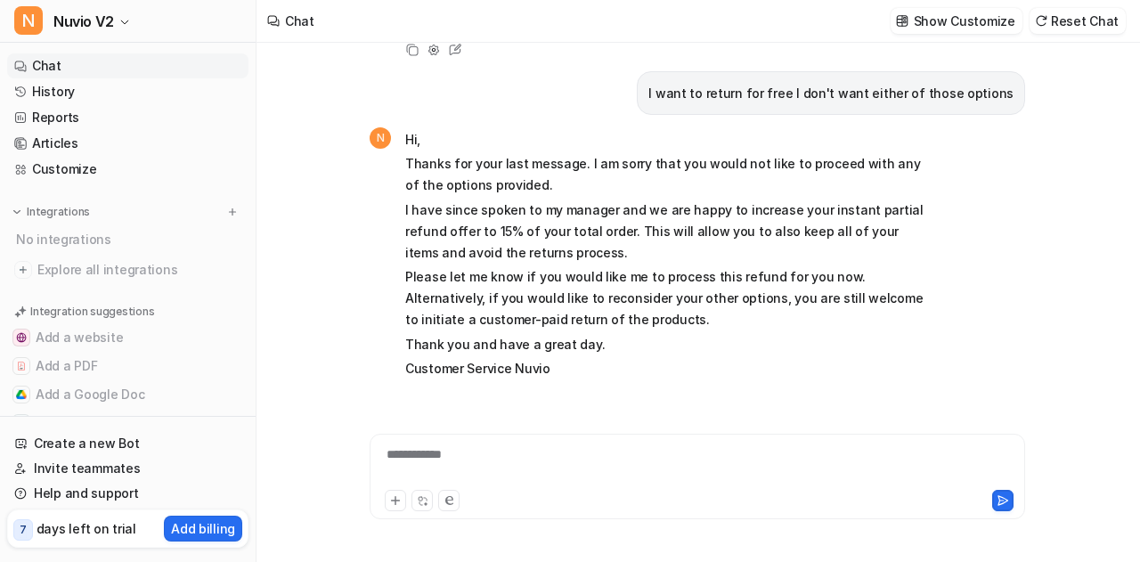
click at [654, 487] on div at bounding box center [697, 498] width 646 height 25
click at [662, 469] on div at bounding box center [697, 465] width 647 height 41
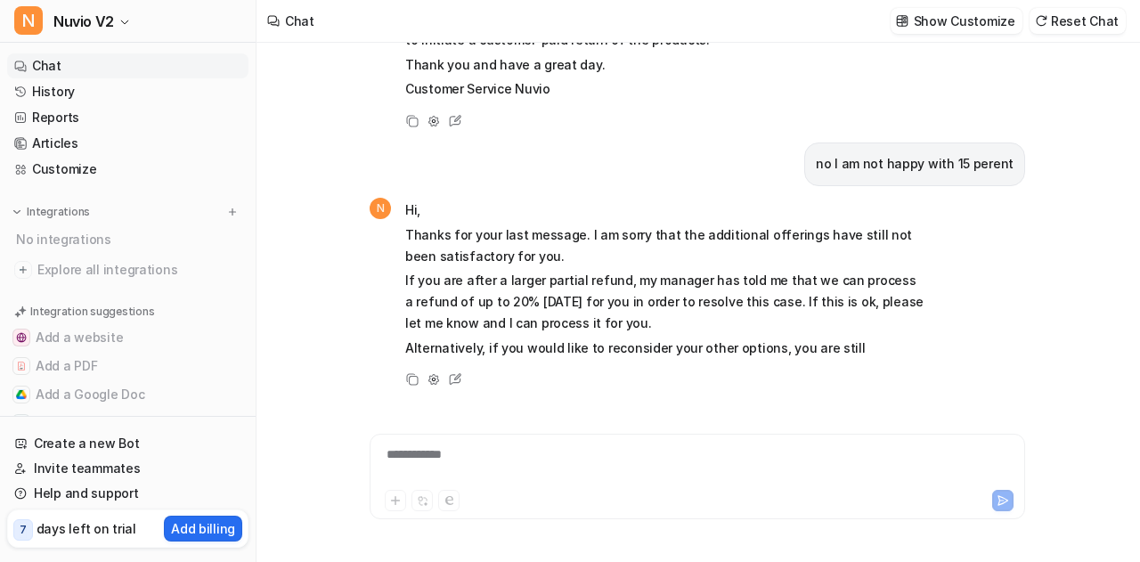
scroll to position [1314, 0]
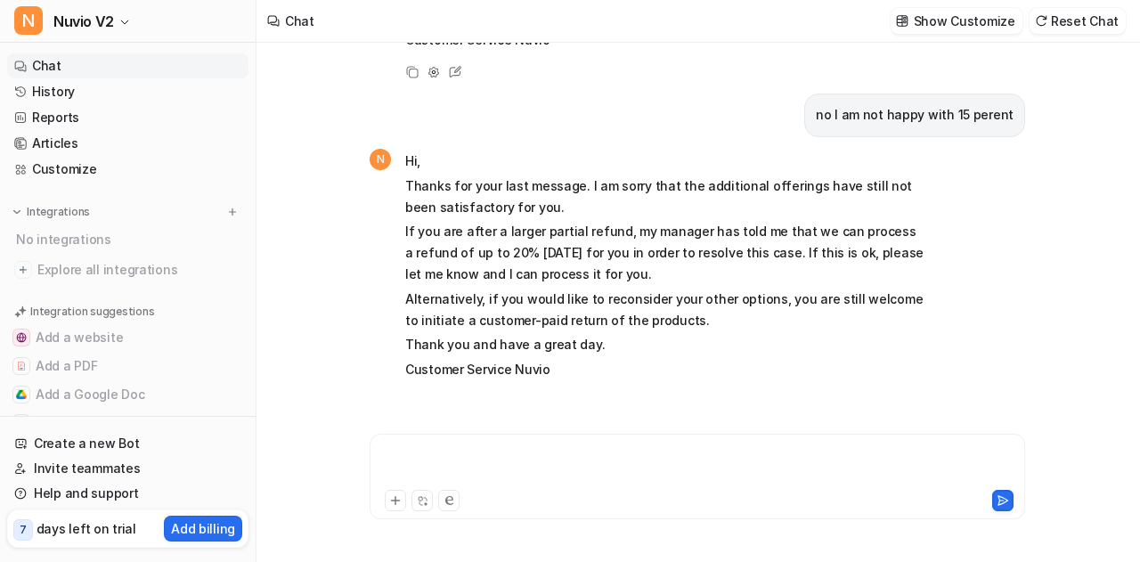
click at [703, 458] on div at bounding box center [697, 465] width 647 height 41
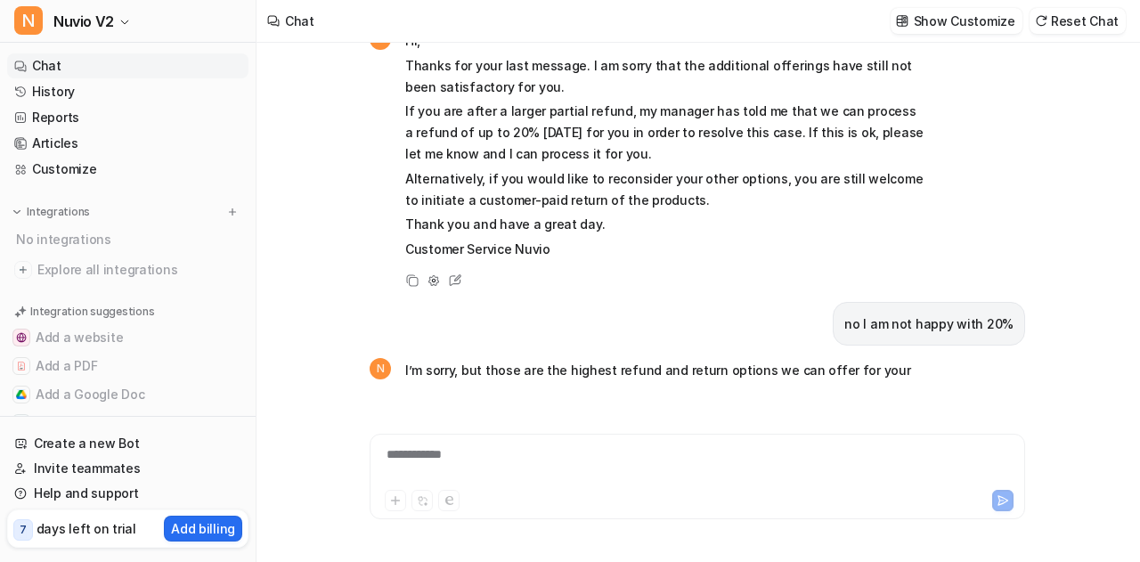
scroll to position [1480, 0]
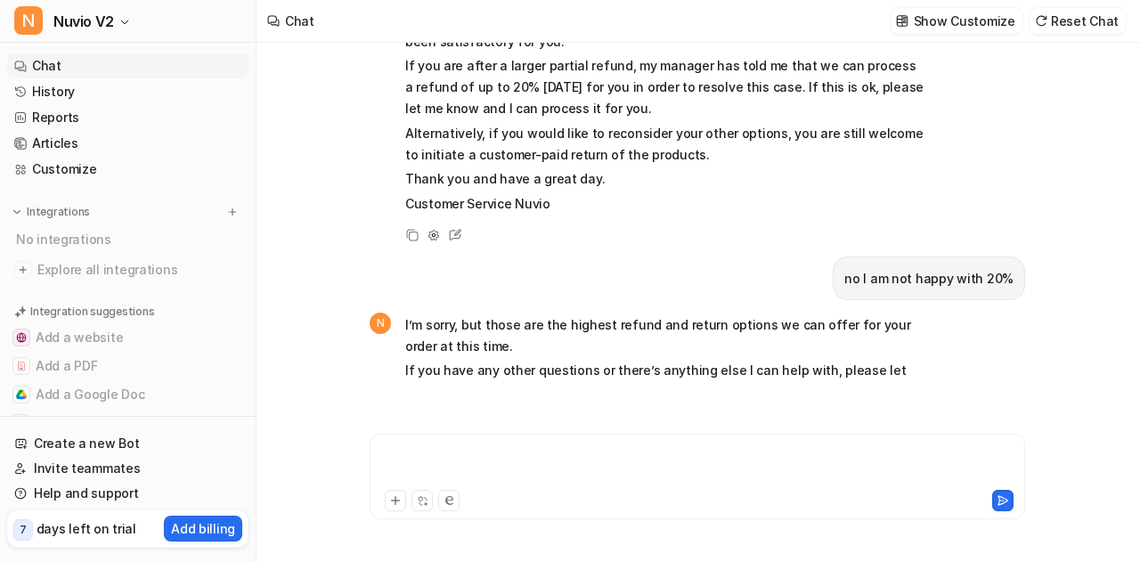
click at [600, 454] on div at bounding box center [697, 465] width 647 height 41
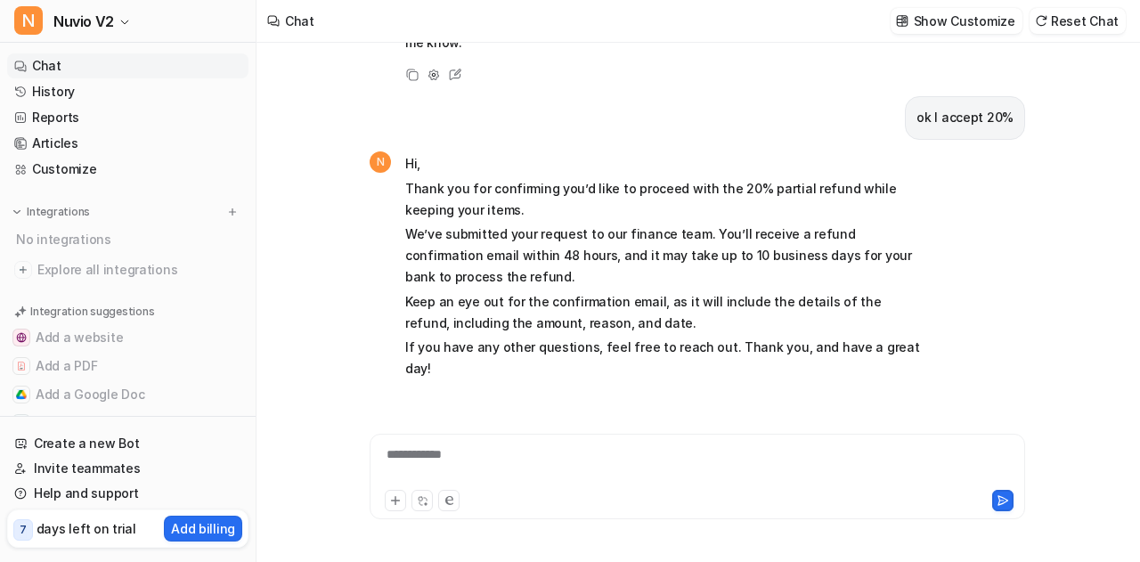
scroll to position [1831, 0]
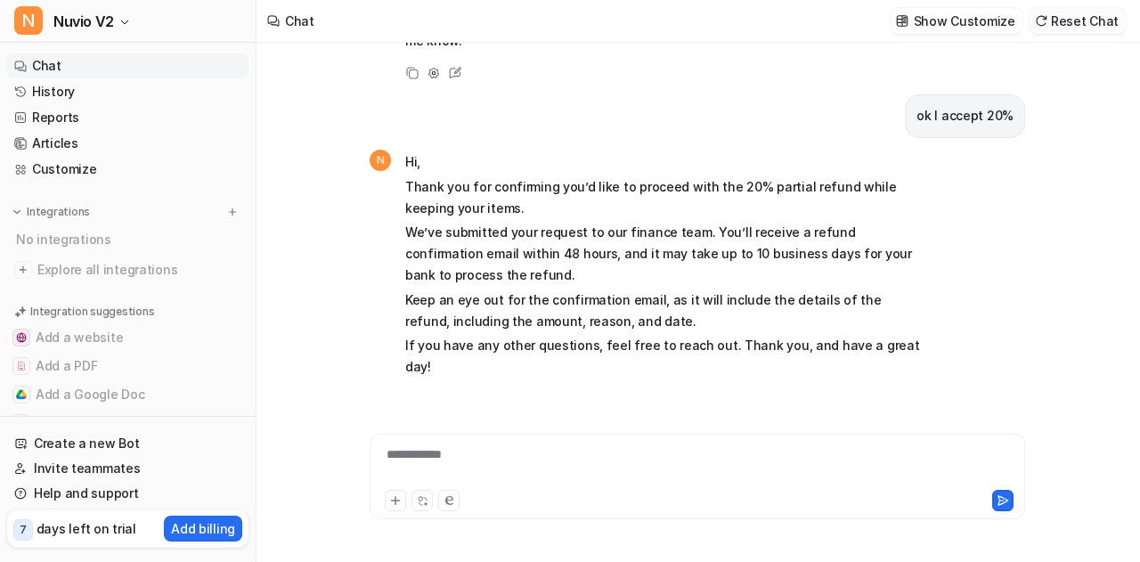
click at [1074, 20] on button "Reset Chat" at bounding box center [1077, 21] width 96 height 26
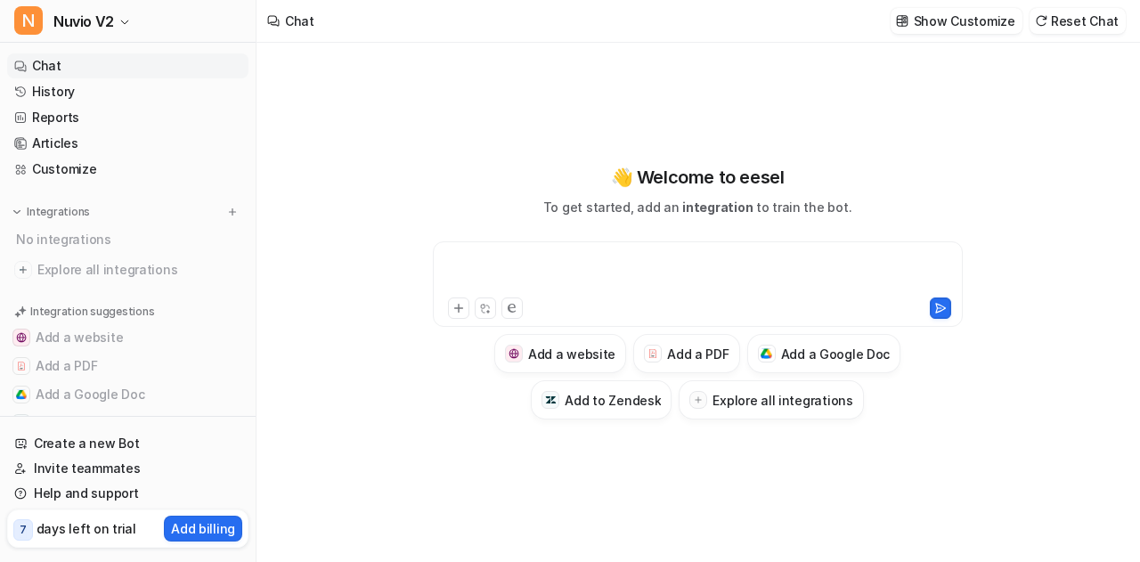
click at [513, 264] on div at bounding box center [698, 273] width 522 height 41
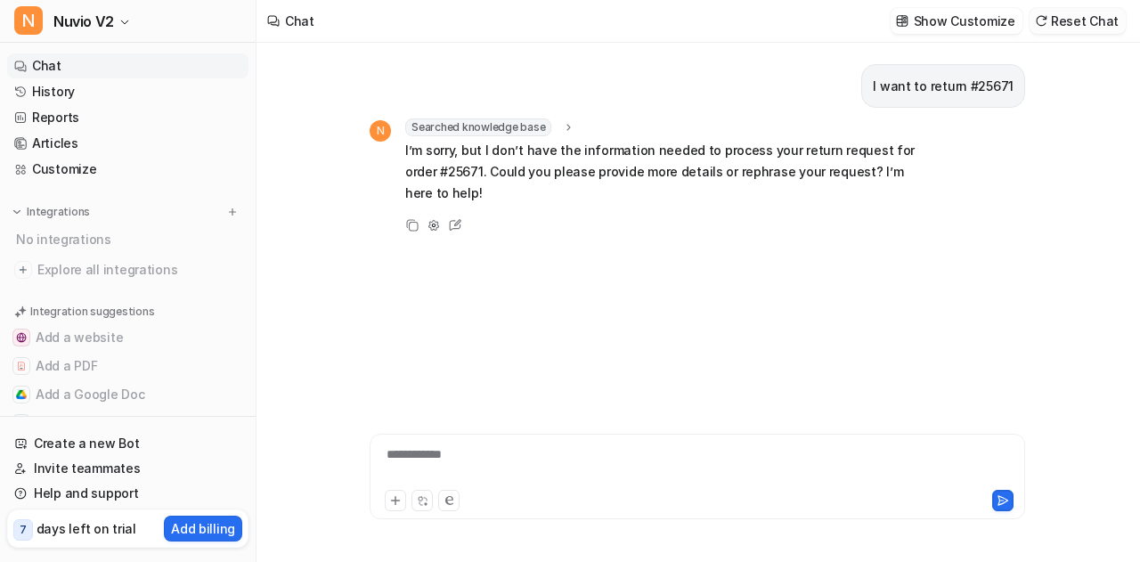
click at [1095, 26] on button "Reset Chat" at bounding box center [1077, 21] width 96 height 26
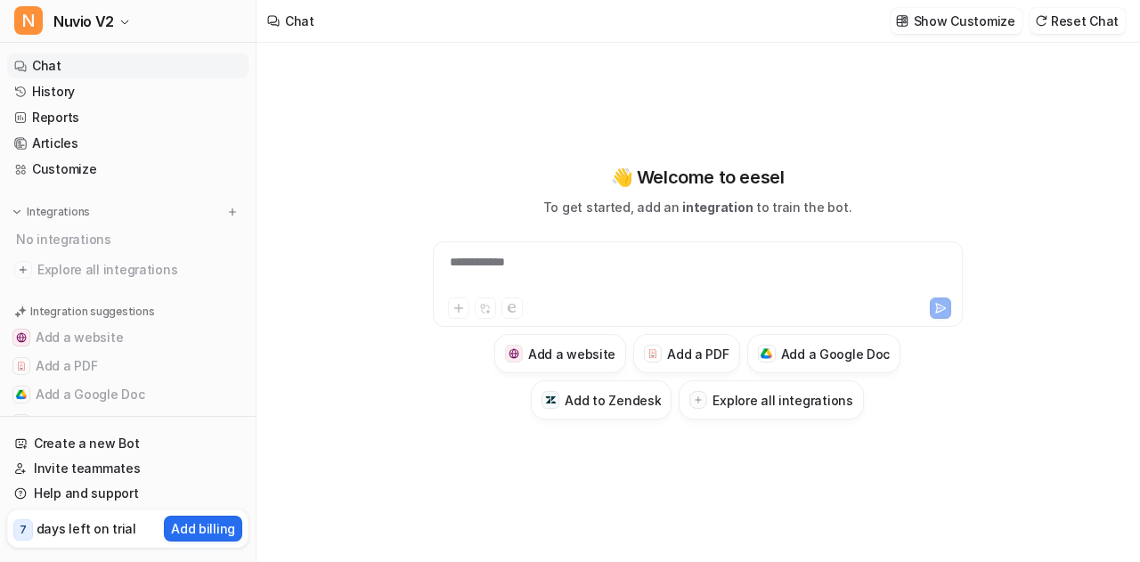
click at [675, 282] on div "**********" at bounding box center [698, 273] width 522 height 41
click at [679, 266] on div "**********" at bounding box center [698, 273] width 522 height 41
click at [488, 267] on div "**********" at bounding box center [698, 273] width 522 height 41
drag, startPoint x: 488, startPoint y: 267, endPoint x: 1139, endPoint y: 96, distance: 672.9
click at [1139, 96] on div "**********" at bounding box center [697, 302] width 883 height 519
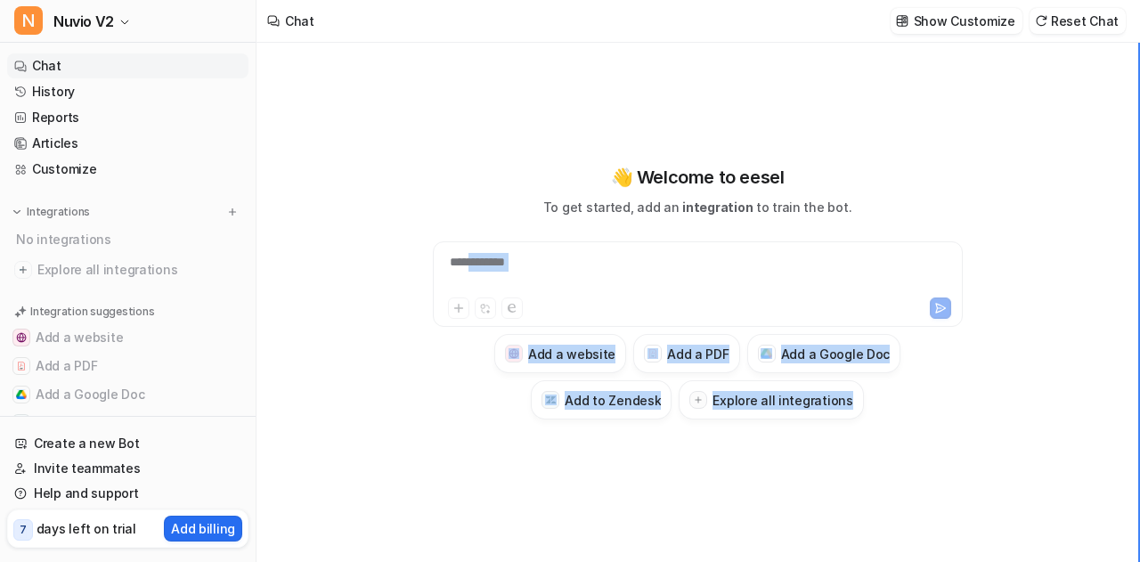
click at [1139, 96] on div at bounding box center [1139, 302] width 2 height 519
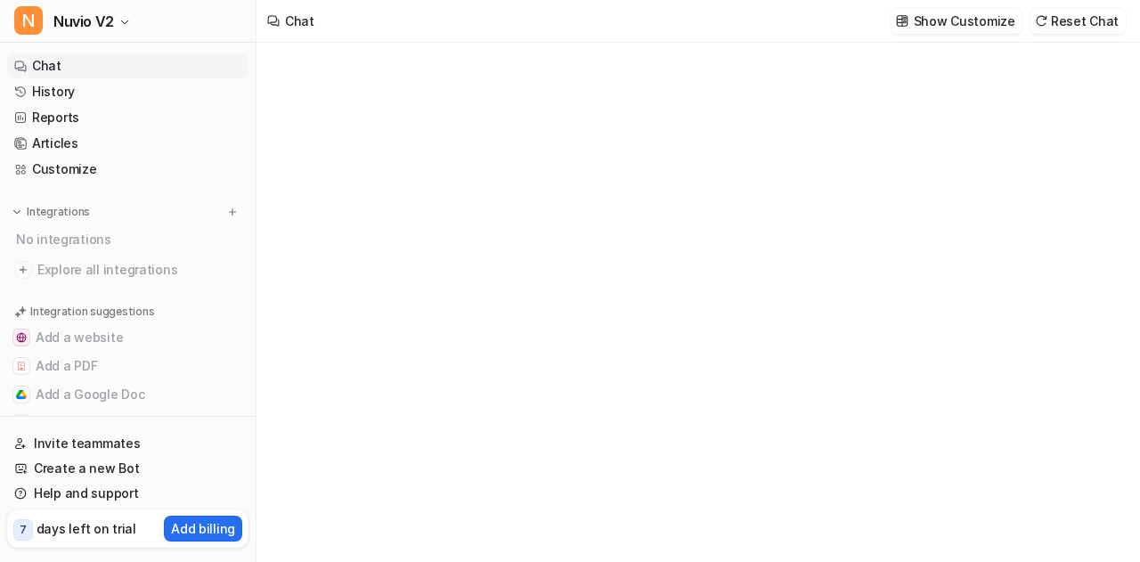
type textarea "**********"
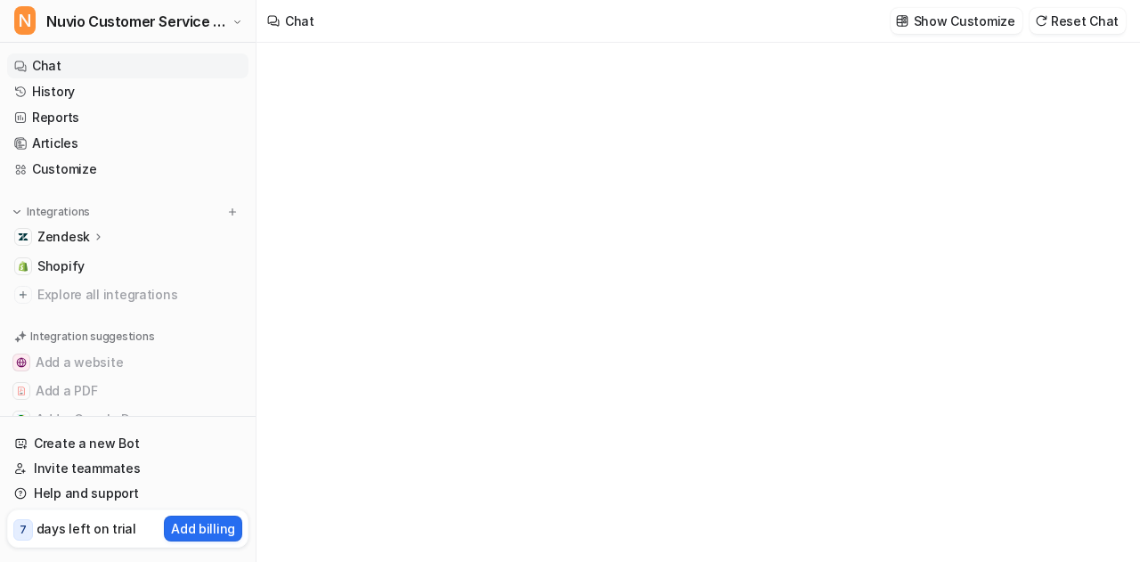
type textarea "**********"
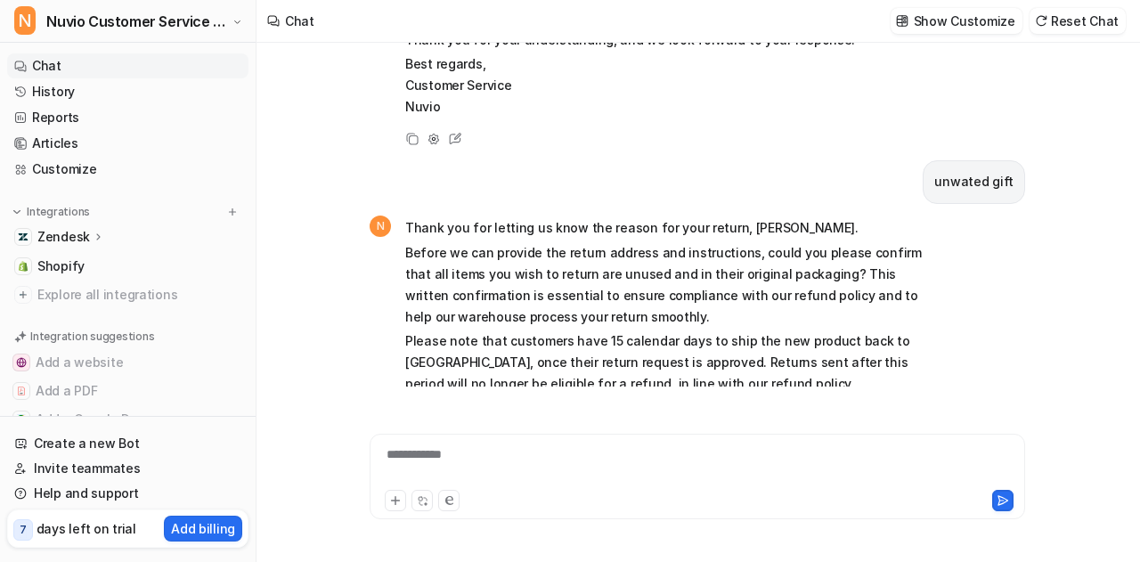
scroll to position [2404, 0]
click at [1095, 26] on button "Reset Chat" at bounding box center [1077, 21] width 96 height 26
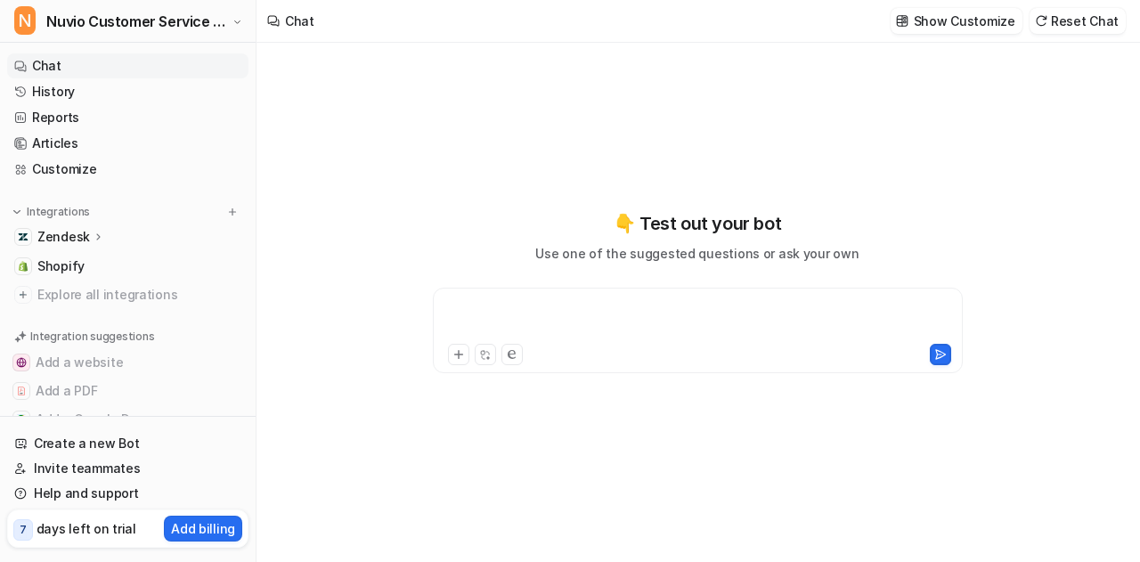
click at [575, 323] on div at bounding box center [698, 319] width 522 height 41
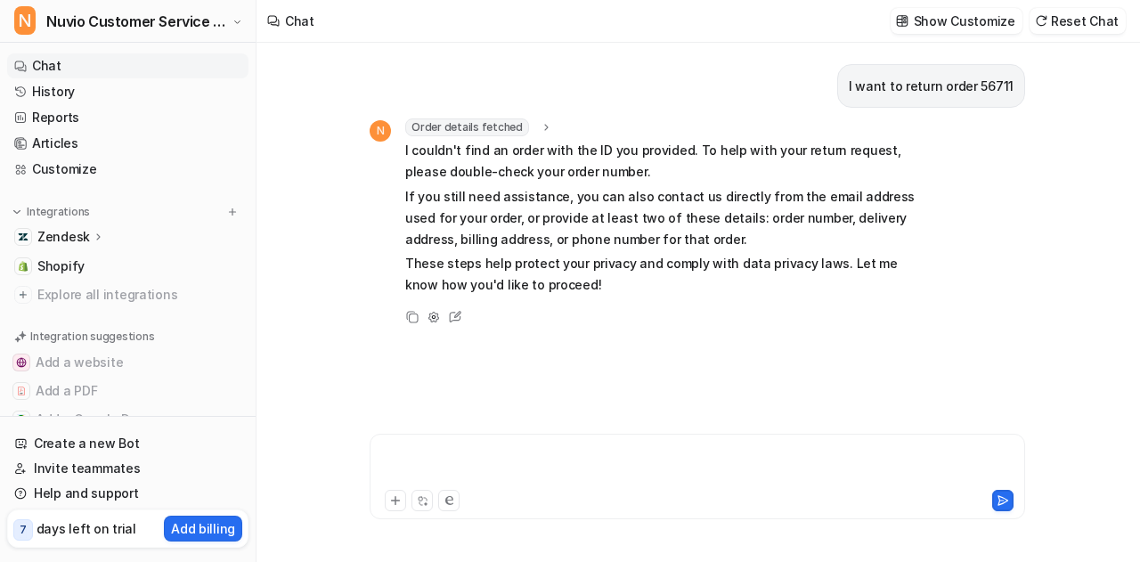
click at [525, 485] on div at bounding box center [697, 465] width 647 height 41
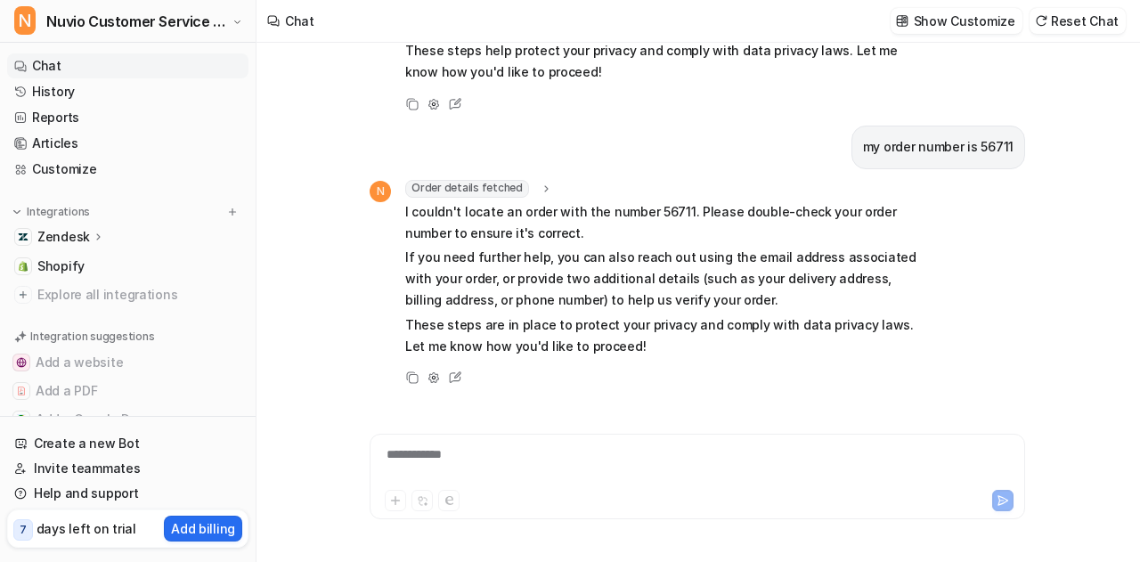
scroll to position [234, 0]
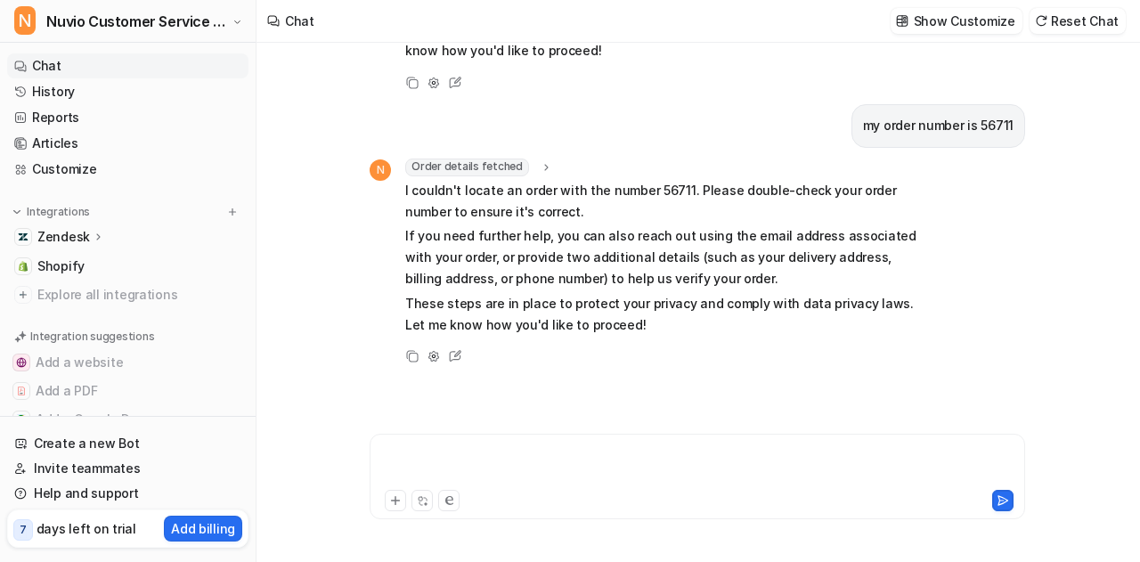
click at [477, 460] on div at bounding box center [697, 465] width 647 height 41
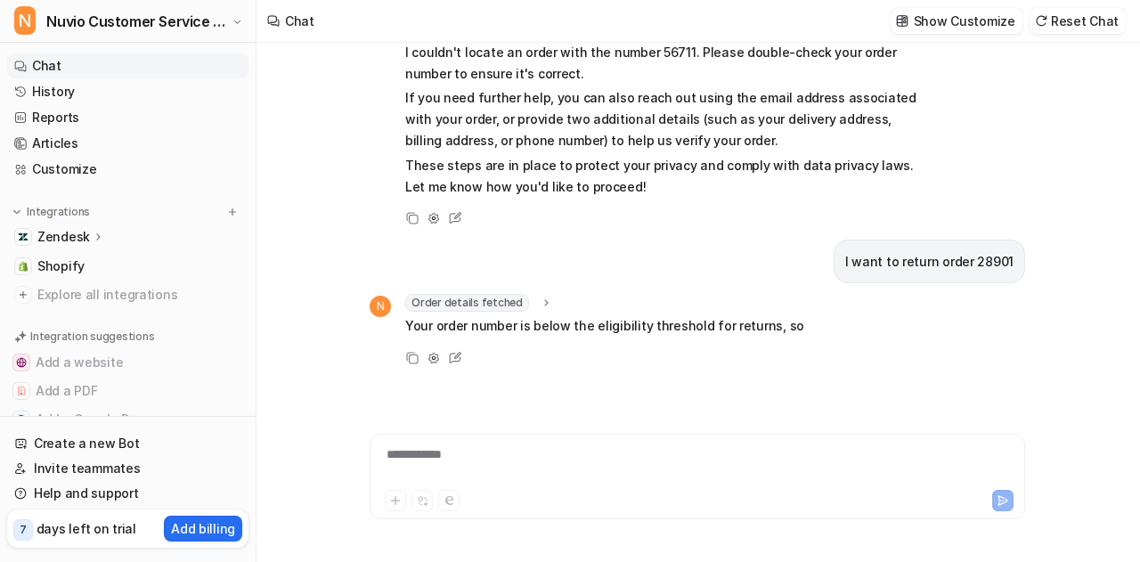
scroll to position [418, 0]
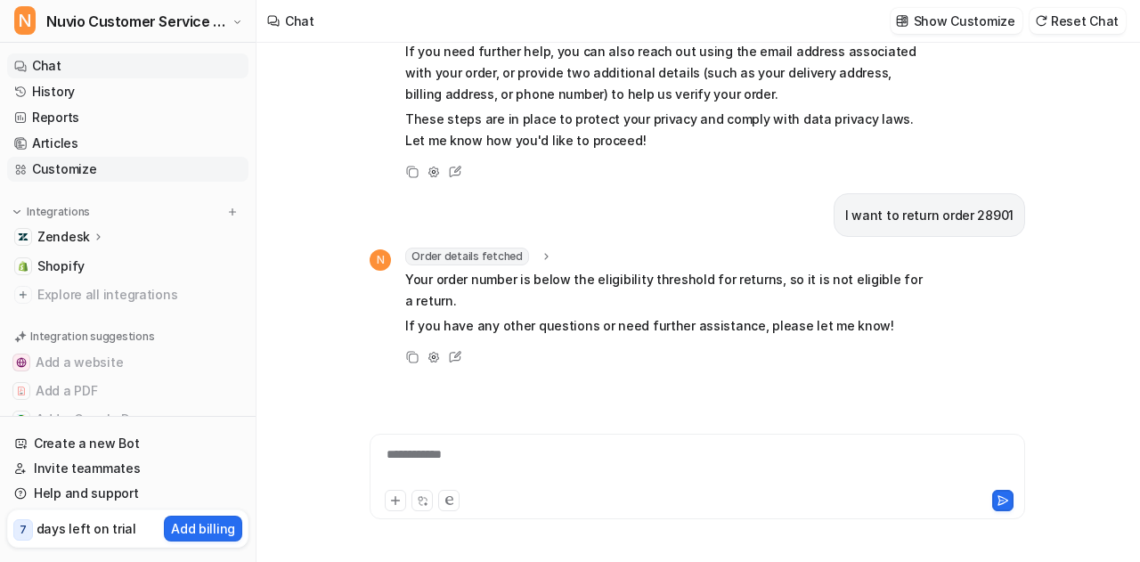
click at [135, 164] on link "Customize" at bounding box center [127, 169] width 241 height 25
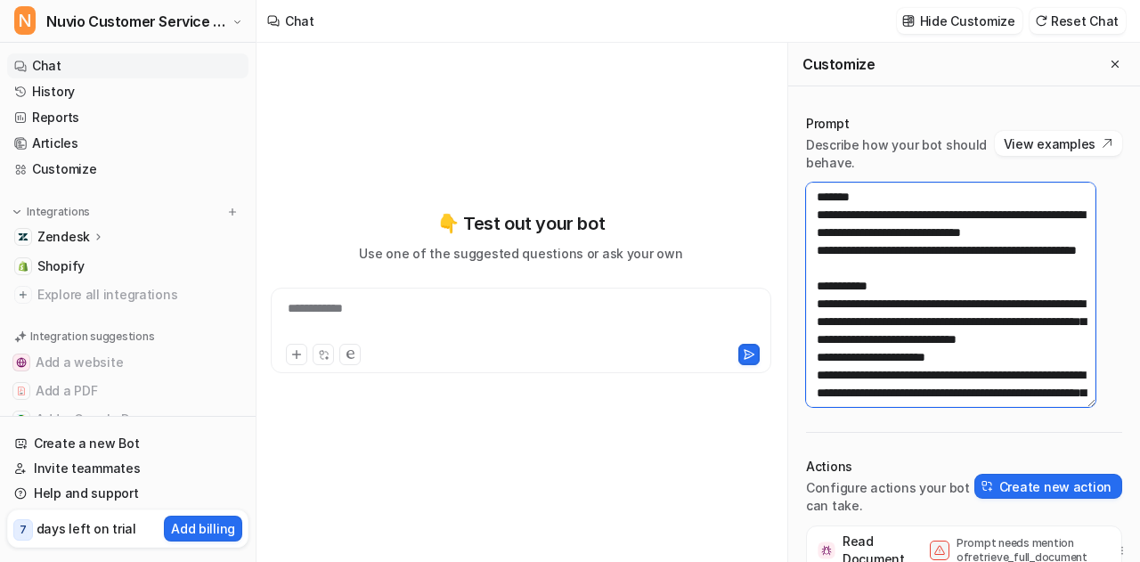
click at [889, 279] on textarea at bounding box center [950, 295] width 289 height 224
click at [887, 288] on textarea at bounding box center [950, 295] width 289 height 224
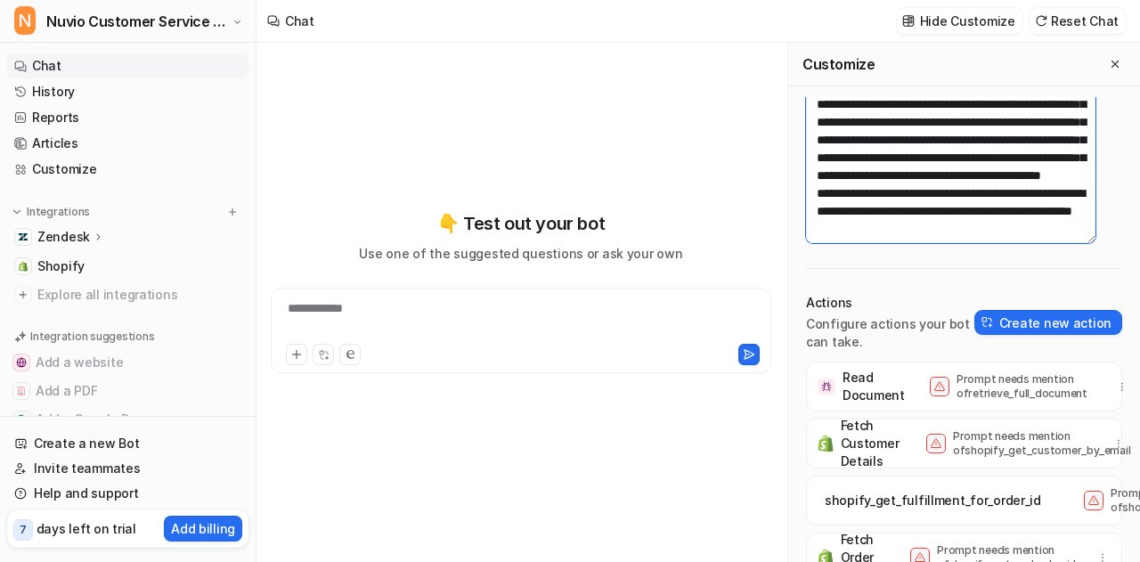
scroll to position [165, 0]
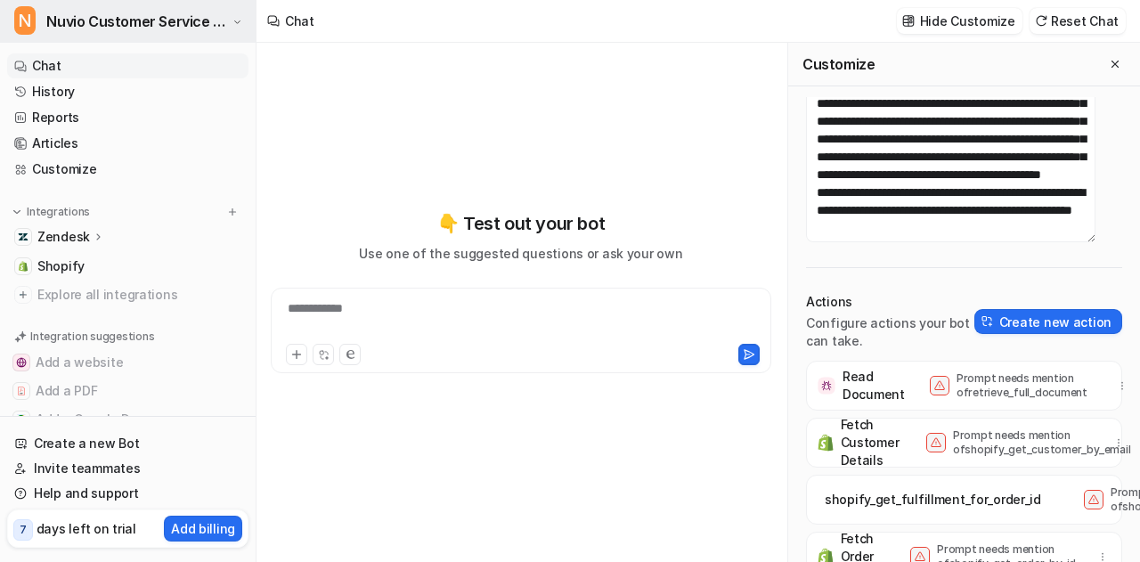
click at [178, 21] on span "Nuvio Customer Service Expert Bot" at bounding box center [136, 21] width 181 height 25
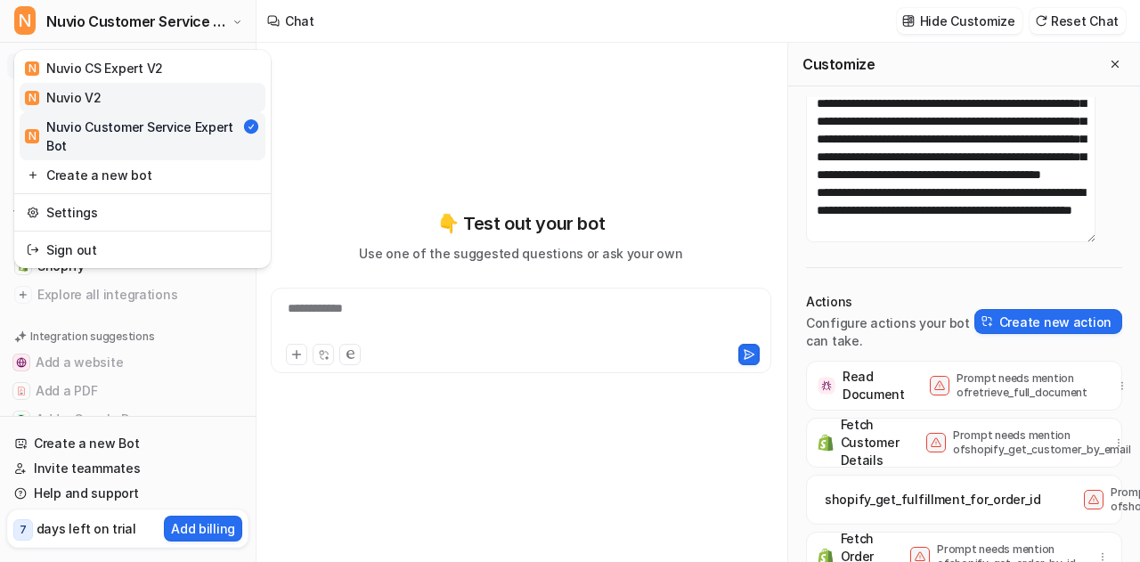
click at [90, 94] on div "N Nuvio V2" at bounding box center [63, 97] width 77 height 19
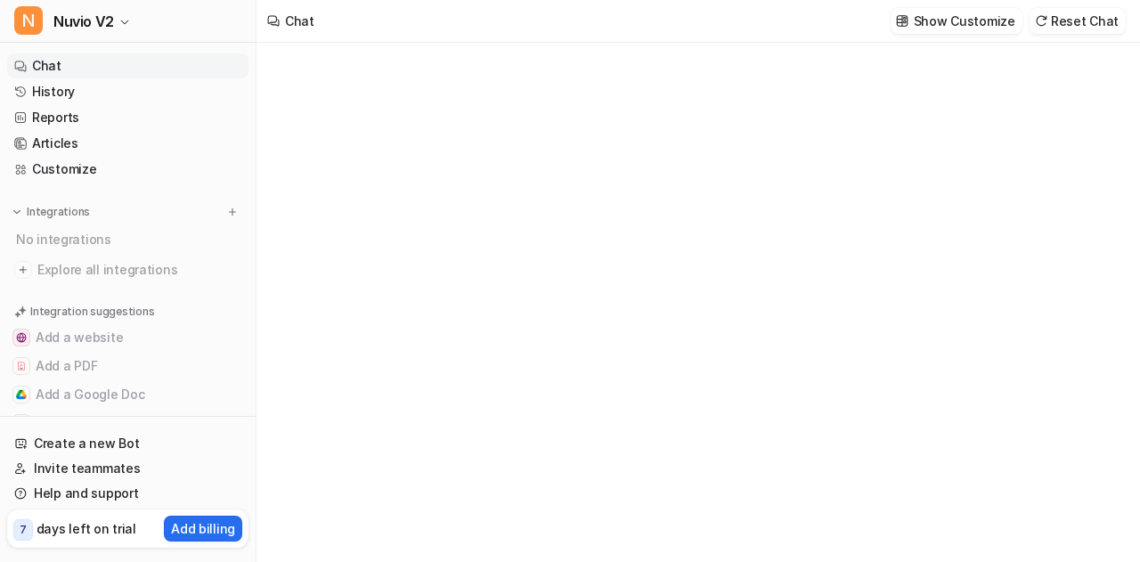
type textarea "**********"
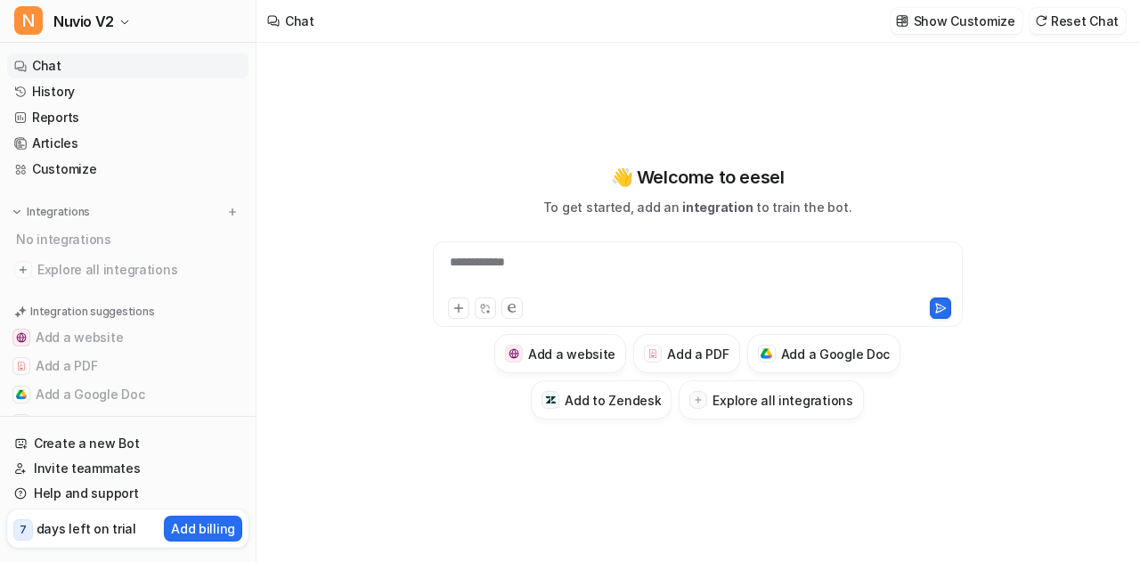
click at [472, 254] on div "**********" at bounding box center [698, 273] width 522 height 41
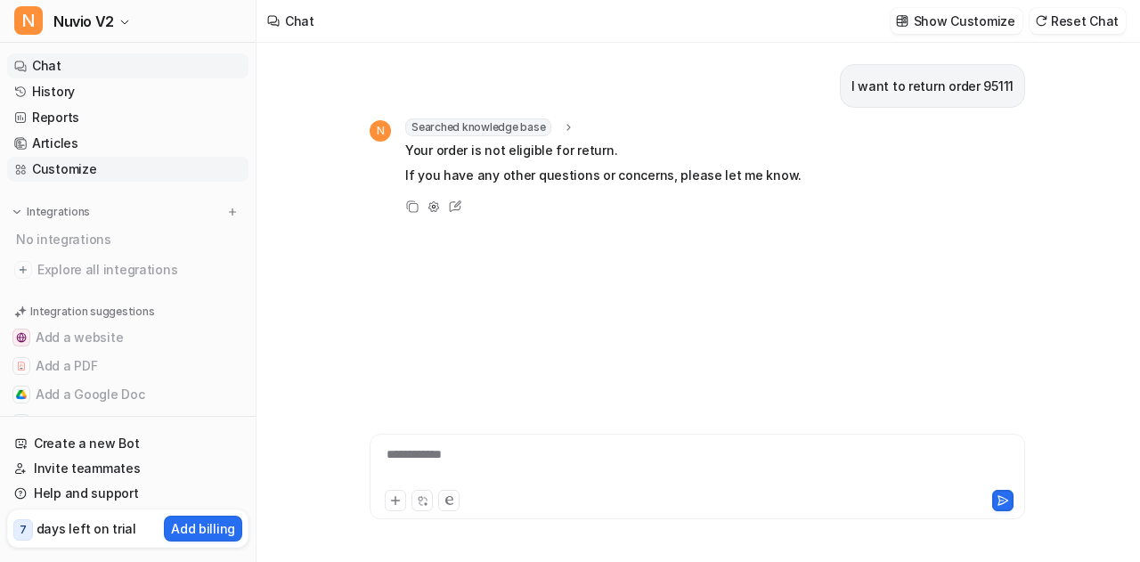
click at [139, 173] on link "Customize" at bounding box center [127, 169] width 241 height 25
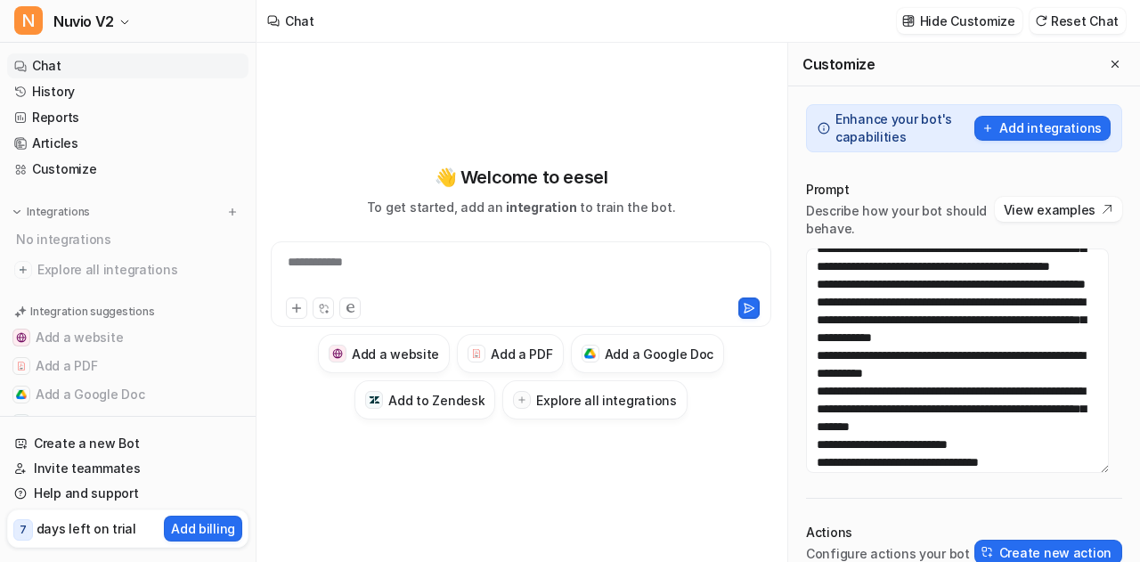
scroll to position [211, 0]
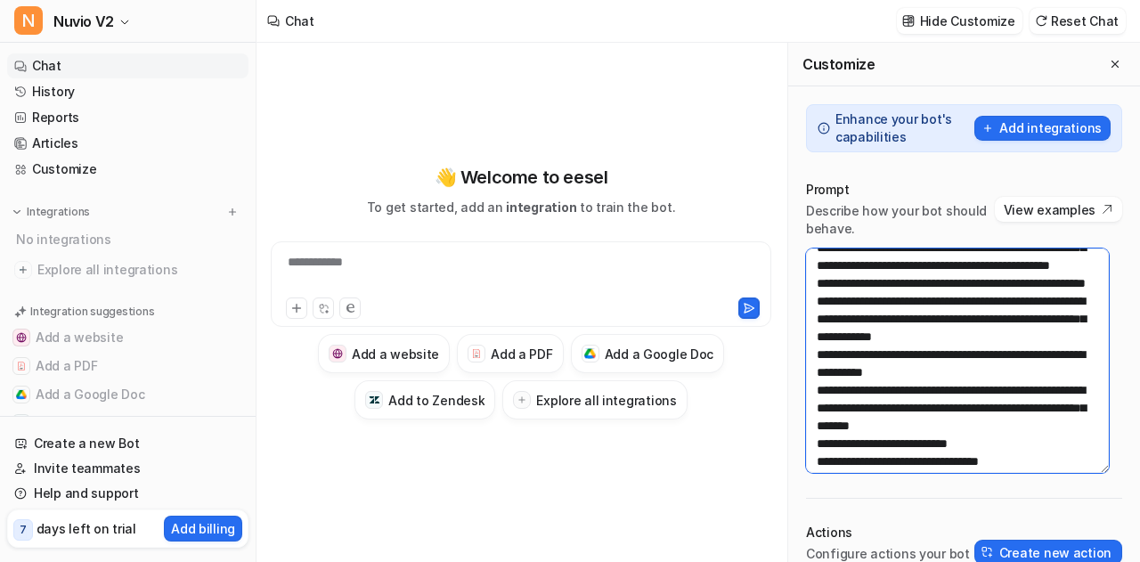
click at [1000, 393] on textarea at bounding box center [957, 360] width 303 height 224
click at [995, 447] on textarea at bounding box center [957, 360] width 303 height 224
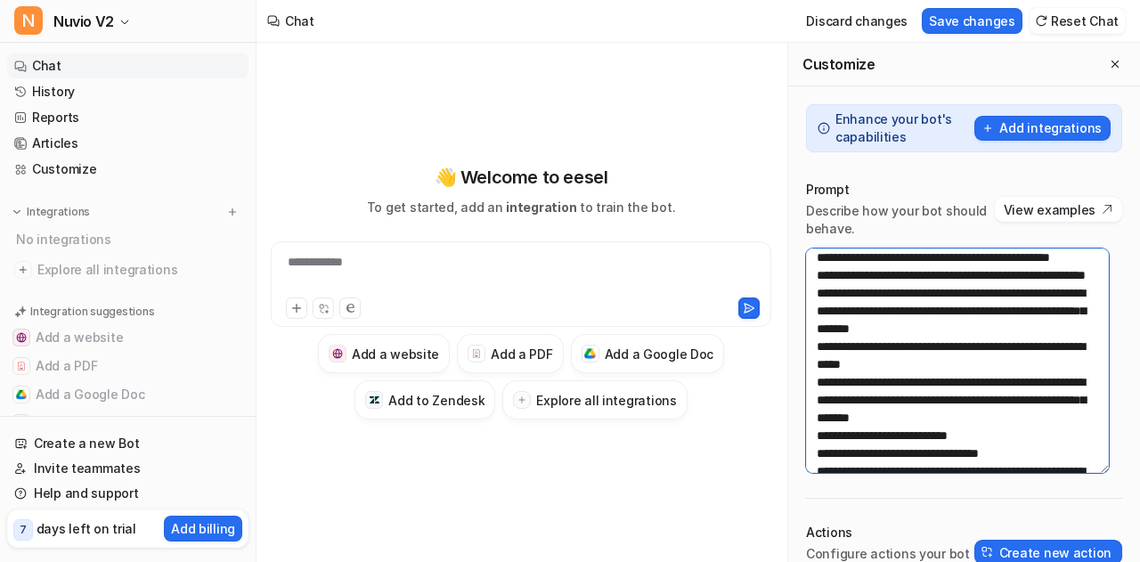
scroll to position [220, 0]
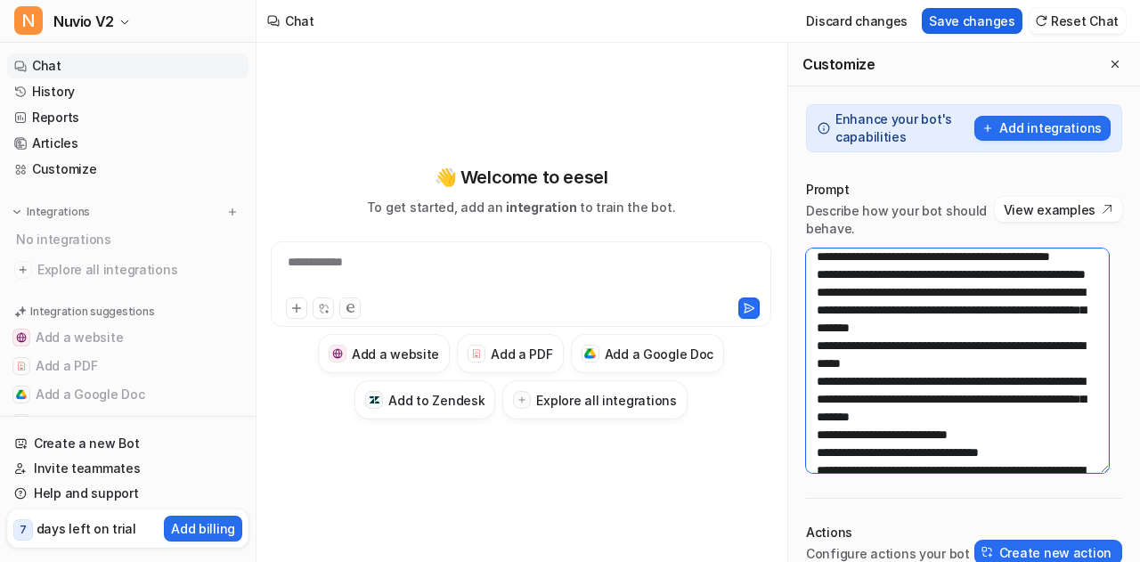
type textarea "**********"
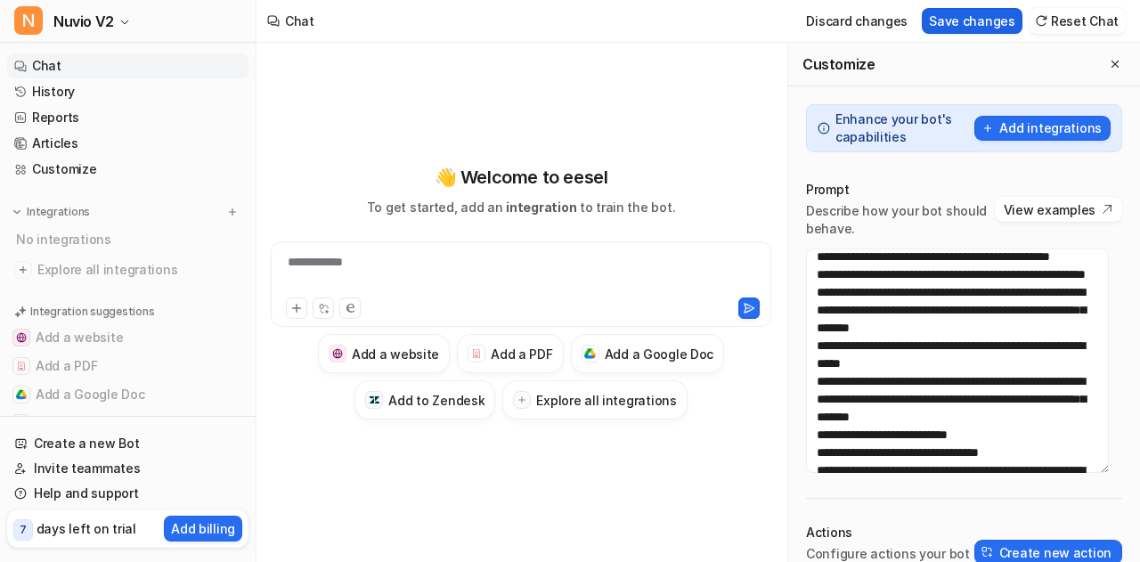
click at [999, 26] on button "Save changes" at bounding box center [972, 21] width 101 height 26
click at [1111, 61] on icon "Close flyout" at bounding box center [1114, 64] width 7 height 7
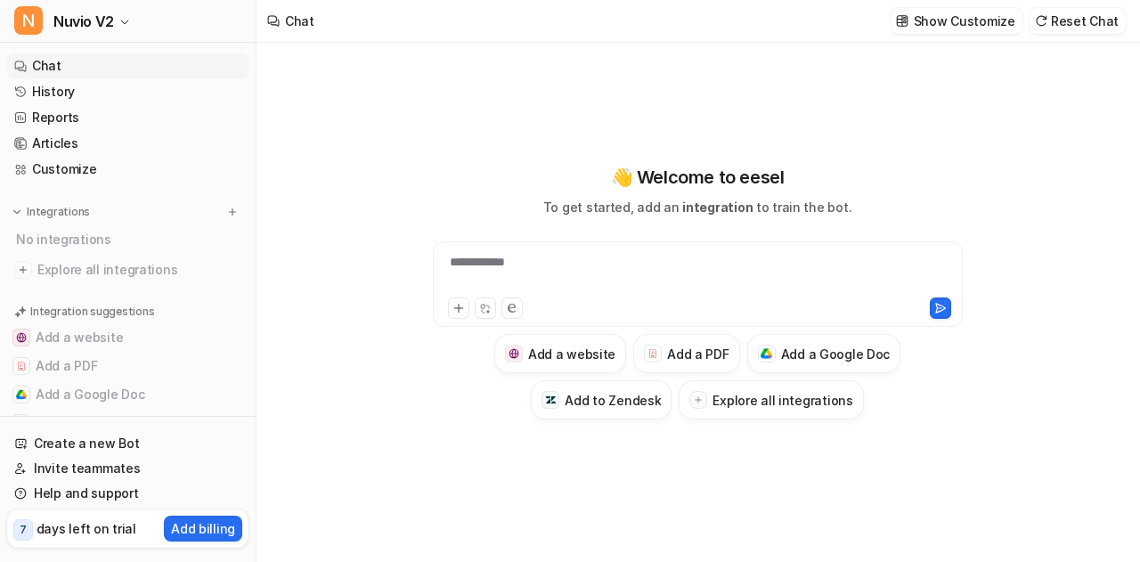
scroll to position [4832, 0]
click at [1102, 19] on button "Reset Chat" at bounding box center [1077, 21] width 96 height 26
click at [506, 265] on div at bounding box center [698, 273] width 522 height 41
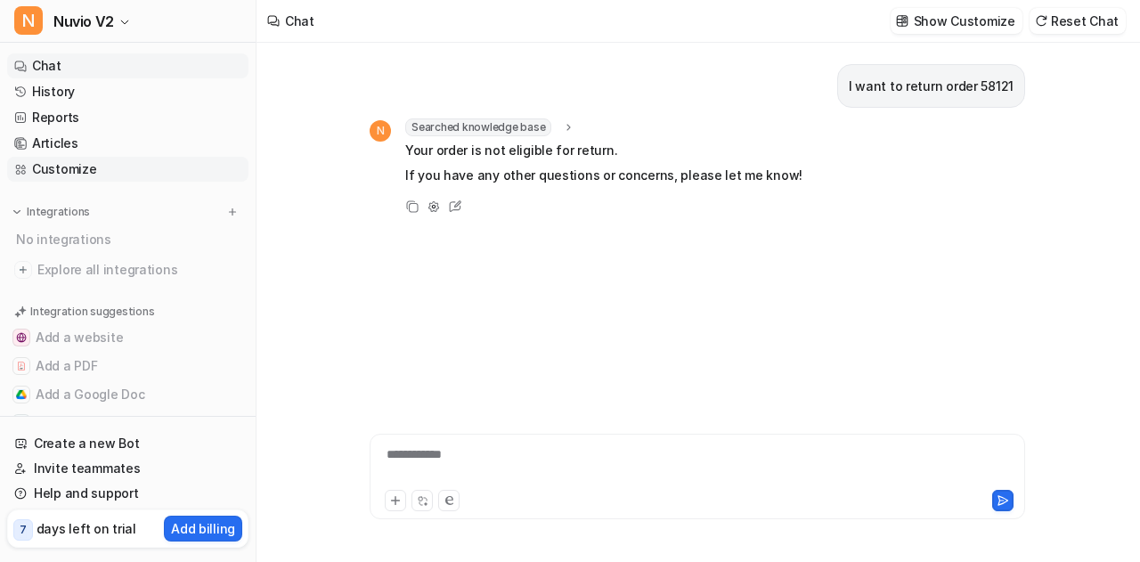
click at [82, 174] on link "Customize" at bounding box center [127, 169] width 241 height 25
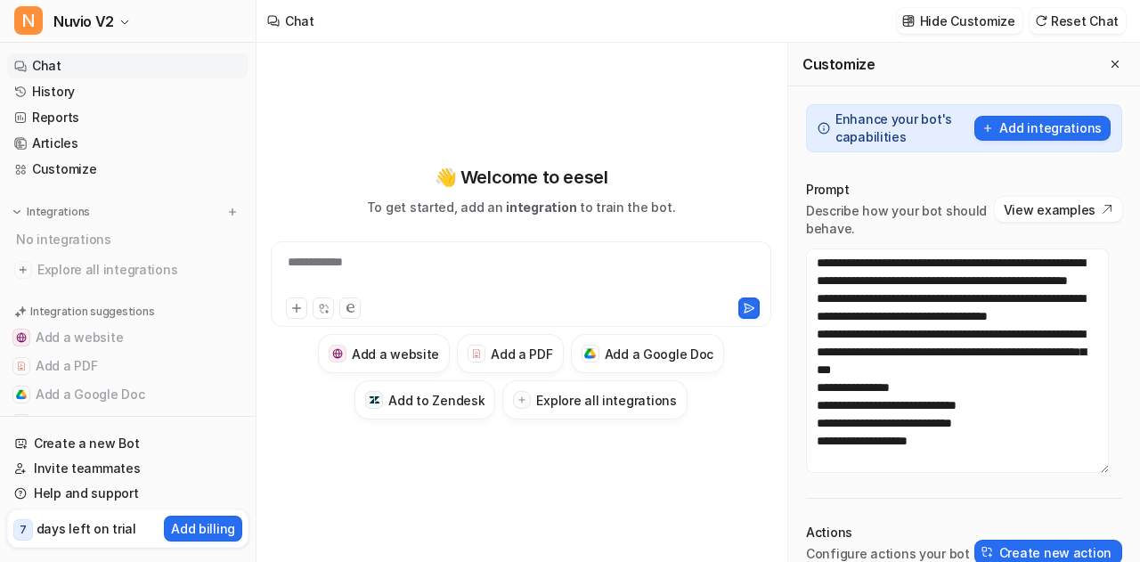
scroll to position [3241, 0]
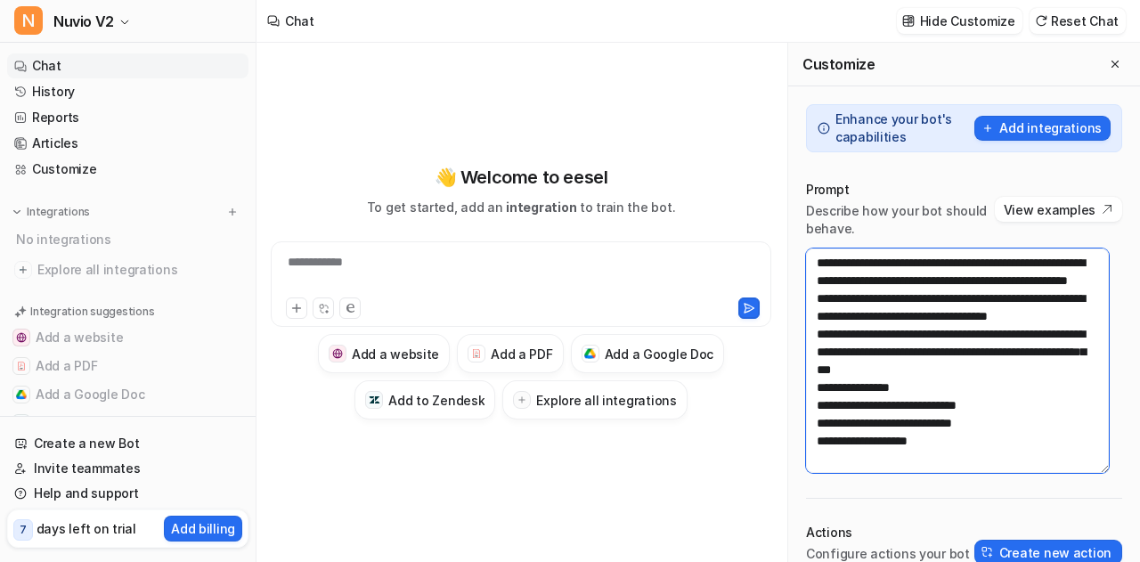
click at [1003, 377] on textarea at bounding box center [957, 360] width 303 height 224
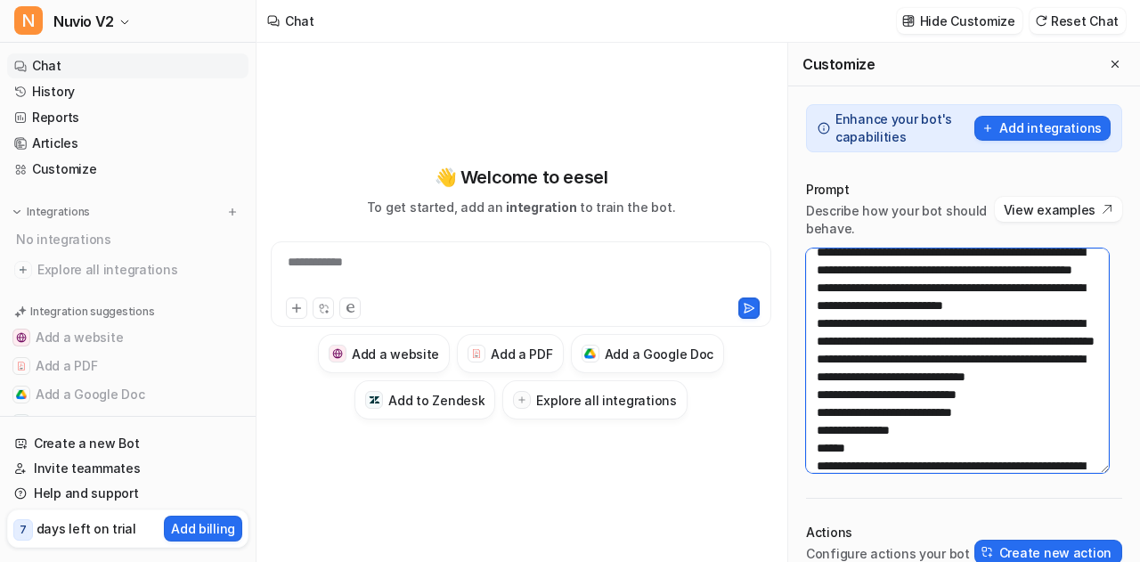
scroll to position [2288, 0]
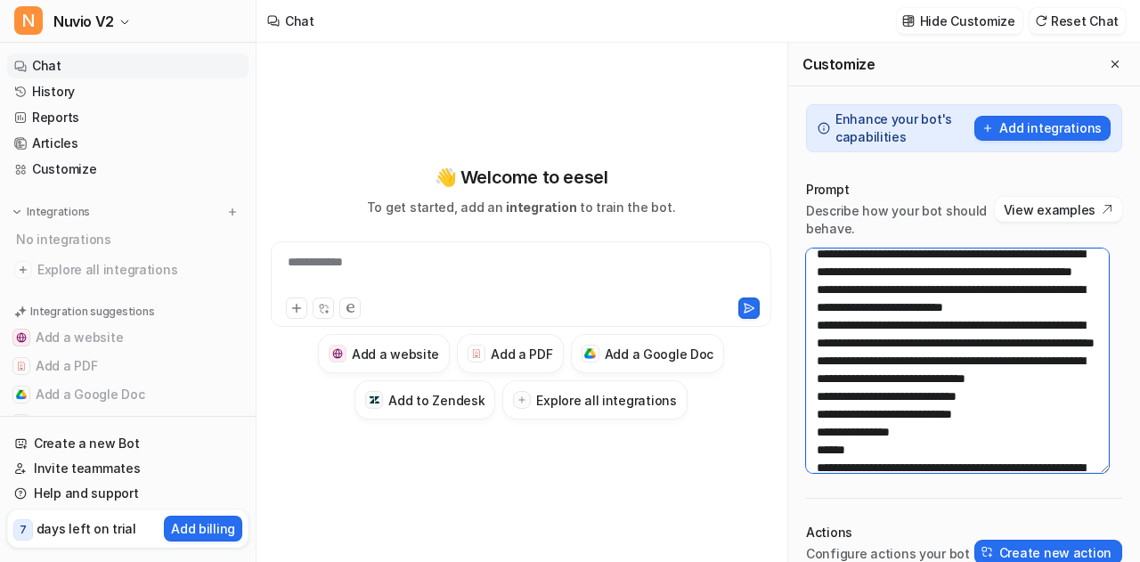
paste textarea "**********"
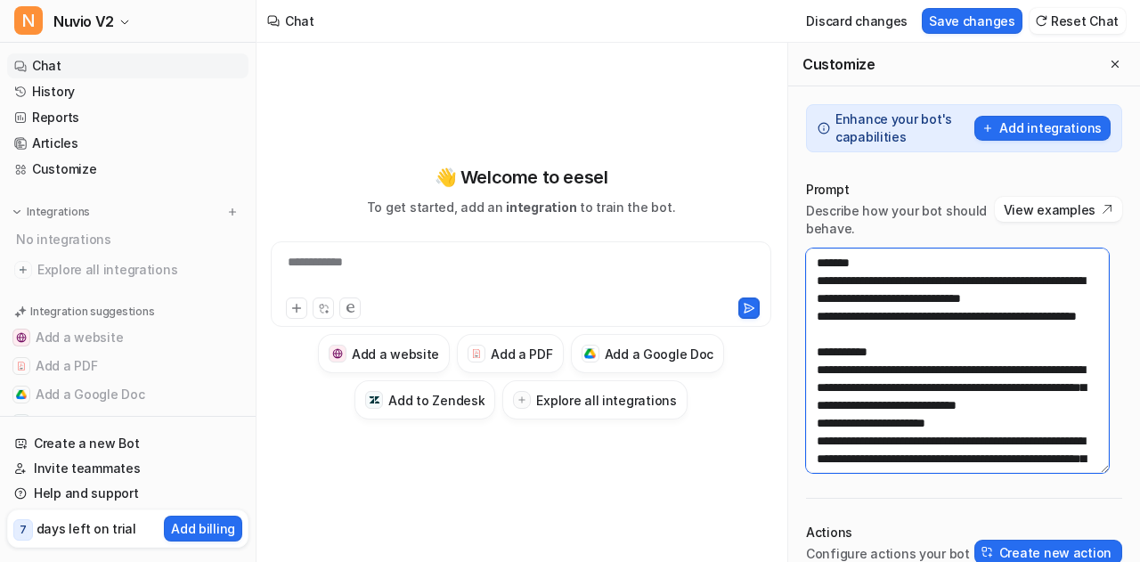
click at [854, 342] on textarea at bounding box center [957, 360] width 303 height 224
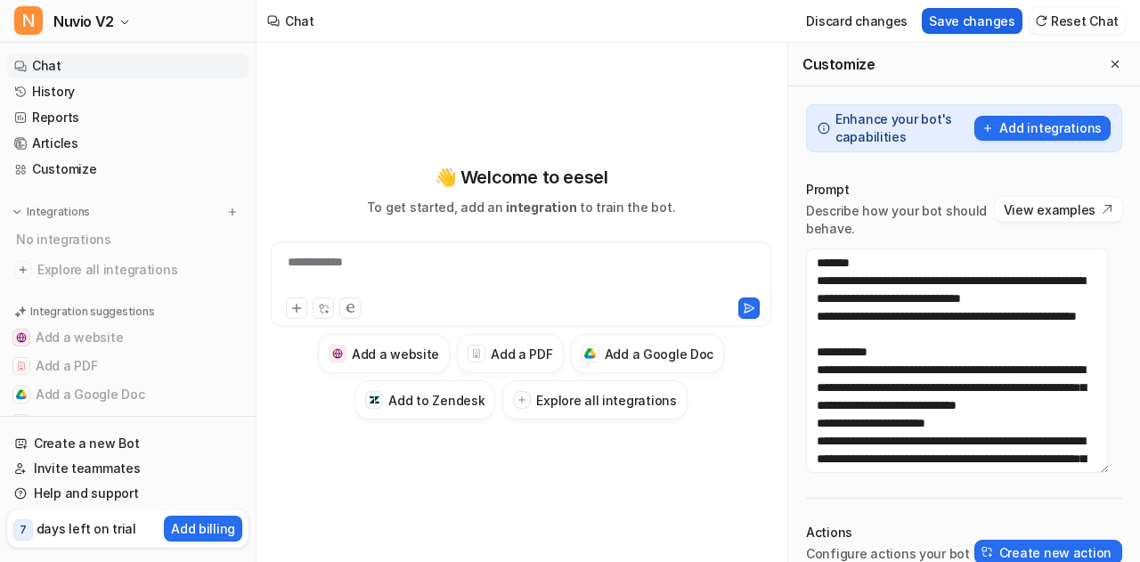
click at [976, 31] on button "Save changes" at bounding box center [972, 21] width 101 height 26
type textarea "**********"
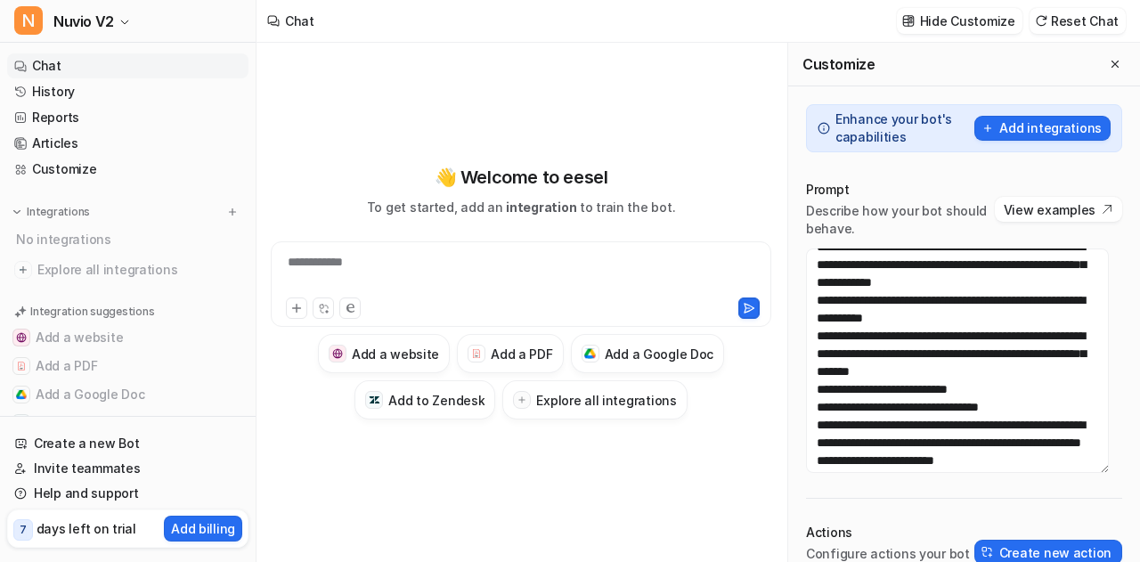
scroll to position [264, 0]
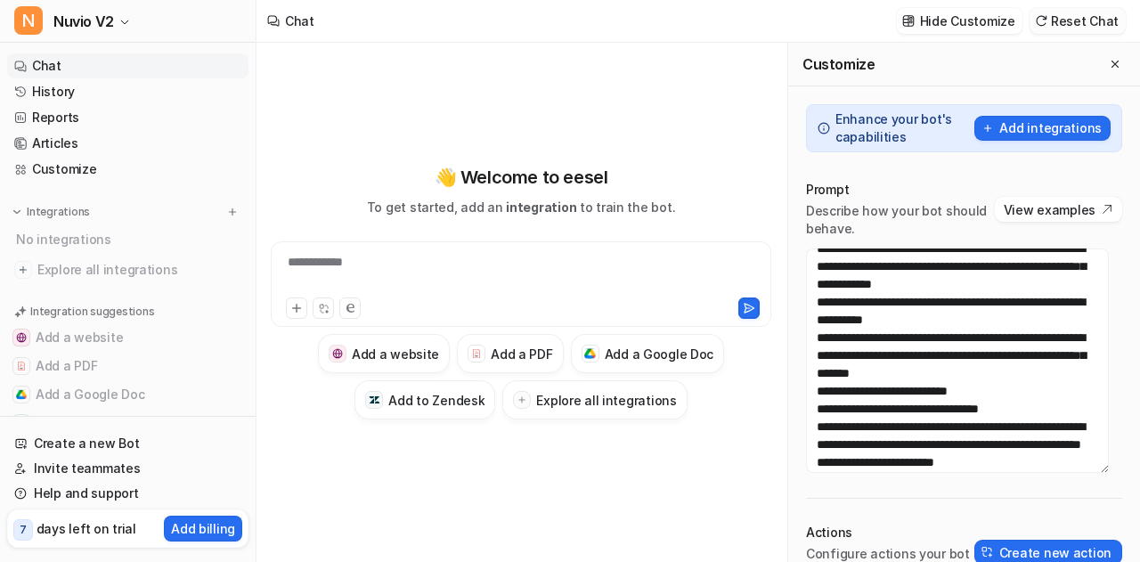
click at [1098, 24] on button "Reset Chat" at bounding box center [1077, 21] width 96 height 26
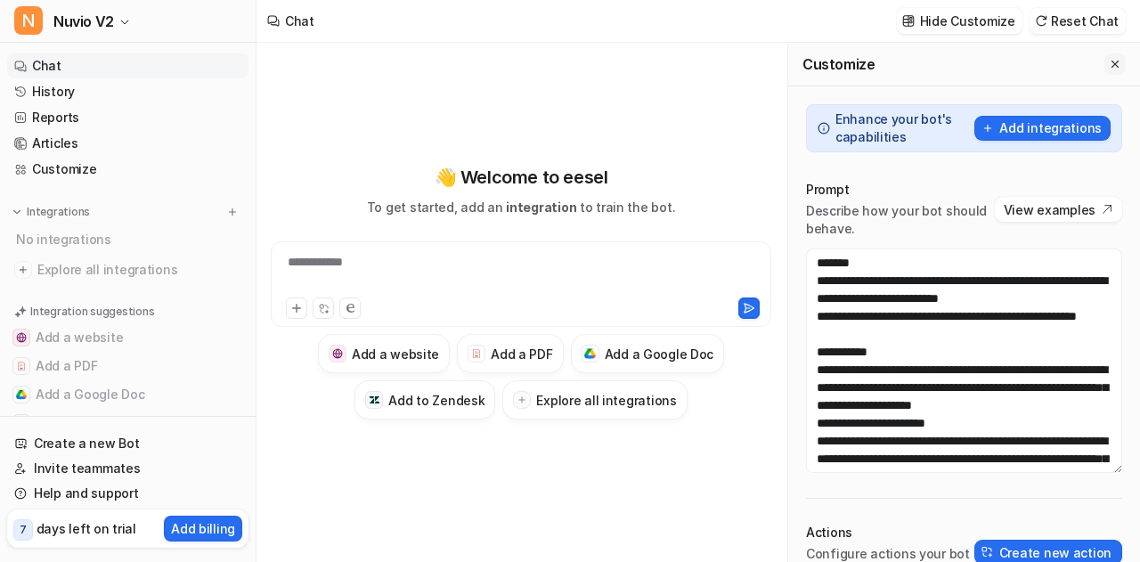
click at [1109, 61] on icon "Close flyout" at bounding box center [1115, 64] width 12 height 12
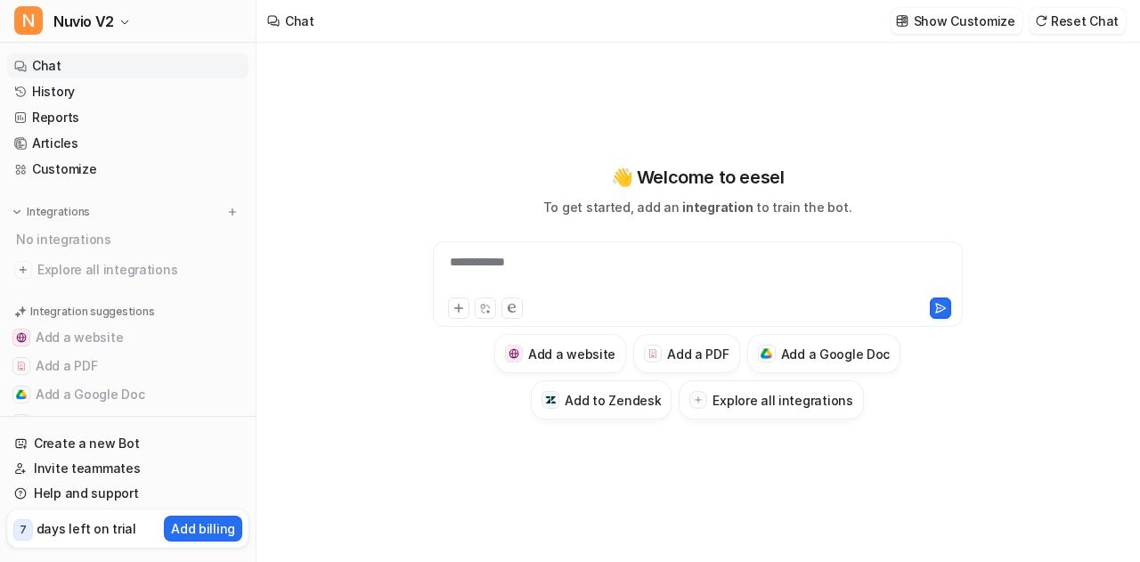
click at [533, 268] on div "**********" at bounding box center [698, 273] width 522 height 41
